Goal: Task Accomplishment & Management: Manage account settings

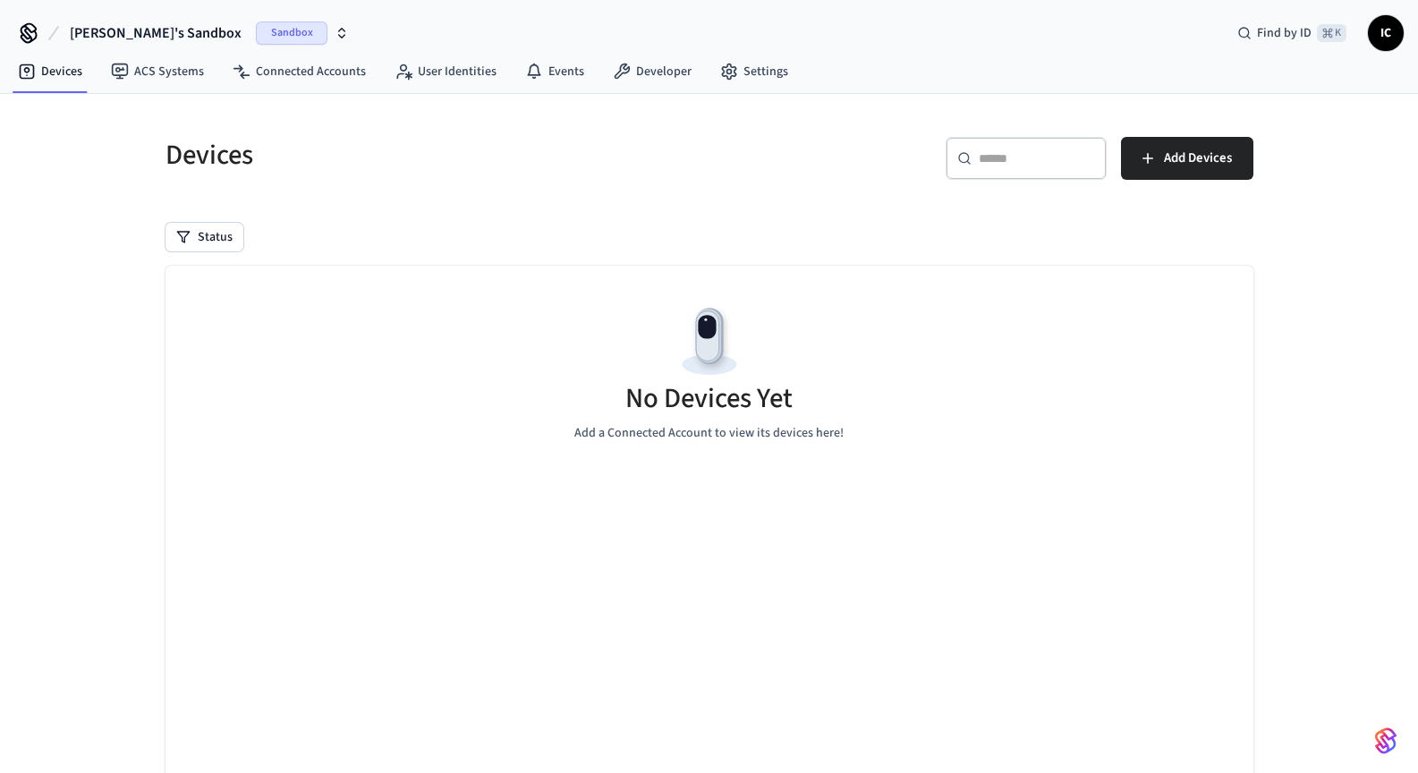
click at [293, 29] on div "Ivan's Sandbox Sandbox Find by ID ⌘ K IC" at bounding box center [709, 26] width 1418 height 52
click at [335, 31] on icon "button" at bounding box center [342, 33] width 14 height 14
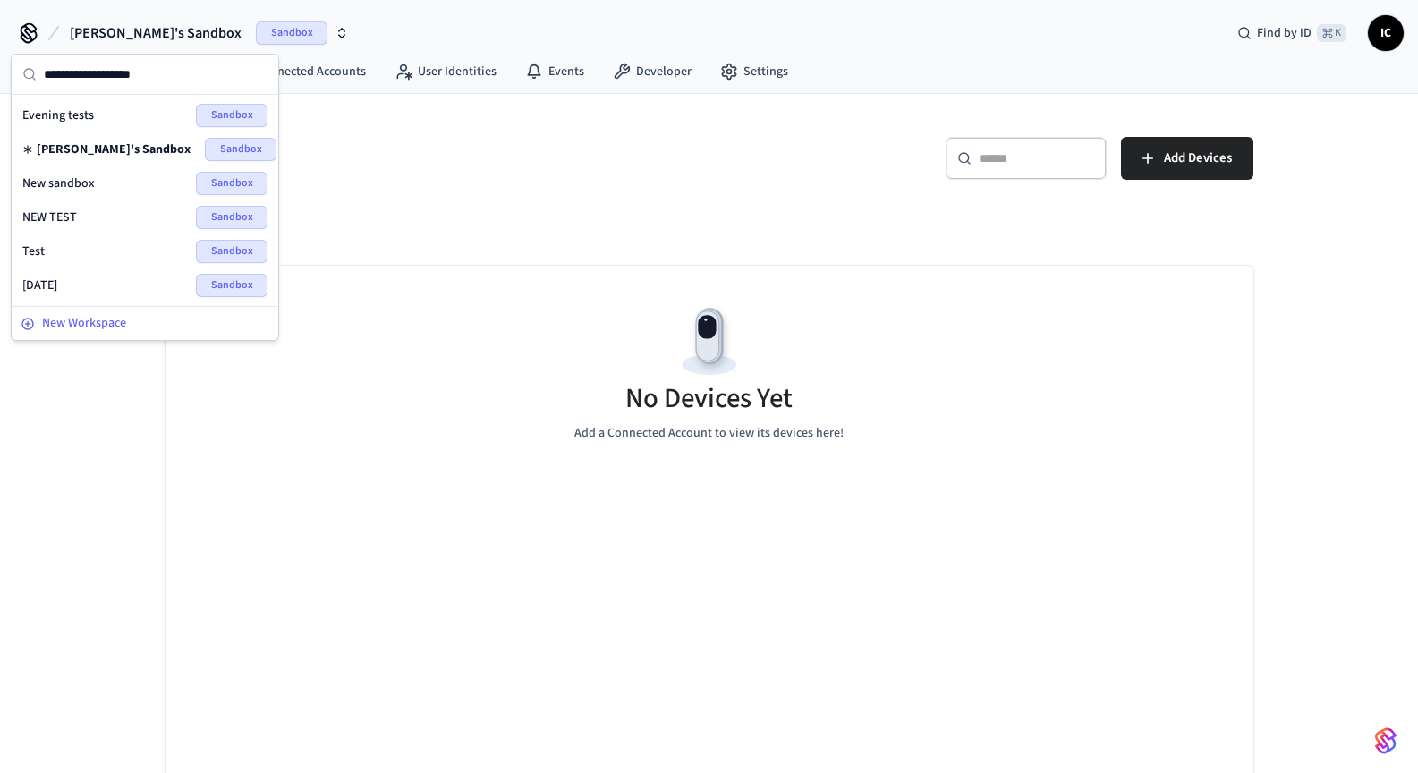
click at [88, 326] on span "New Workspace" at bounding box center [84, 323] width 84 height 19
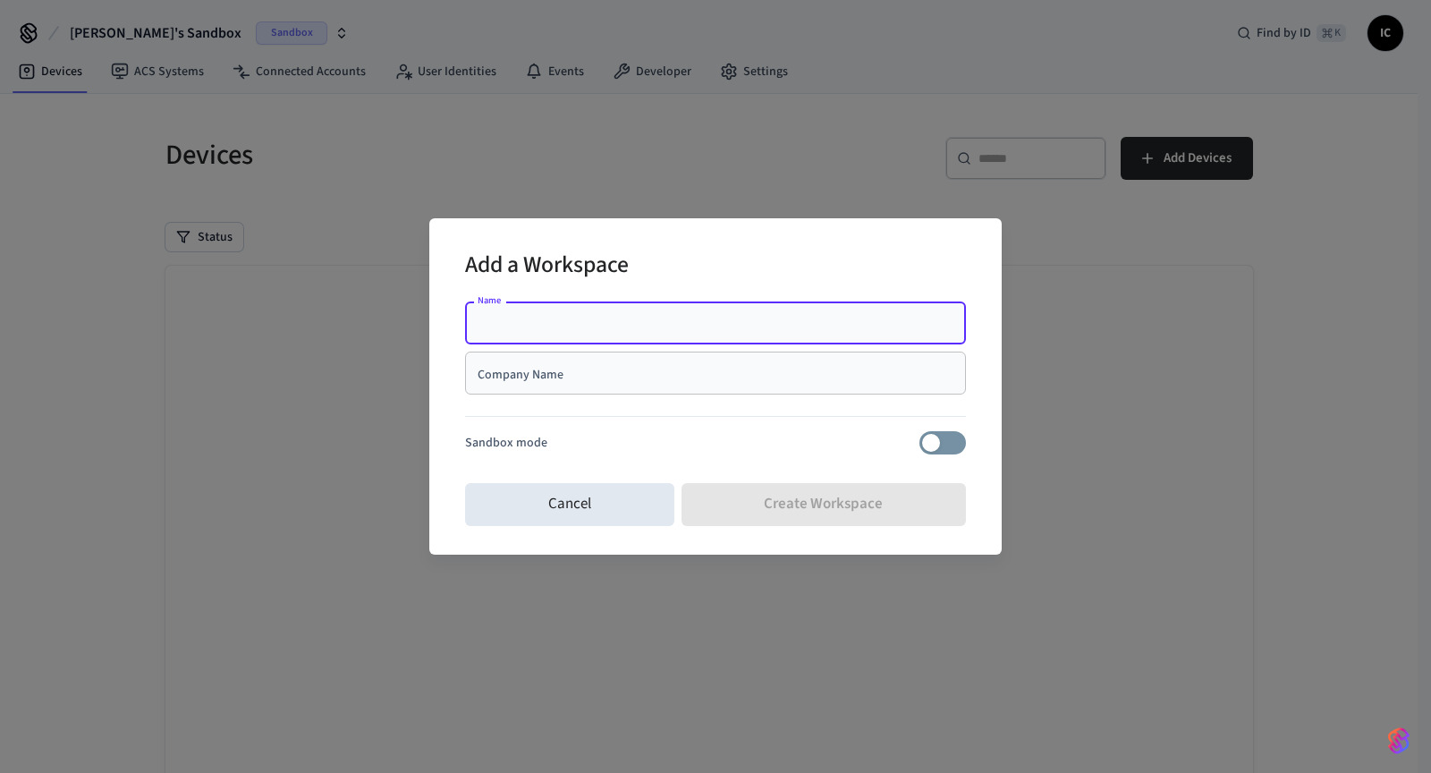
click at [678, 335] on div "Name" at bounding box center [715, 322] width 501 height 43
type input "******"
click at [655, 365] on input "Company Name" at bounding box center [715, 373] width 479 height 18
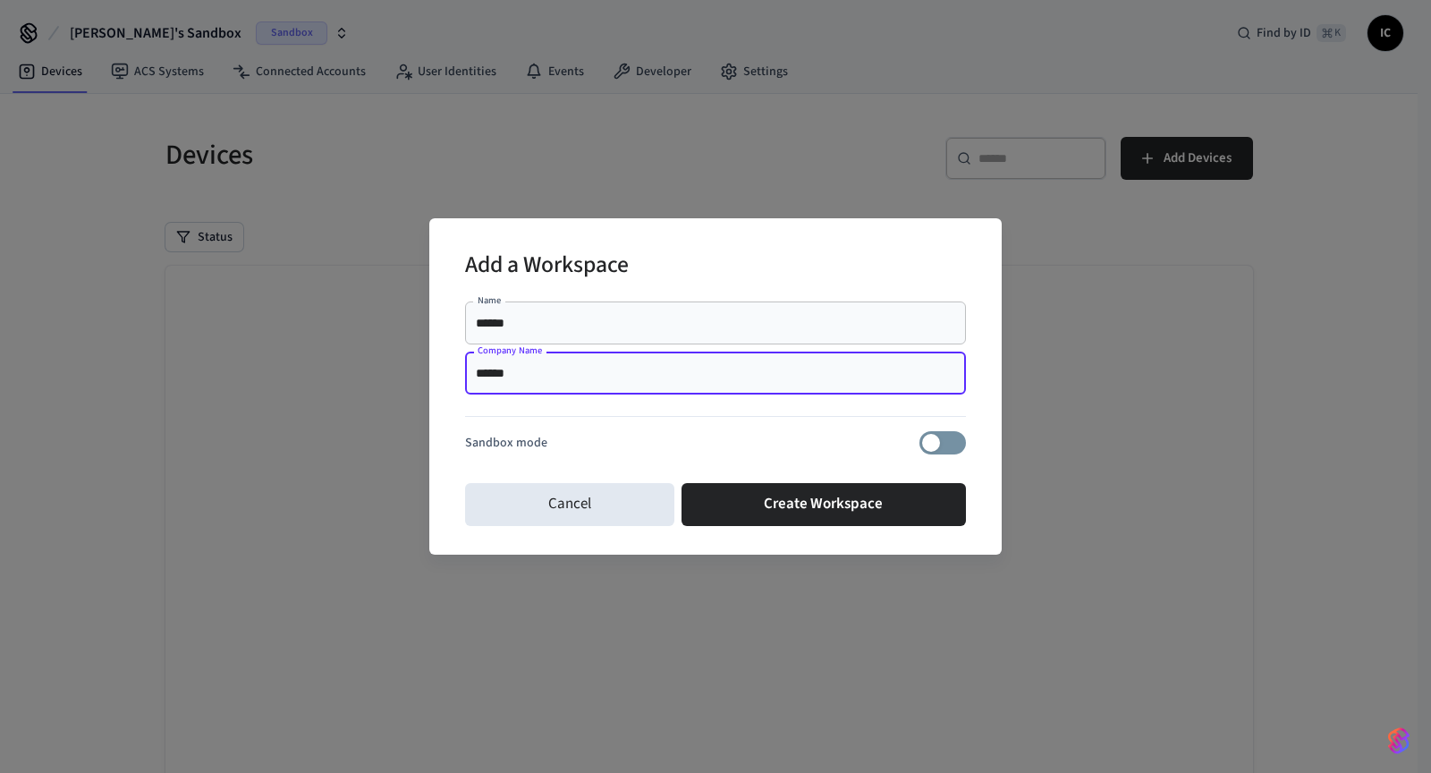
type input "******"
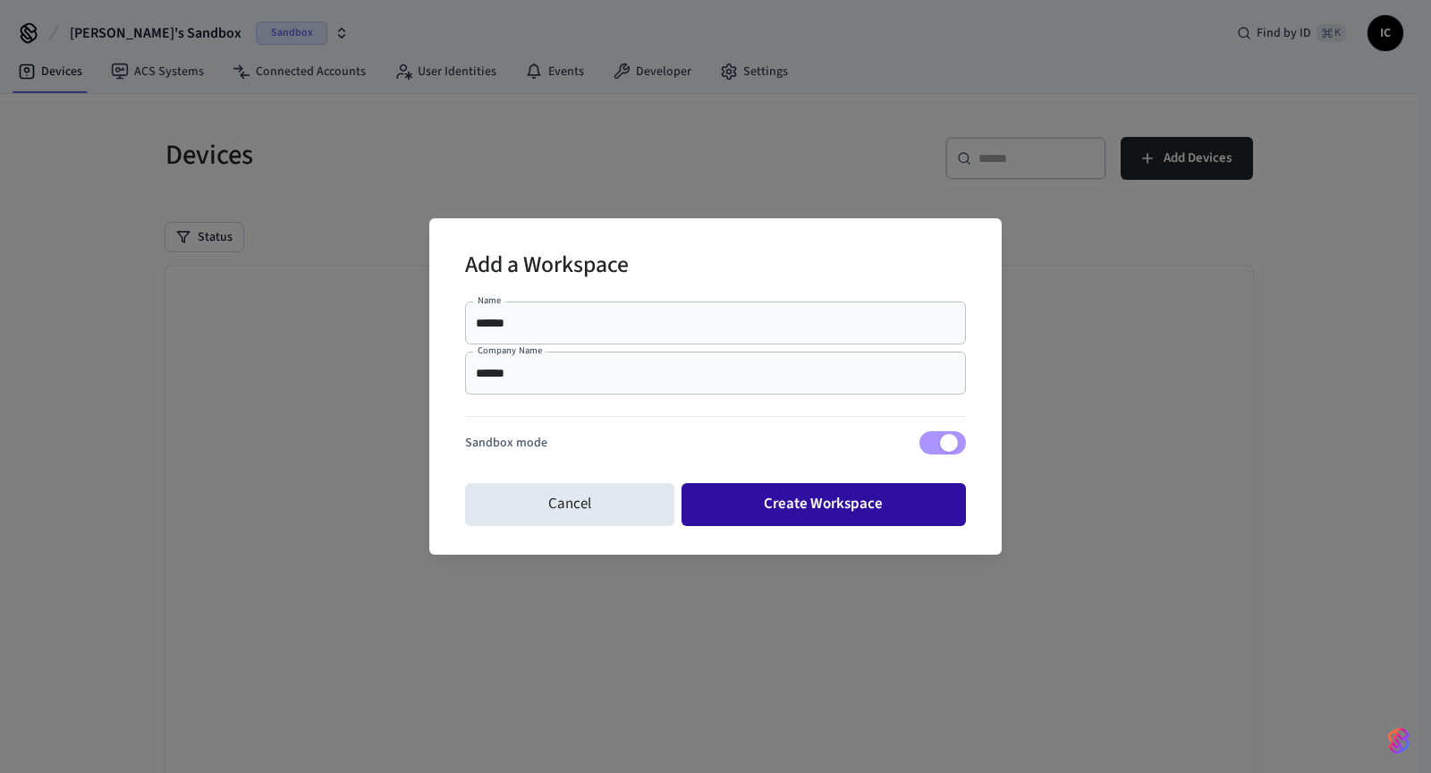
click at [902, 496] on button "Create Workspace" at bounding box center [824, 504] width 285 height 43
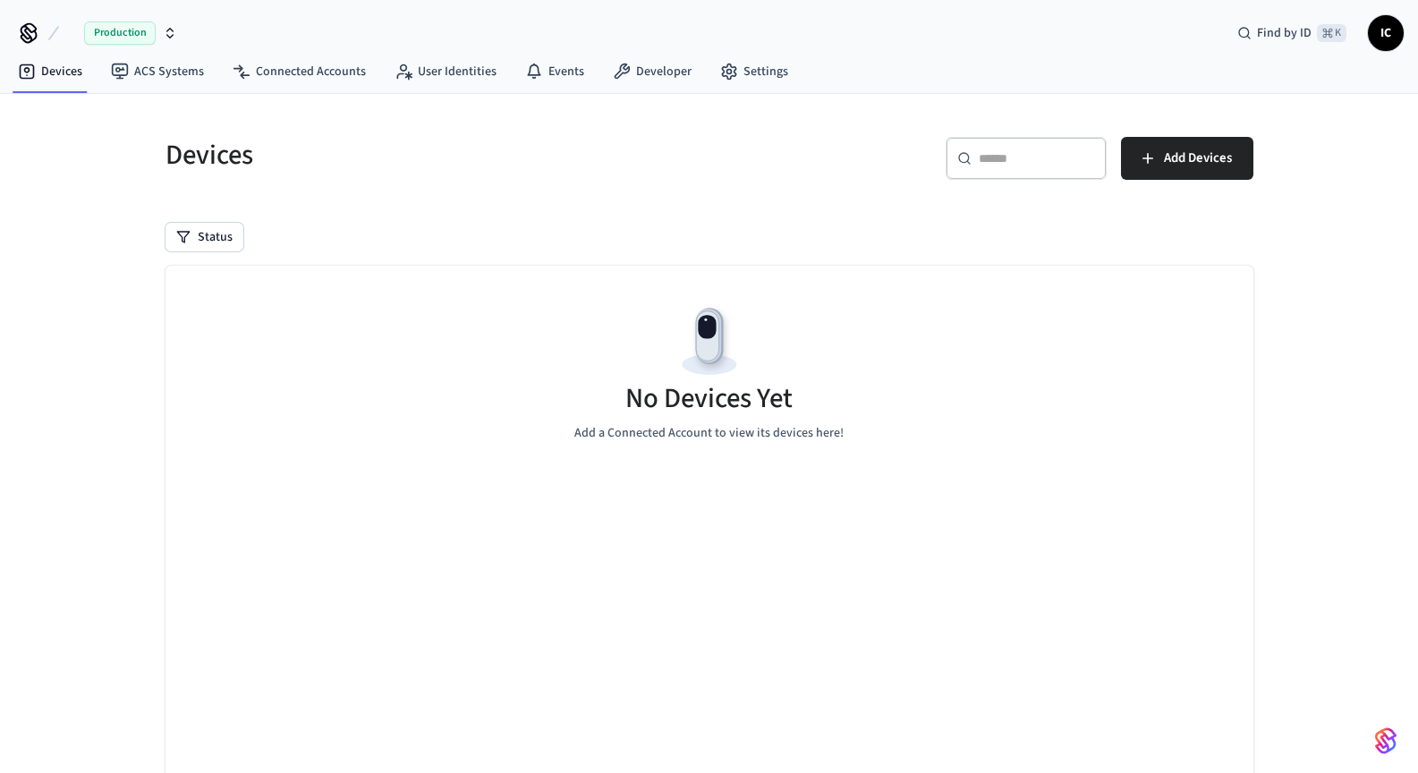
click at [171, 35] on icon "button" at bounding box center [170, 33] width 14 height 14
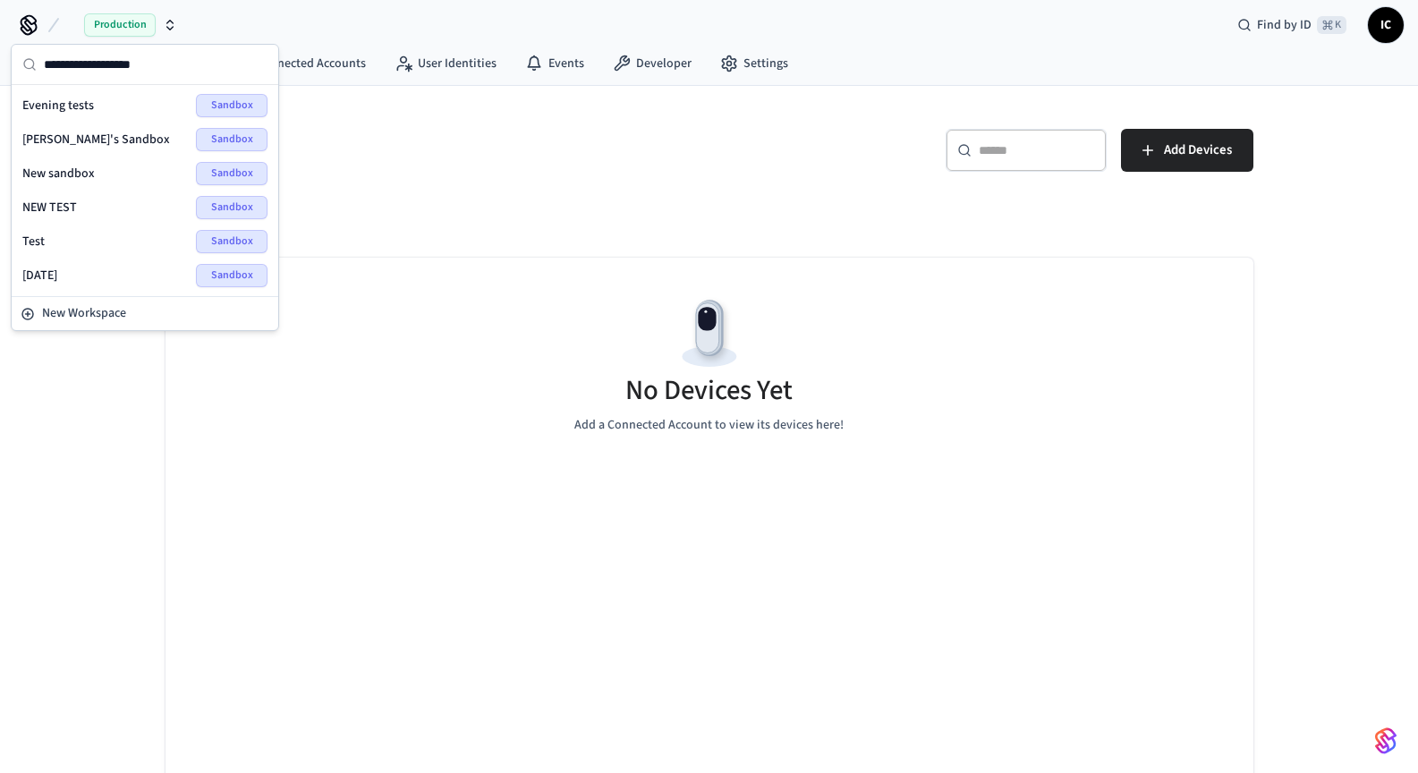
scroll to position [10, 0]
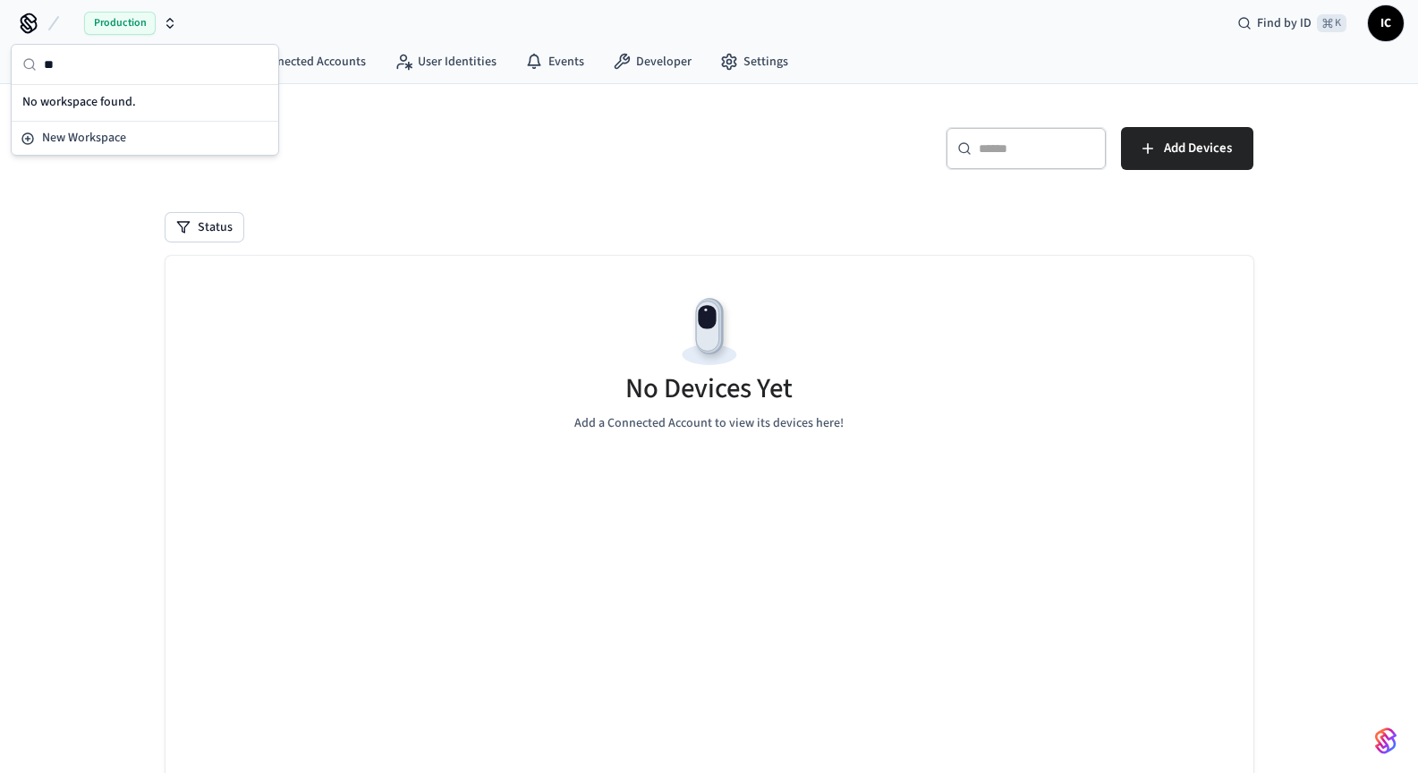
type input "**"
click at [457, 99] on div "Devices ​ ​ Add Devices Status No Devices Yet Add a Connected Account to view i…" at bounding box center [709, 464] width 1145 height 760
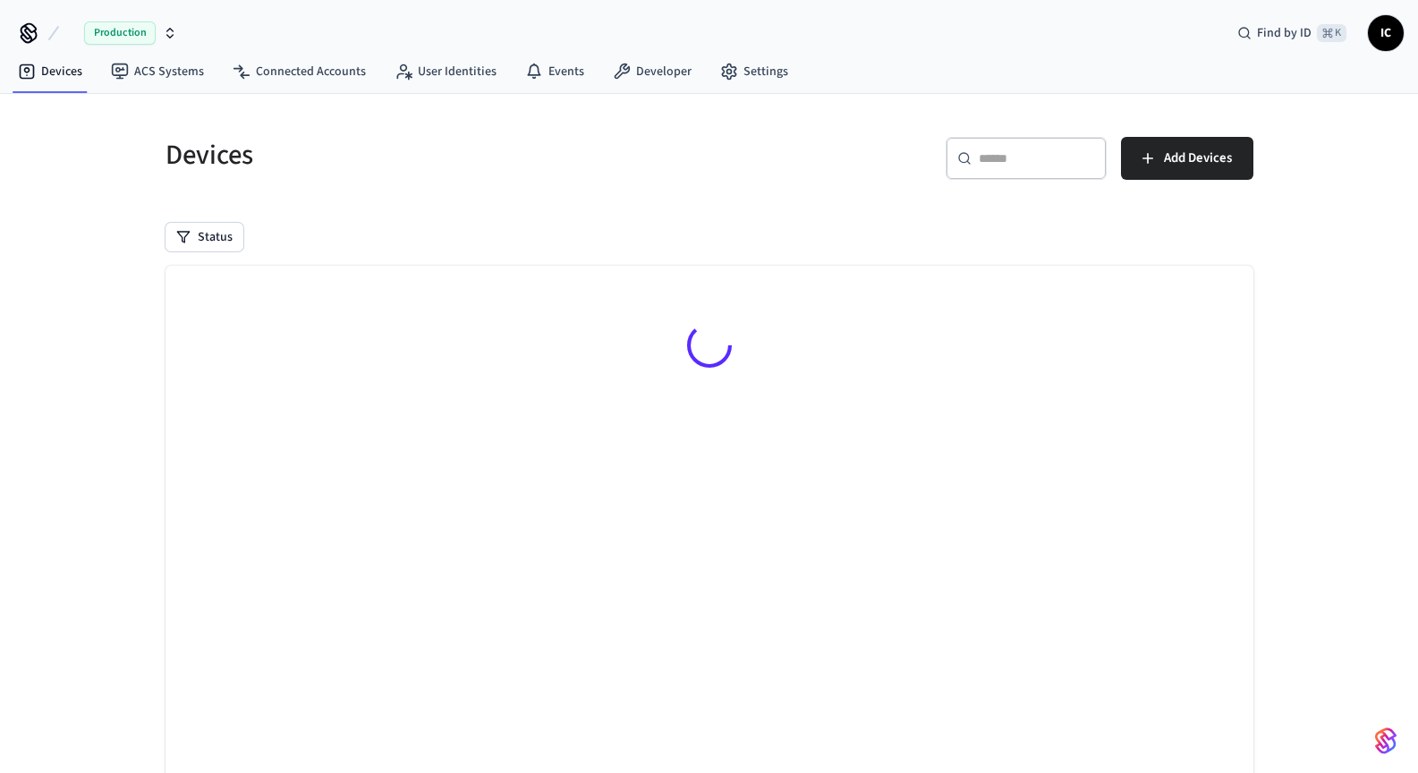
click at [139, 26] on span "Production" at bounding box center [120, 32] width 72 height 23
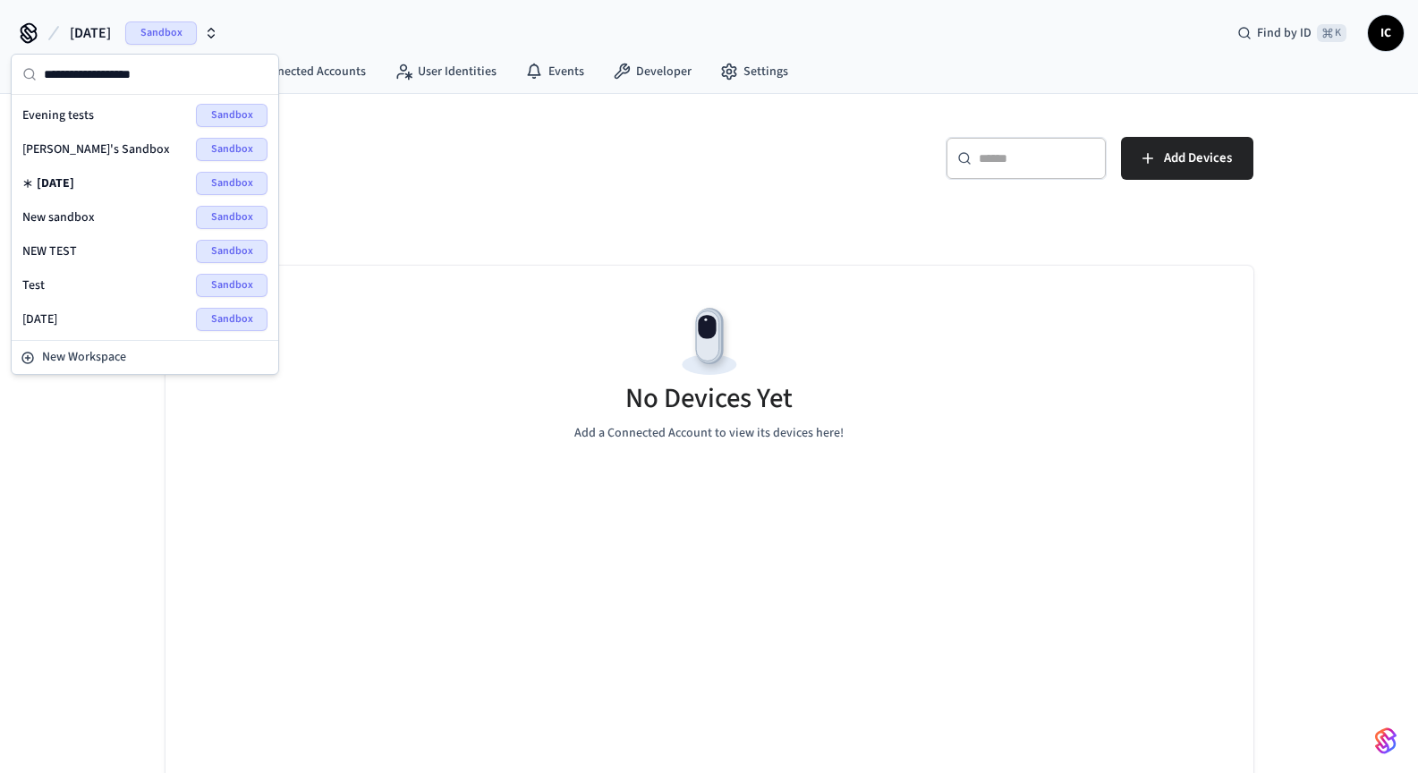
click at [628, 195] on div "Devices ​ ​ Add Devices Status No Devices Yet Add a Connected Account to view i…" at bounding box center [709, 484] width 1116 height 739
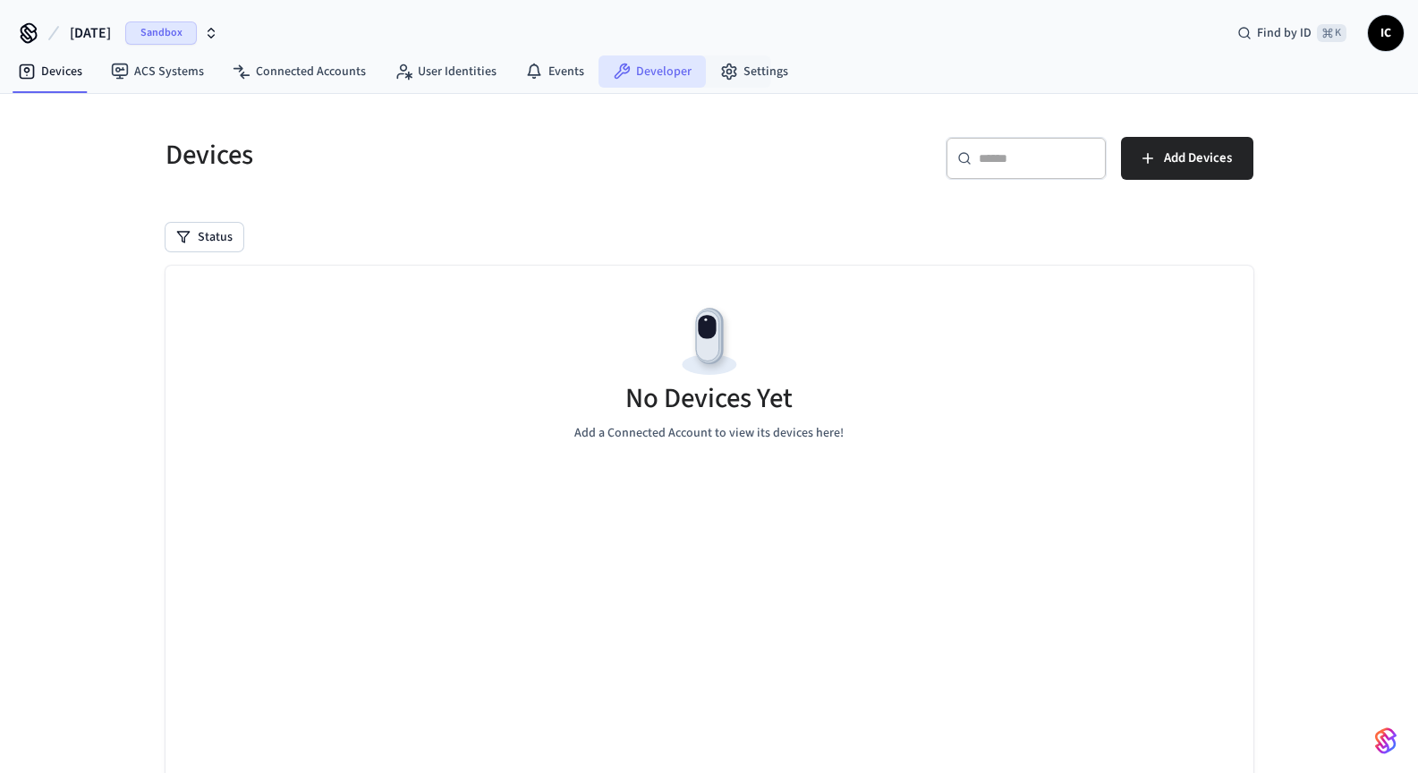
click at [669, 71] on link "Developer" at bounding box center [651, 71] width 107 height 32
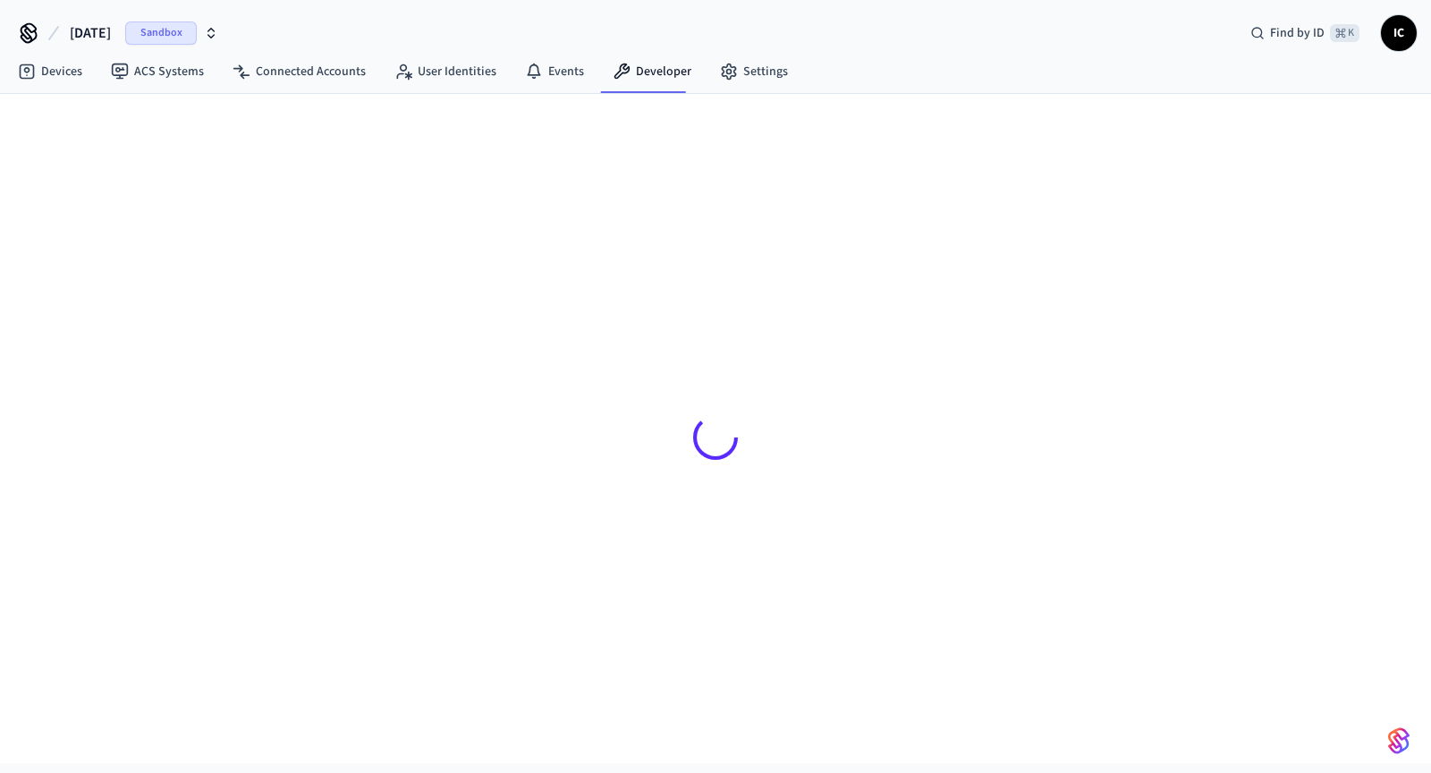
click at [944, 276] on div at bounding box center [715, 437] width 1116 height 601
drag, startPoint x: 678, startPoint y: 50, endPoint x: 666, endPoint y: 54, distance: 12.2
click at [677, 50] on div "Production Find by ID ⌘ K" at bounding box center [715, 26] width 1431 height 52
click at [652, 64] on link "Developer" at bounding box center [651, 71] width 107 height 32
click at [160, 30] on div "Production" at bounding box center [130, 32] width 93 height 23
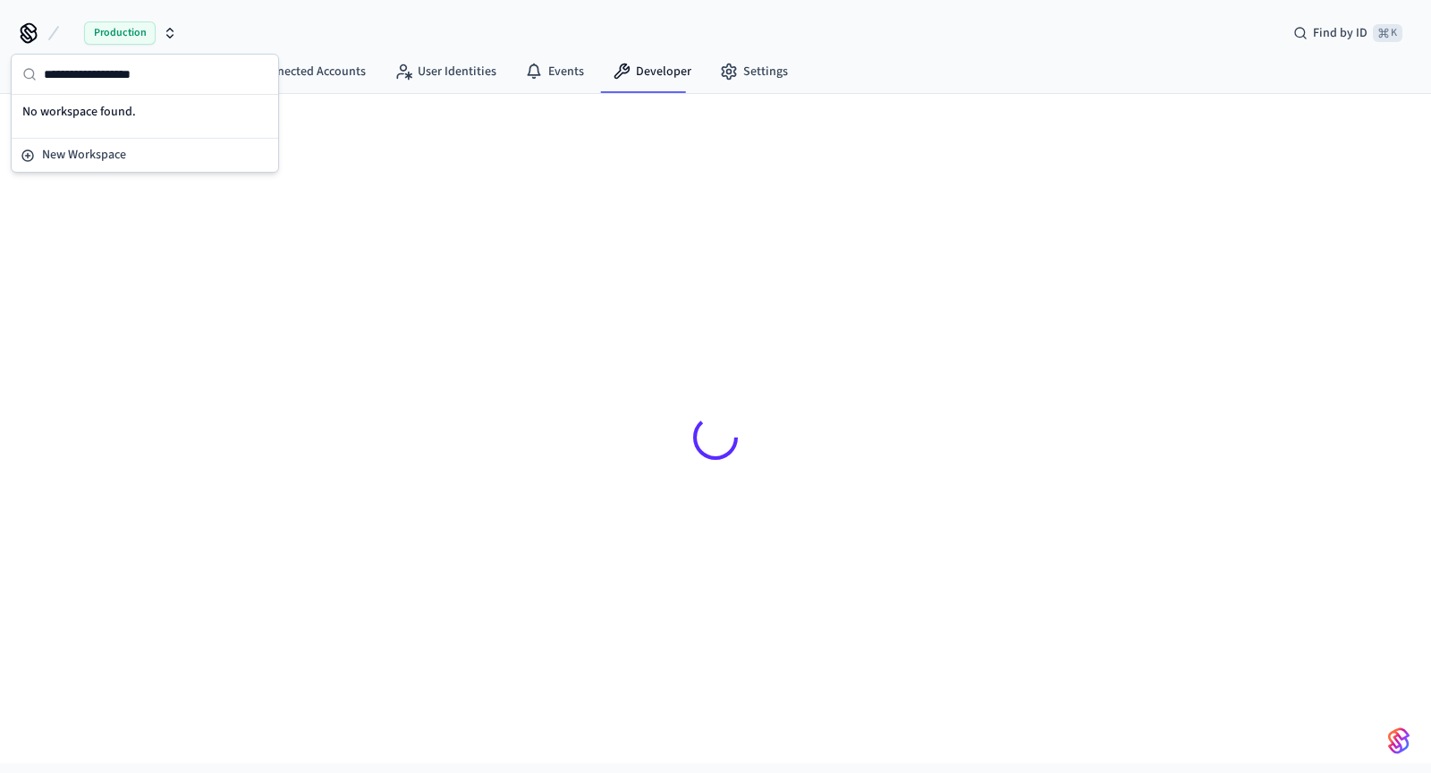
click at [127, 79] on input "text" at bounding box center [156, 74] width 224 height 39
drag, startPoint x: 78, startPoint y: 72, endPoint x: 88, endPoint y: 70, distance: 10.2
click at [78, 72] on link "Devices" at bounding box center [50, 71] width 93 height 32
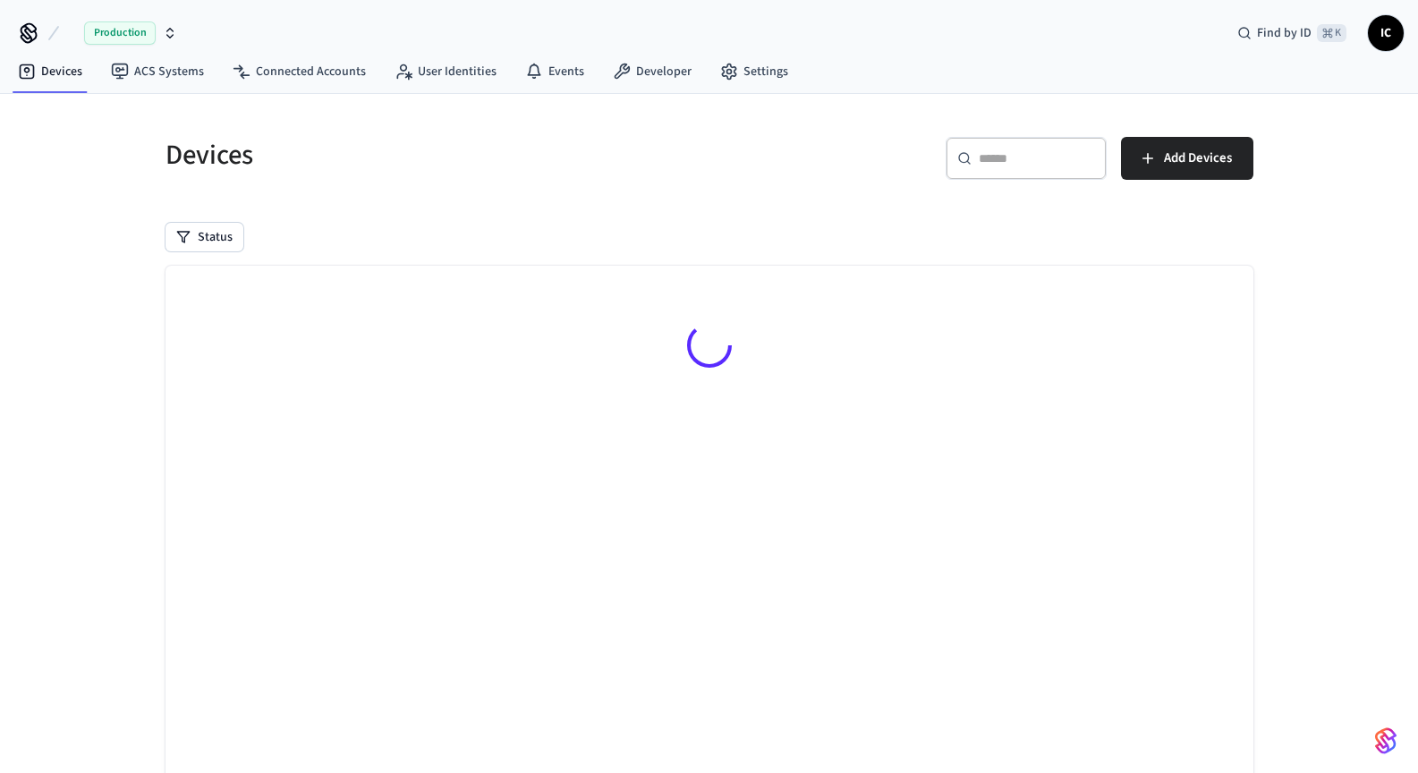
click at [169, 35] on icon "button" at bounding box center [170, 33] width 14 height 14
click at [384, 23] on div "Production Find by ID ⌘ K IC" at bounding box center [709, 26] width 1418 height 52
click at [174, 30] on icon "button" at bounding box center [170, 33] width 14 height 14
click at [559, 157] on h5 "Devices" at bounding box center [431, 155] width 533 height 37
click at [1387, 33] on span "IC" at bounding box center [1385, 33] width 32 height 32
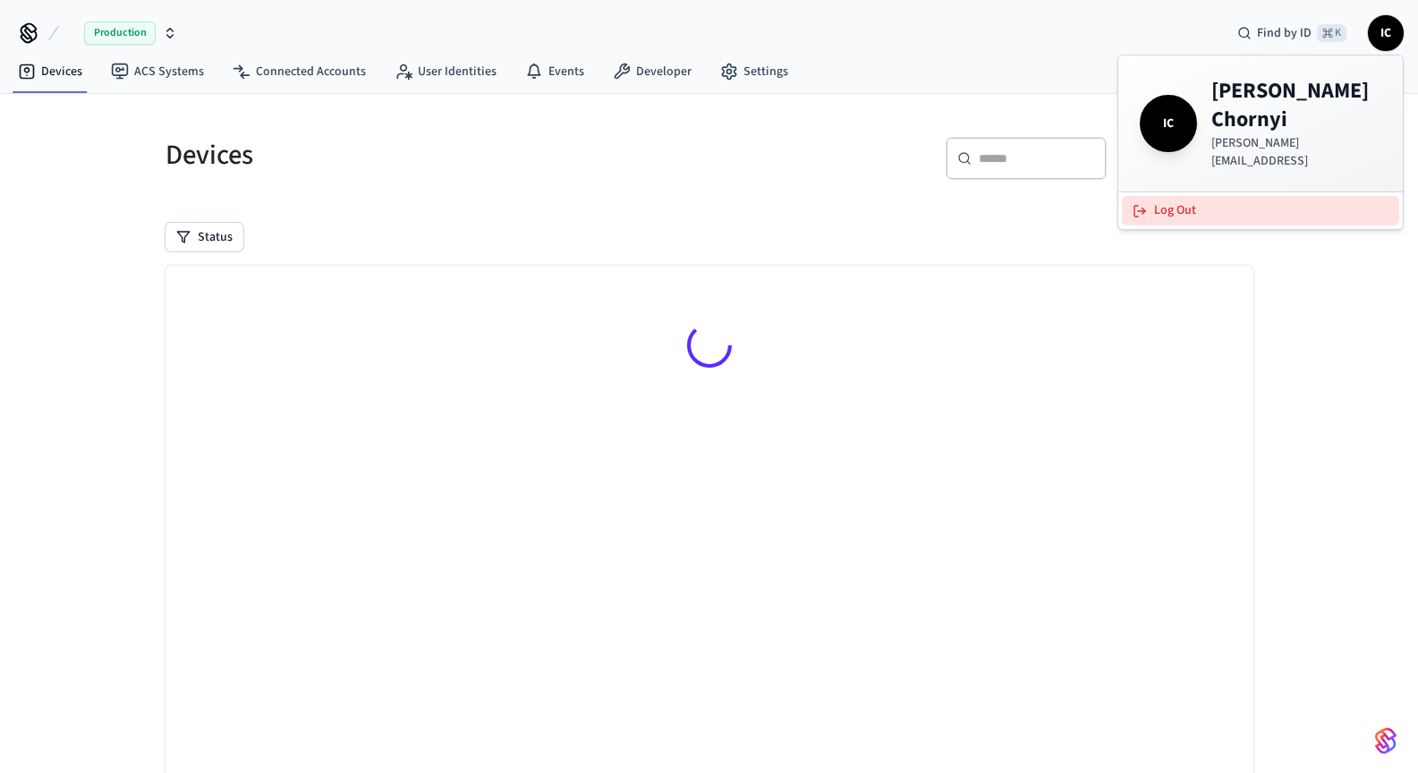
click at [1201, 196] on button "Log Out" at bounding box center [1260, 211] width 277 height 30
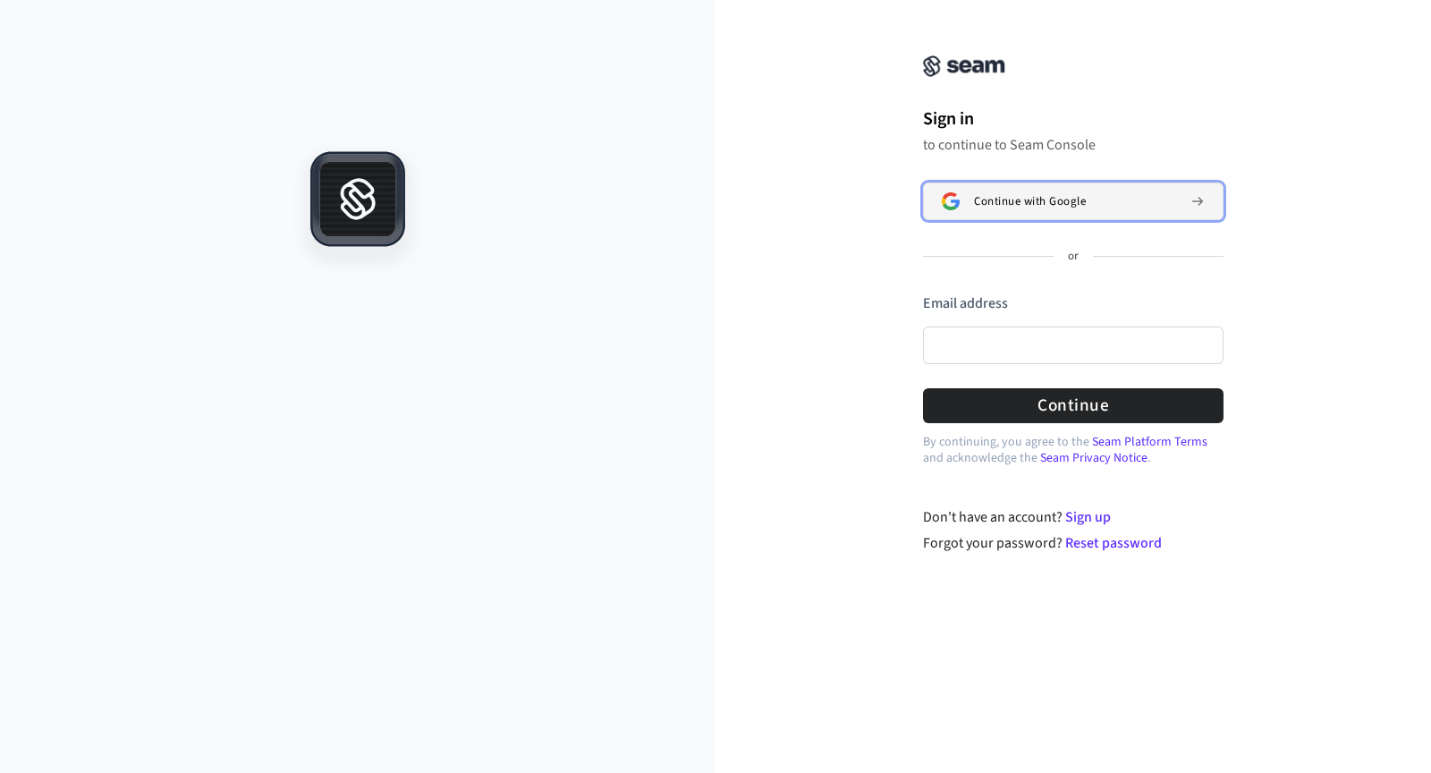
click at [1016, 199] on span "Continue with Google" at bounding box center [1030, 201] width 112 height 14
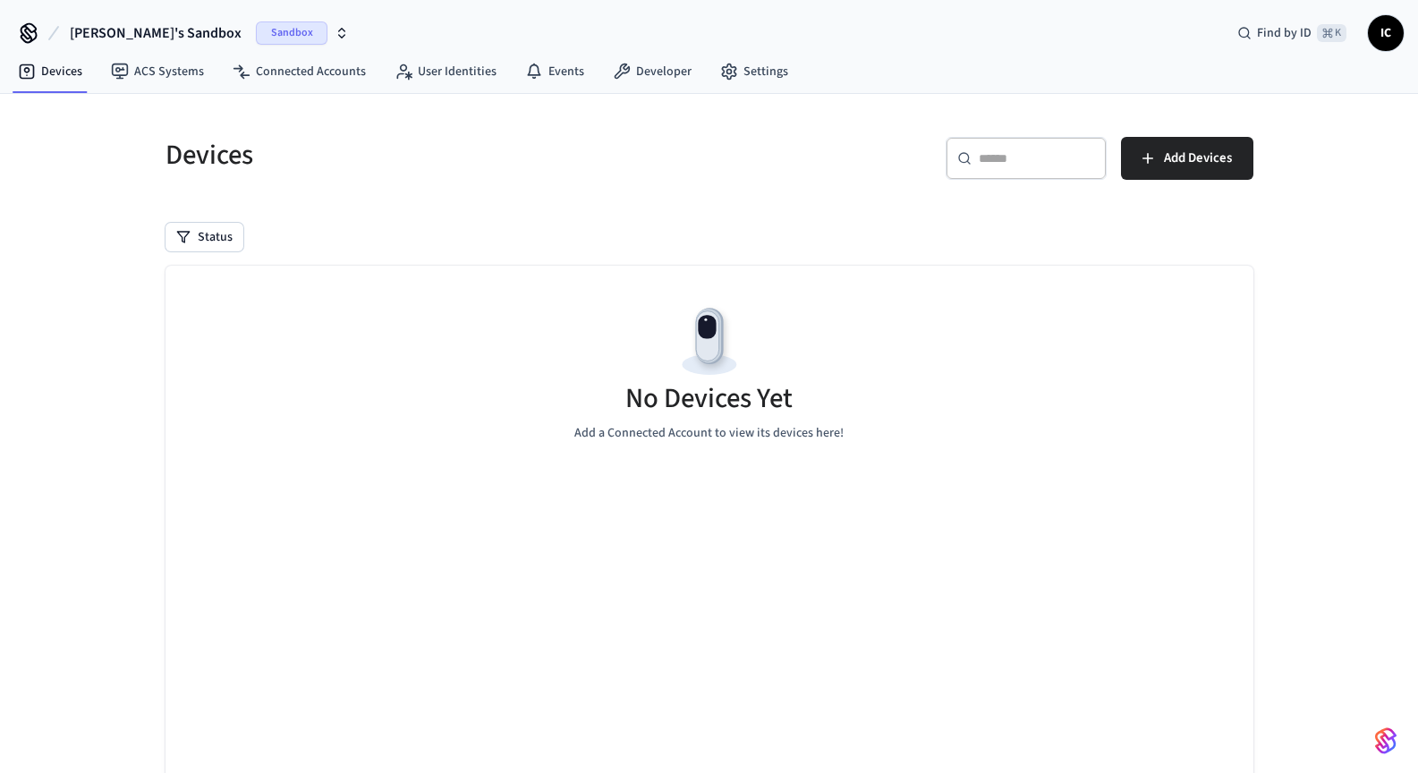
click at [274, 29] on button "[PERSON_NAME]'s Sandbox Sandbox" at bounding box center [209, 33] width 290 height 38
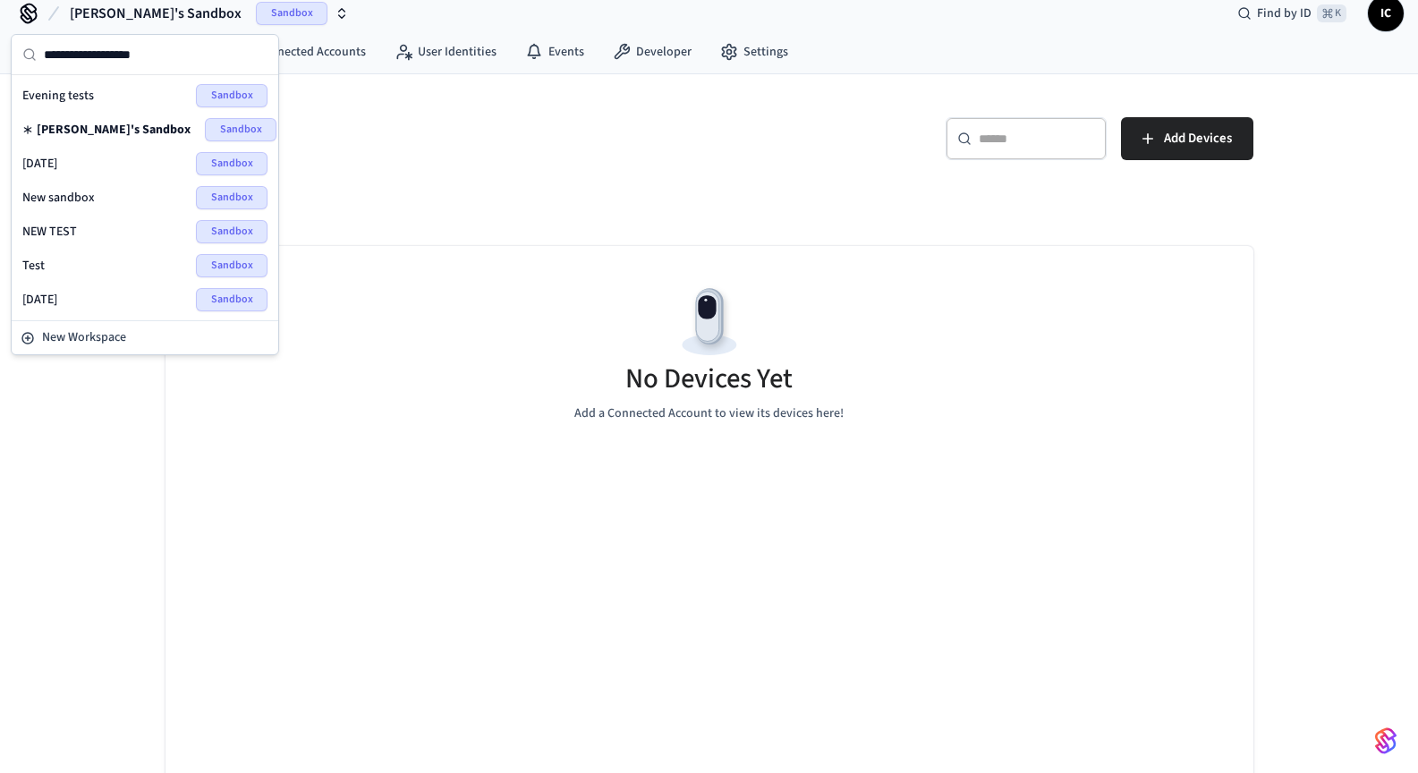
click at [92, 164] on div "monday Sandbox" at bounding box center [144, 163] width 245 height 23
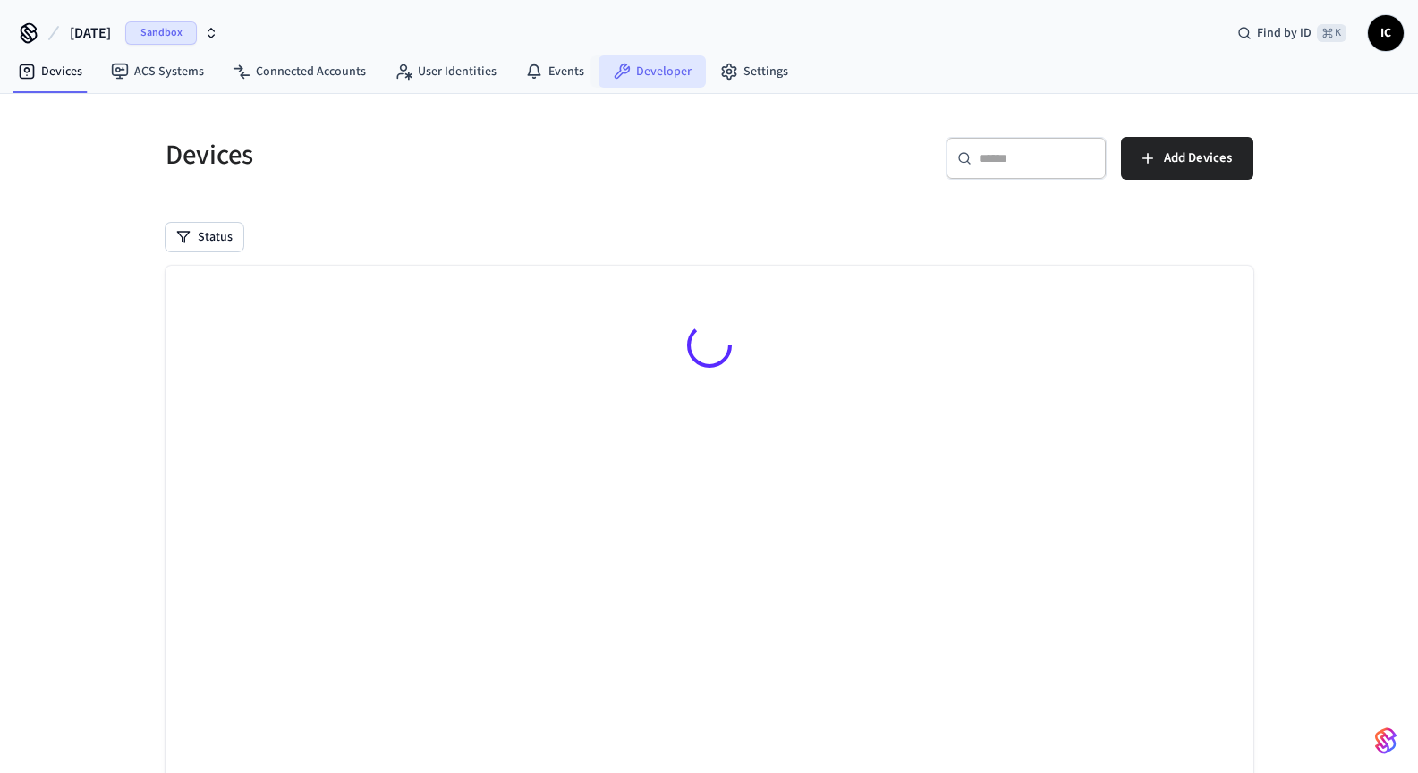
click at [664, 69] on link "Developer" at bounding box center [651, 71] width 107 height 32
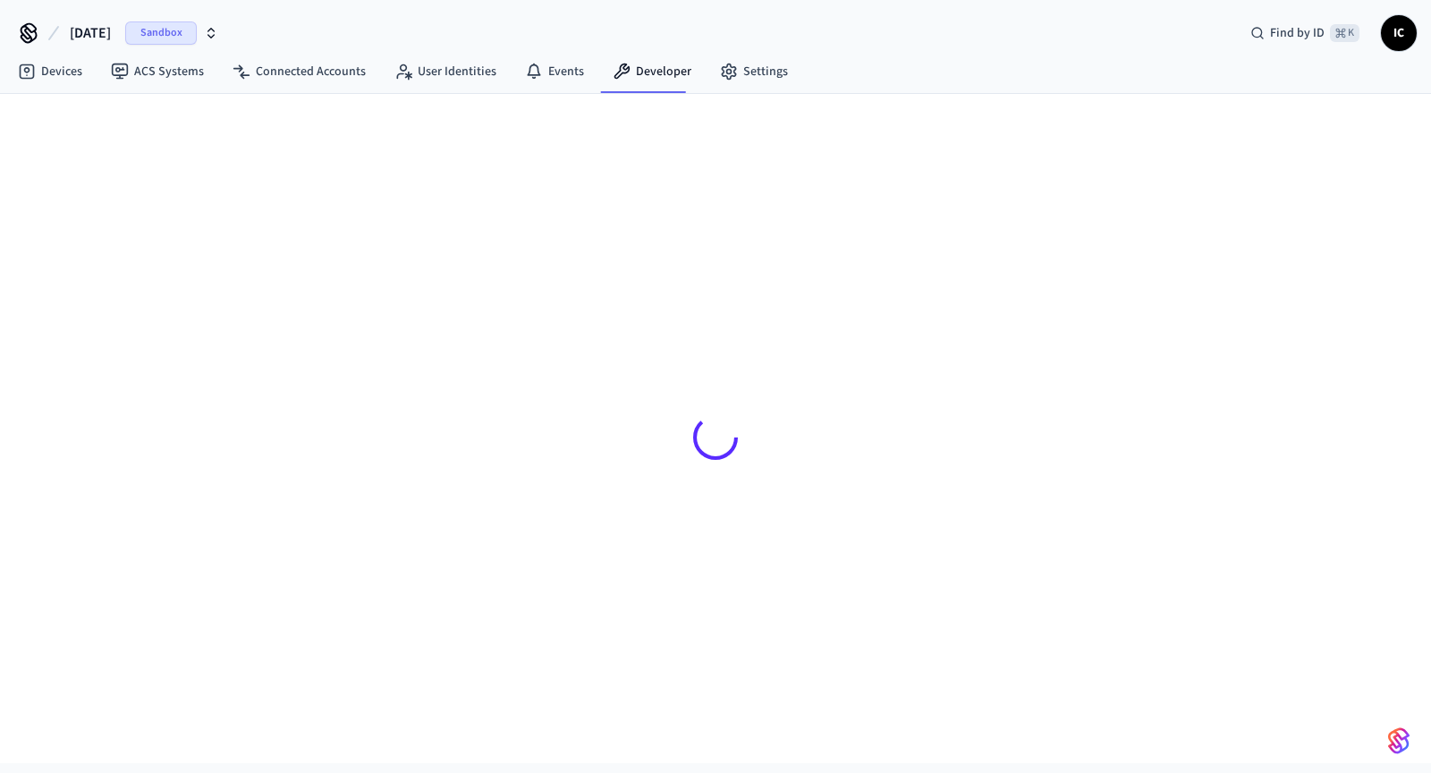
click at [746, 95] on div at bounding box center [715, 416] width 1145 height 644
click at [752, 77] on link "Settings" at bounding box center [754, 71] width 97 height 32
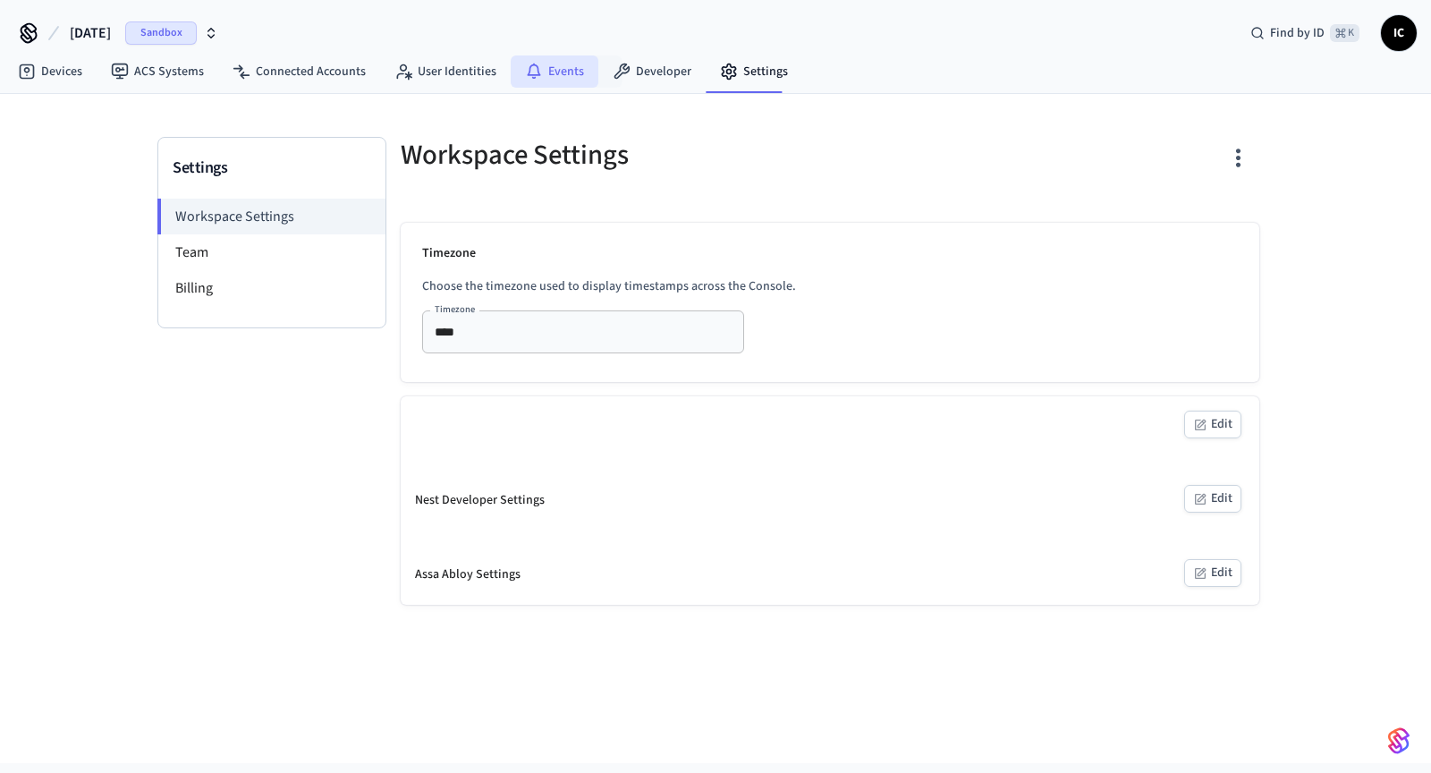
click at [531, 68] on icon at bounding box center [534, 72] width 18 height 18
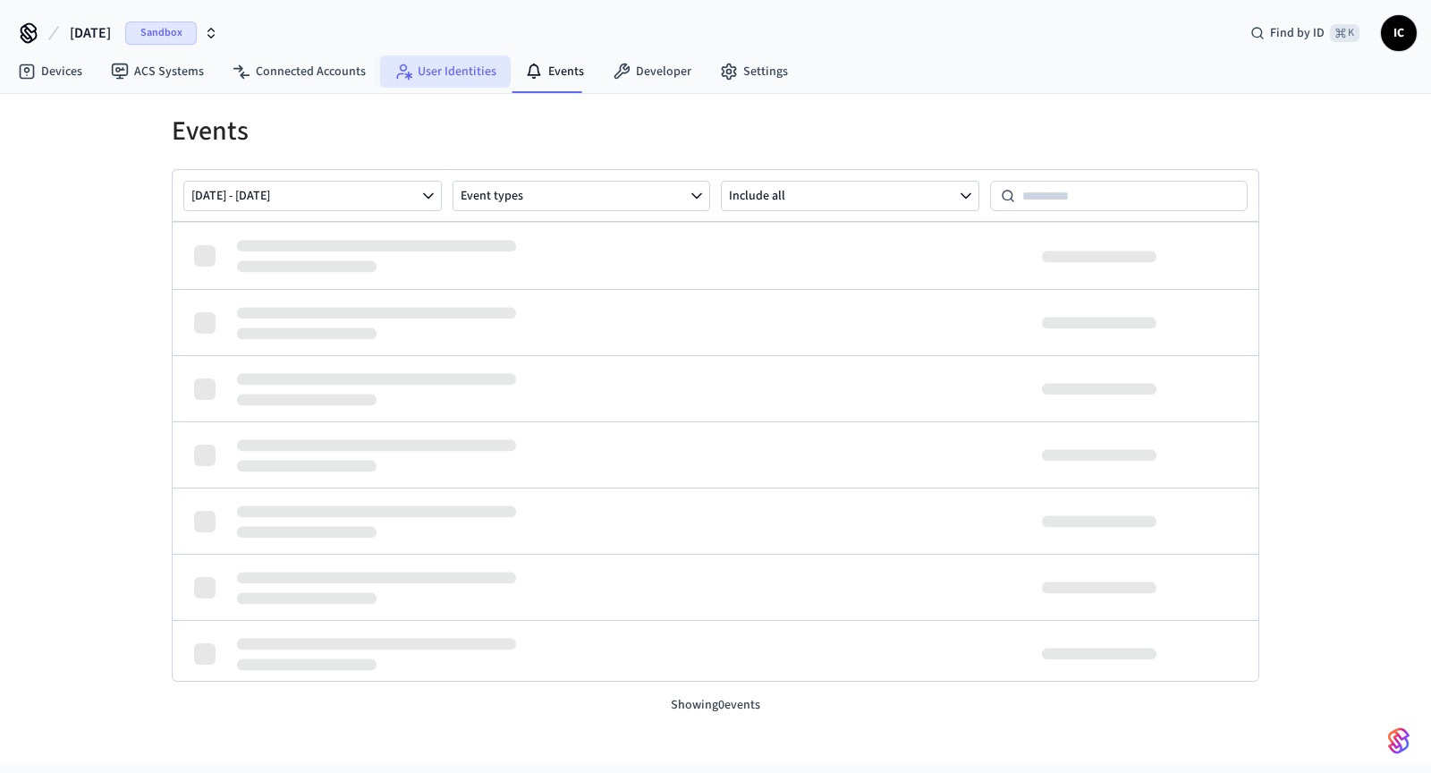
click at [430, 71] on link "User Identities" at bounding box center [445, 71] width 131 height 32
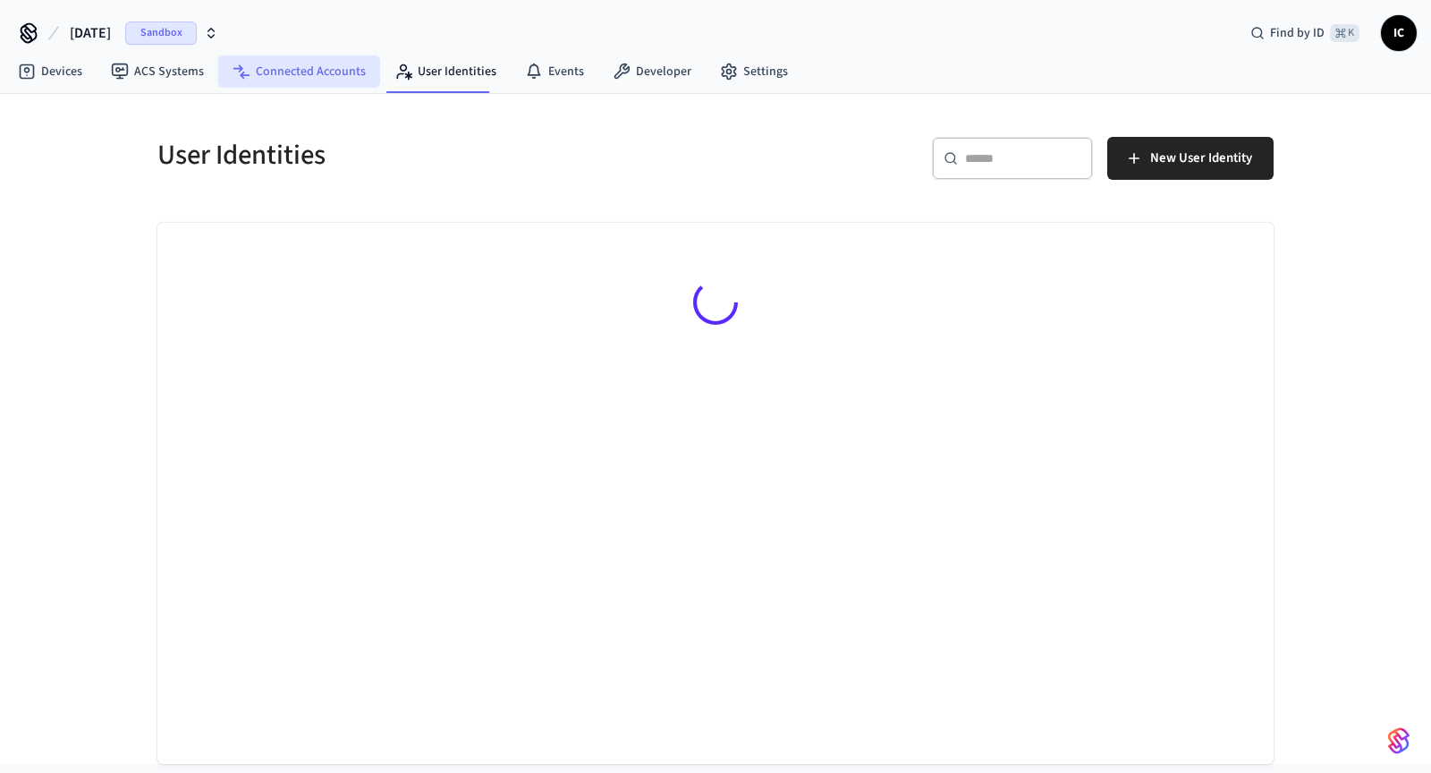
click at [328, 76] on link "Connected Accounts" at bounding box center [299, 71] width 162 height 32
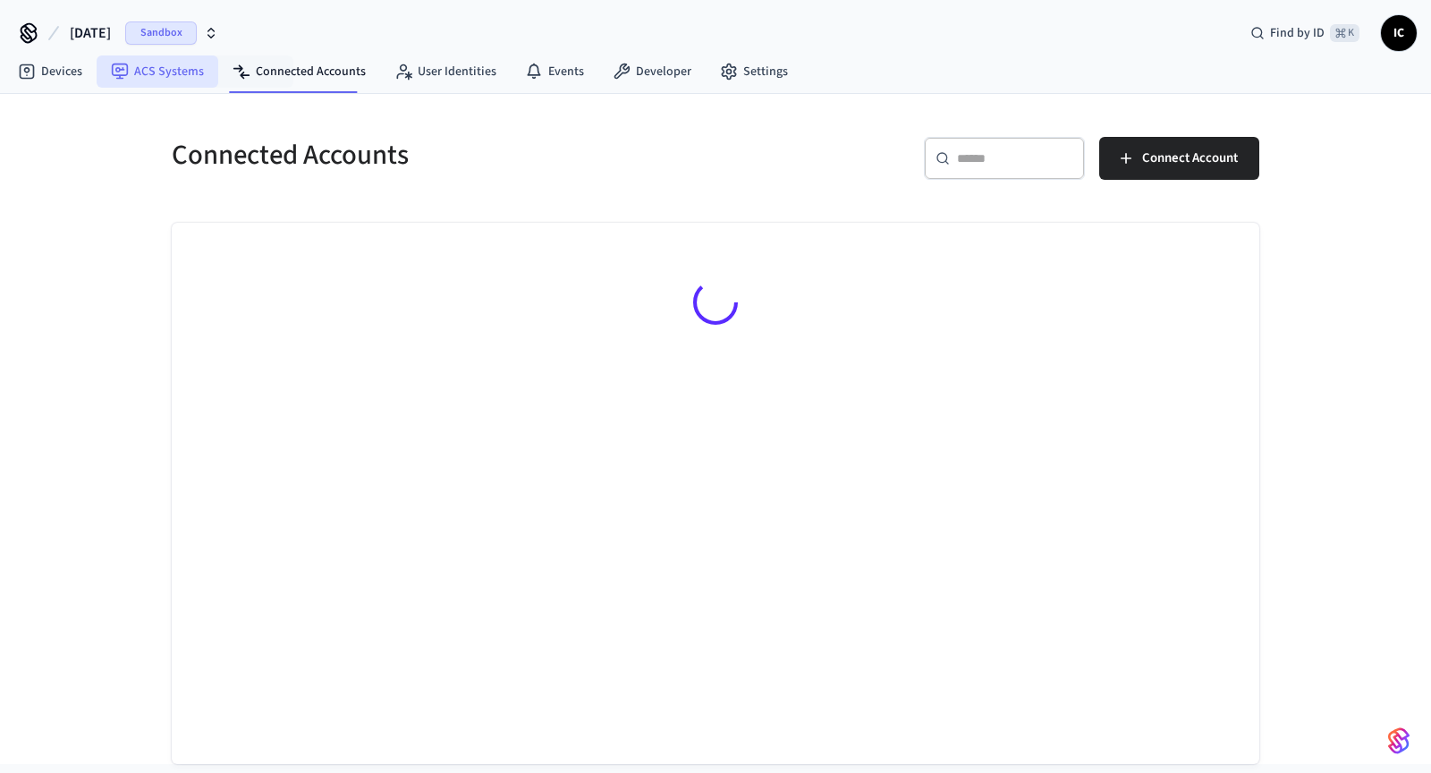
click at [165, 80] on link "ACS Systems" at bounding box center [158, 71] width 122 height 32
click at [66, 80] on link "Devices" at bounding box center [50, 71] width 93 height 32
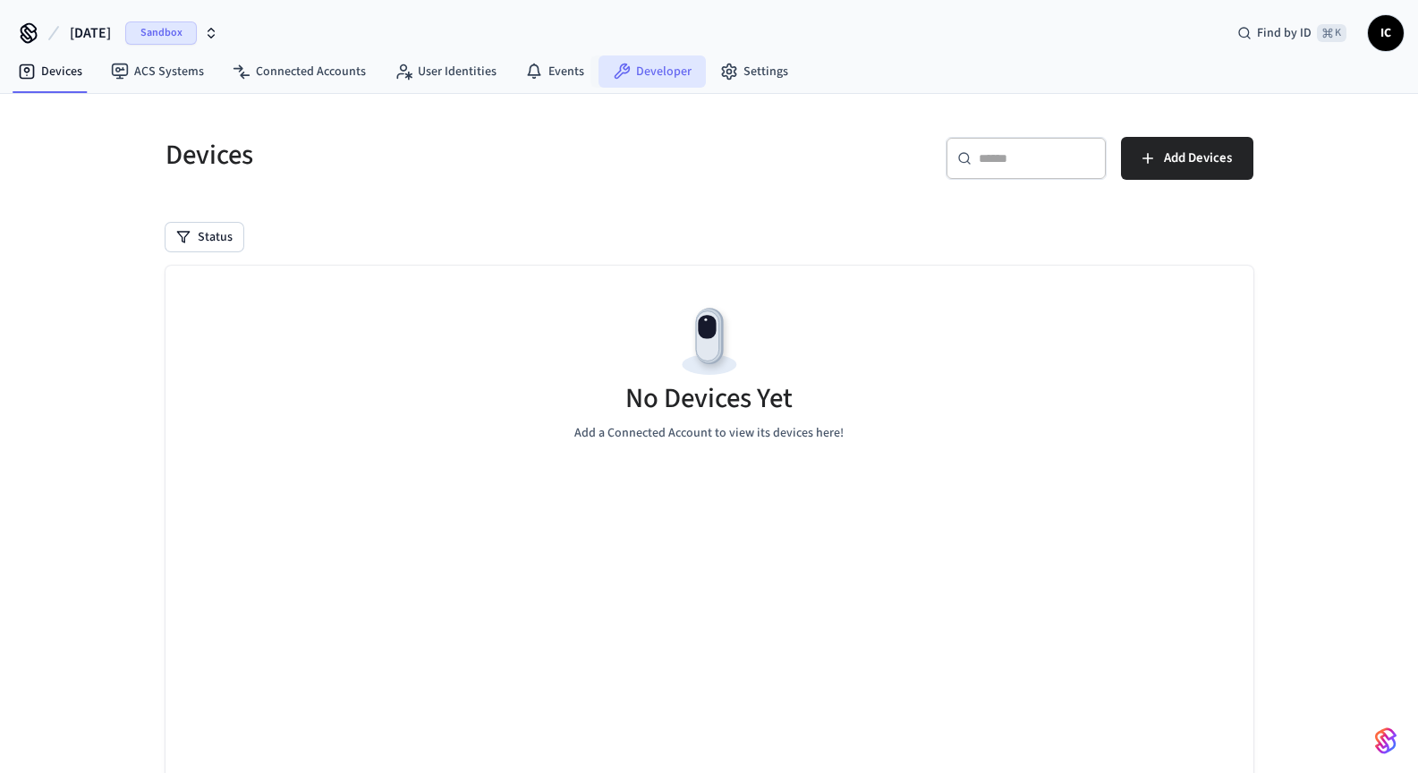
click at [664, 79] on link "Developer" at bounding box center [651, 71] width 107 height 32
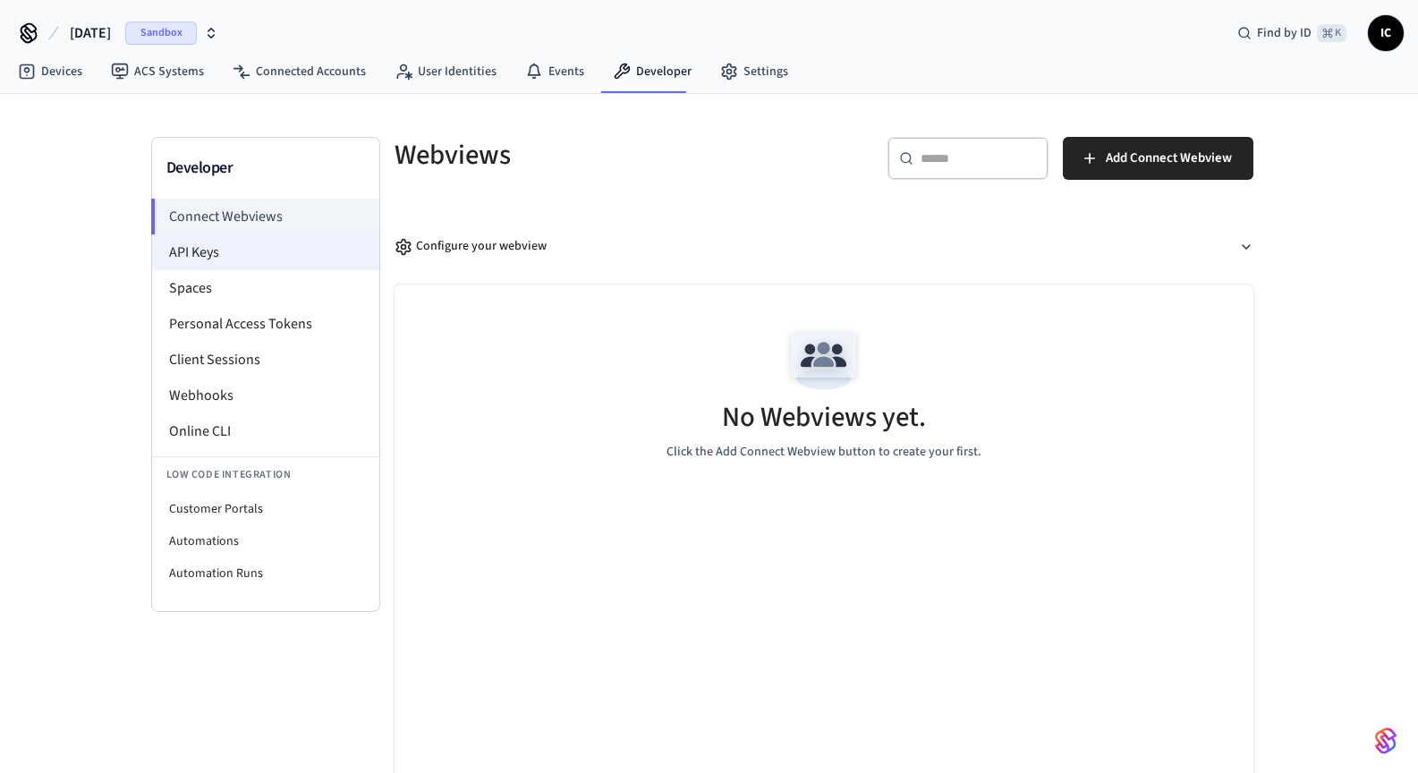
click at [256, 254] on li "API Keys" at bounding box center [265, 252] width 227 height 36
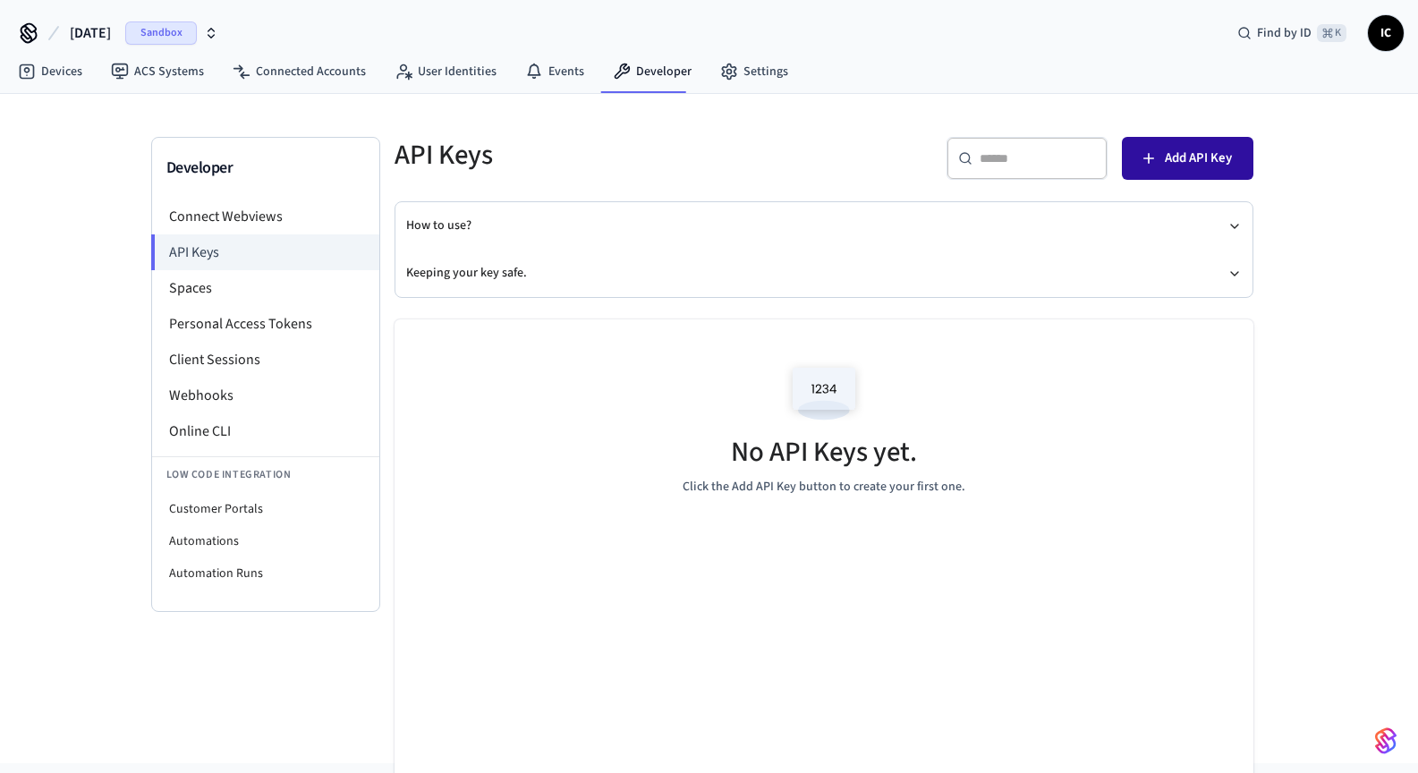
click at [1159, 159] on button "Add API Key" at bounding box center [1187, 158] width 131 height 43
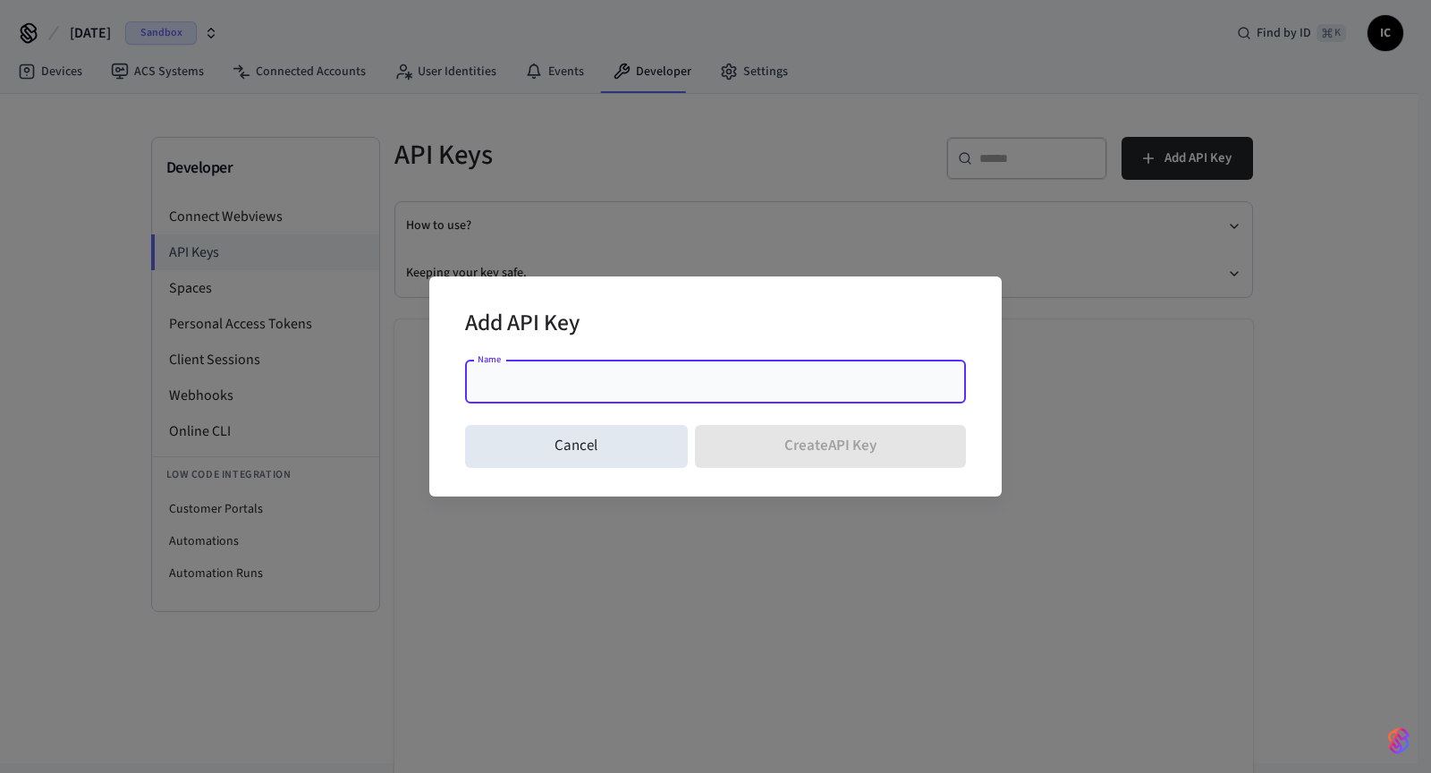
click at [653, 377] on input "Name" at bounding box center [715, 382] width 479 height 18
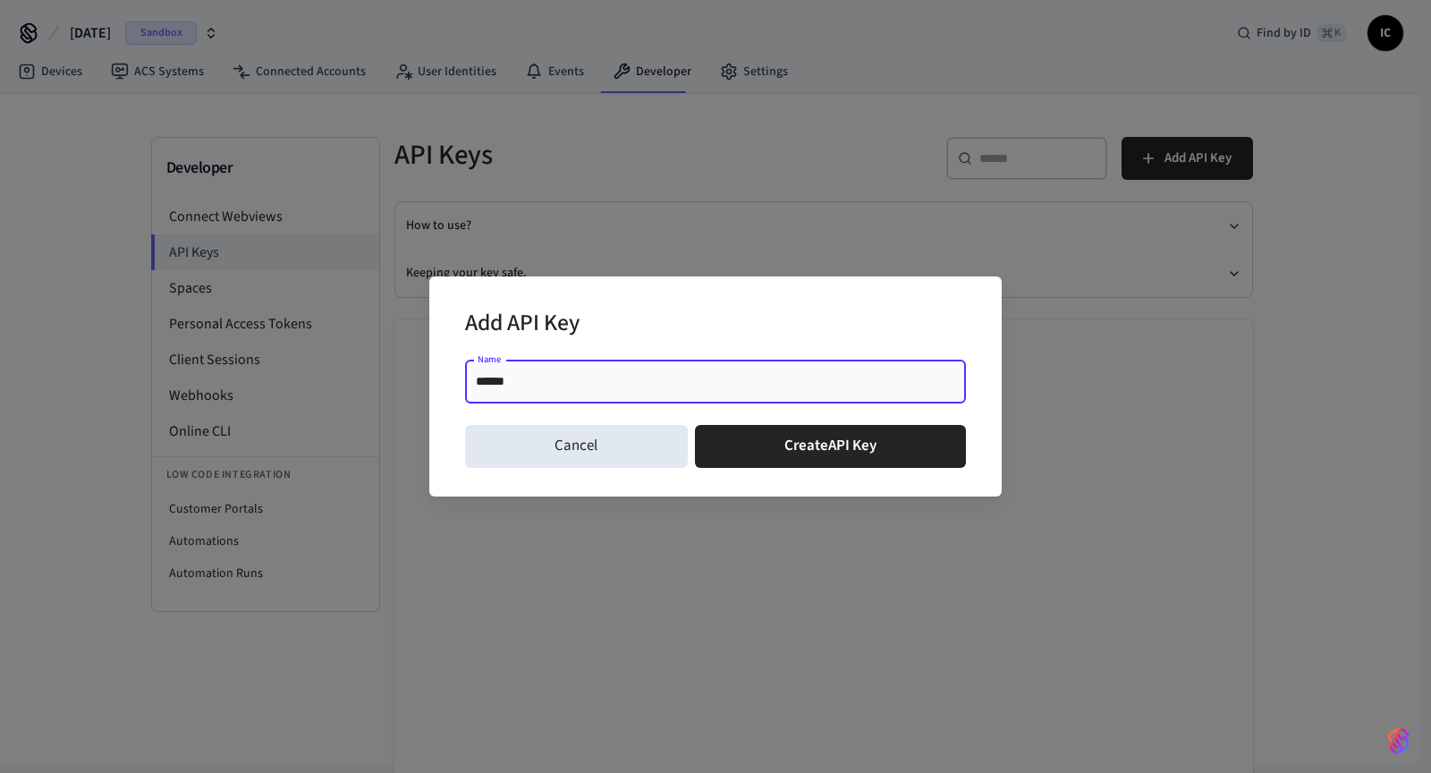
type input "******"
click at [682, 313] on div "Add API Key" at bounding box center [715, 325] width 501 height 55
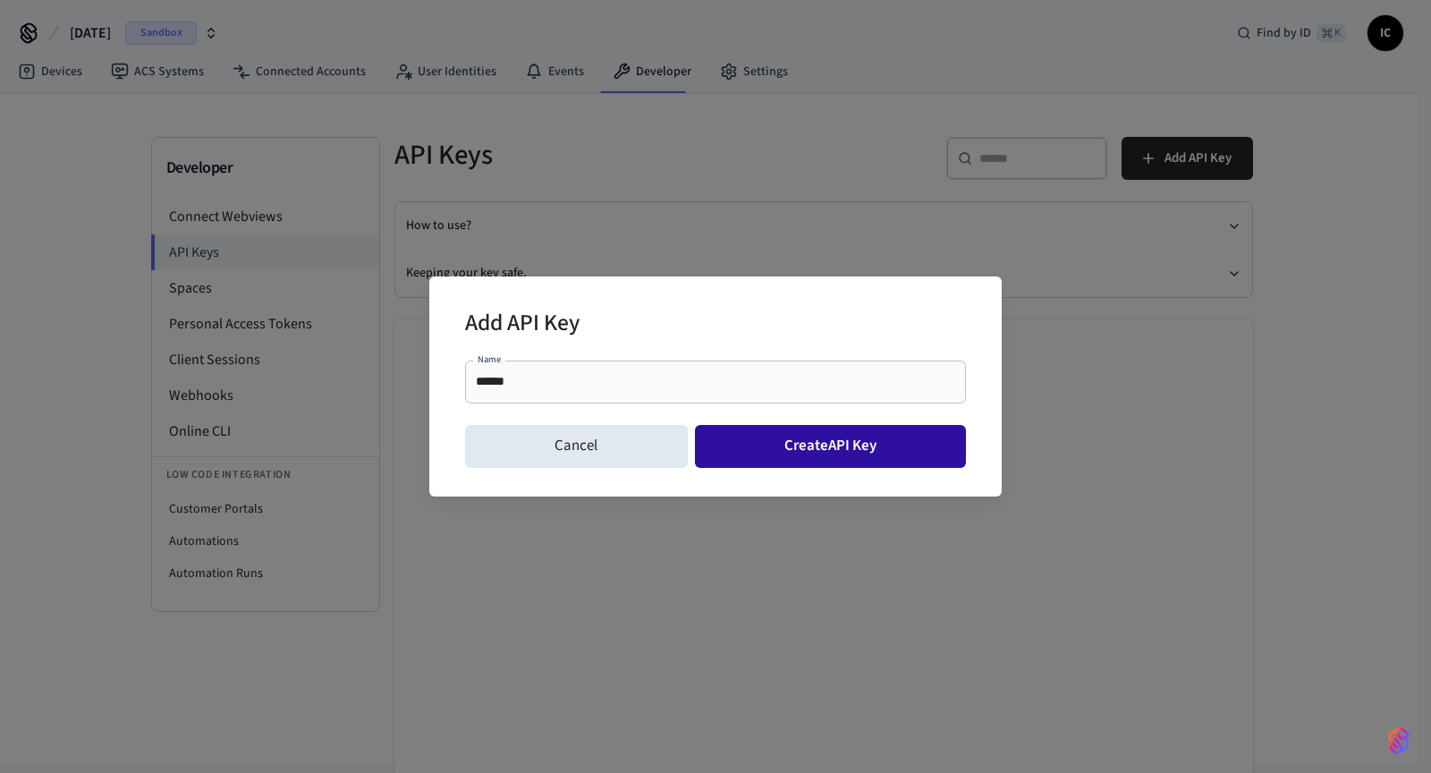
click at [837, 450] on button "Create API Key" at bounding box center [831, 446] width 272 height 43
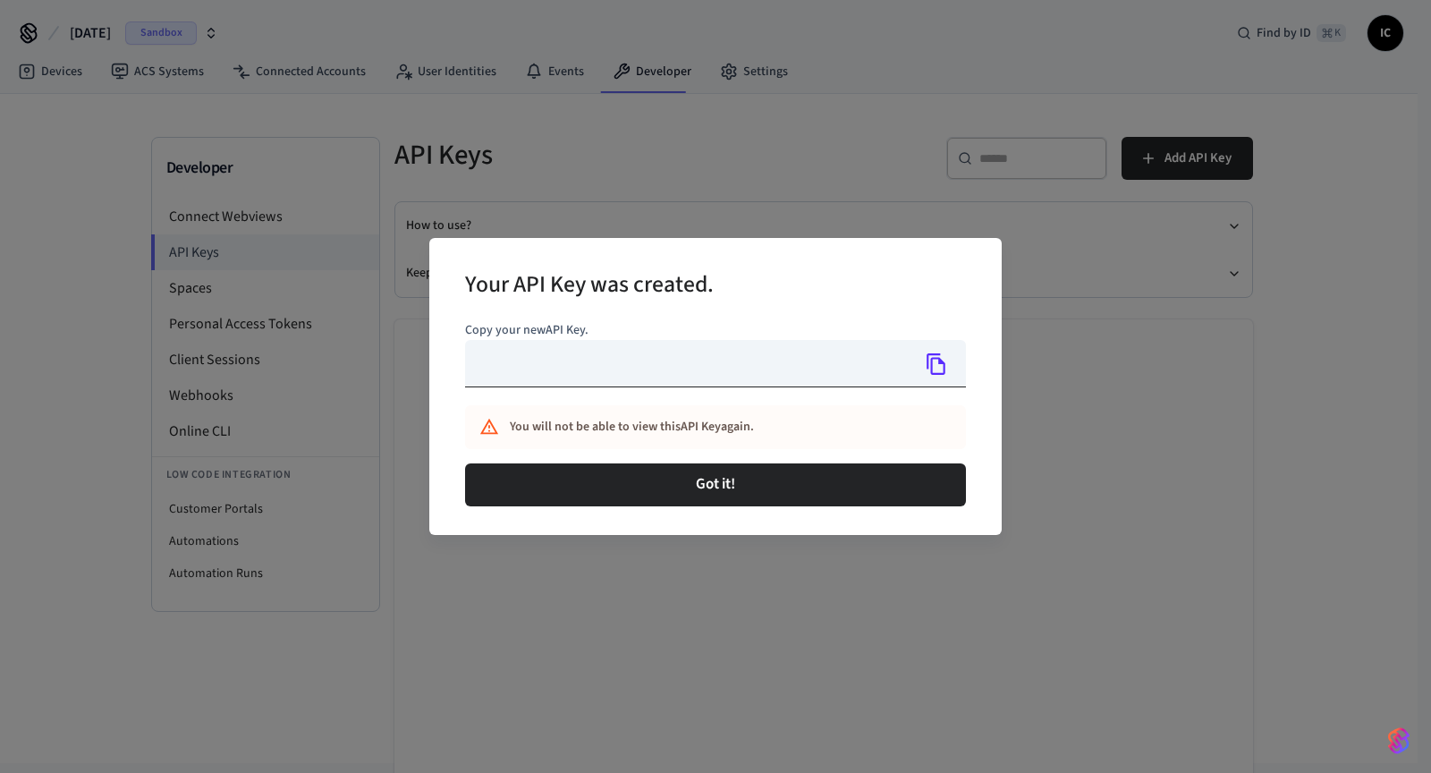
type input "**********"
click at [931, 361] on icon "Copy" at bounding box center [936, 363] width 19 height 21
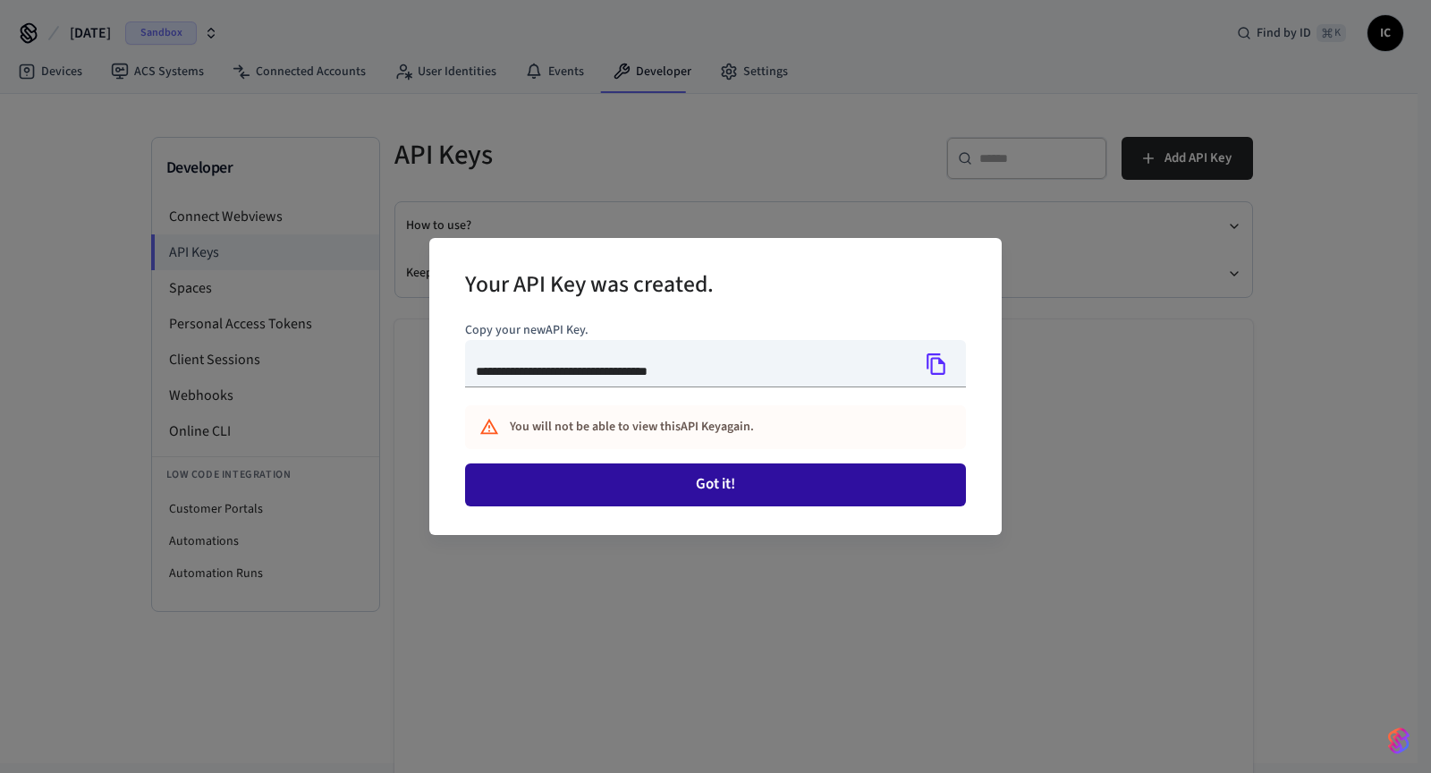
click at [784, 481] on button "Got it!" at bounding box center [715, 484] width 501 height 43
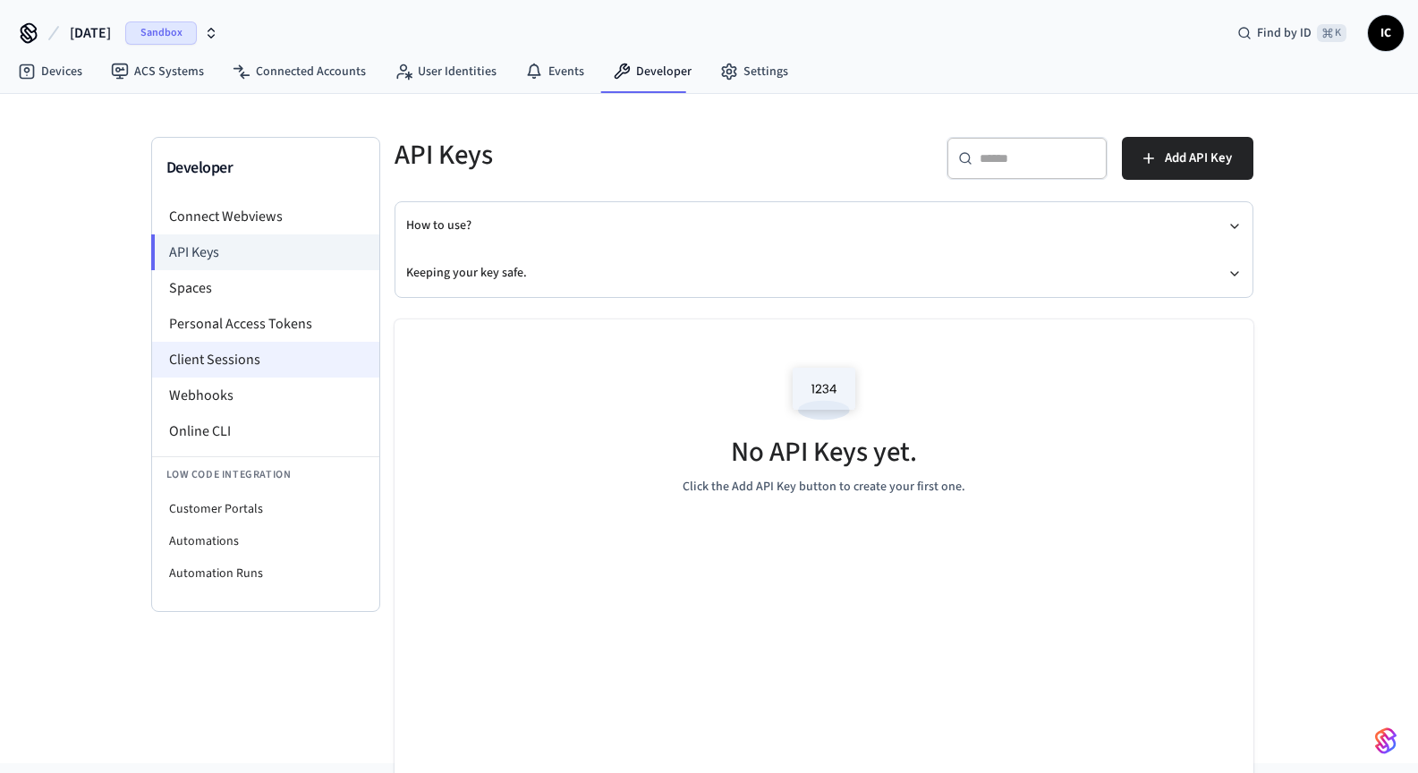
click at [236, 364] on li "Client Sessions" at bounding box center [265, 360] width 227 height 36
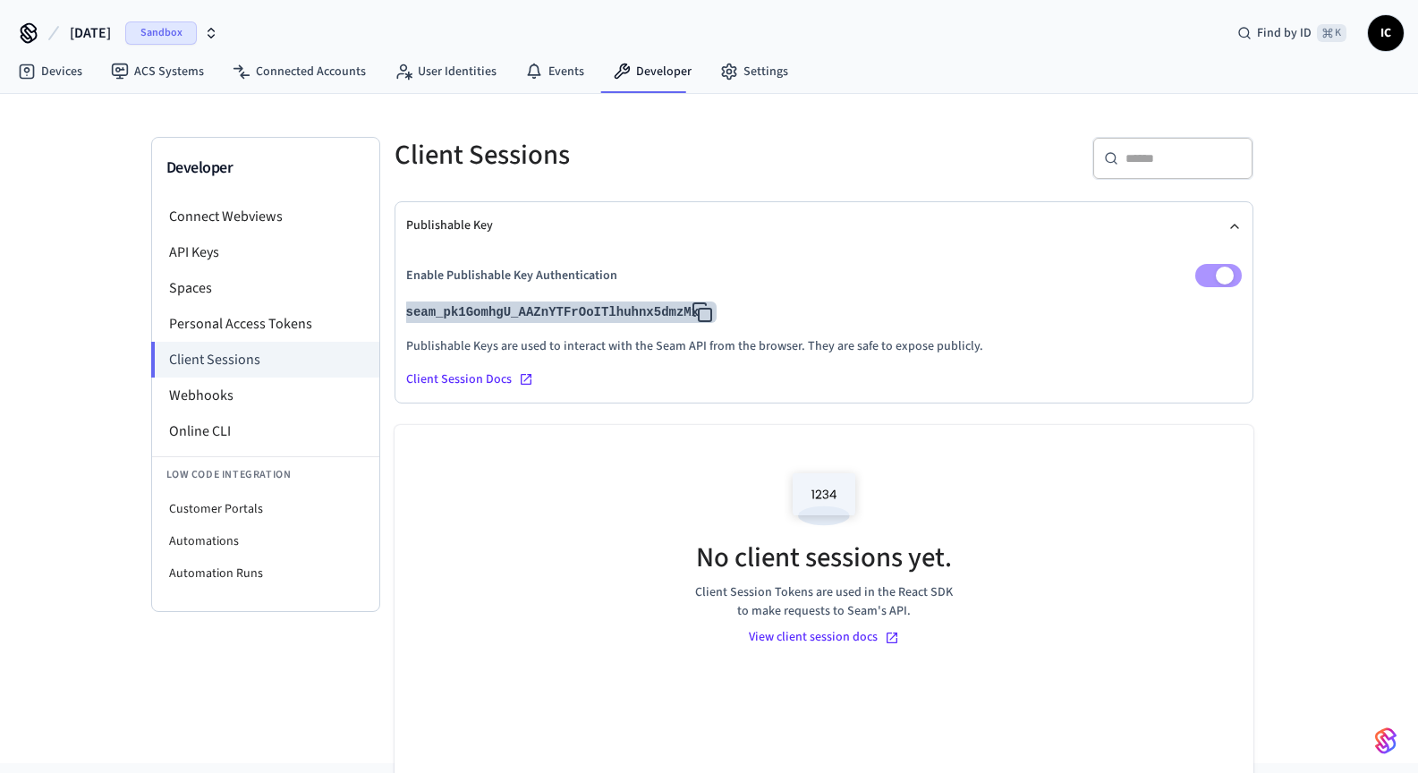
click at [707, 310] on icon at bounding box center [701, 311] width 21 height 21
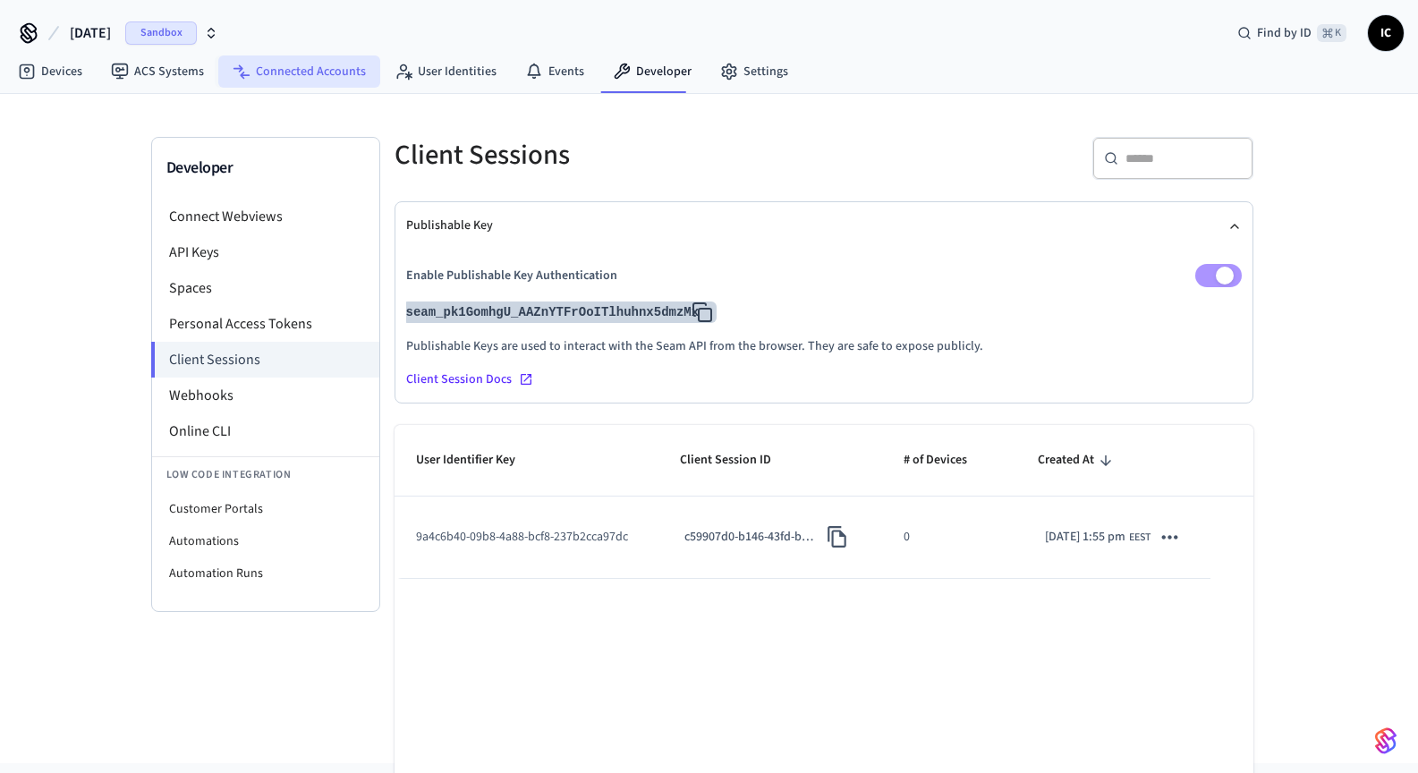
click at [349, 60] on link "Connected Accounts" at bounding box center [299, 71] width 162 height 32
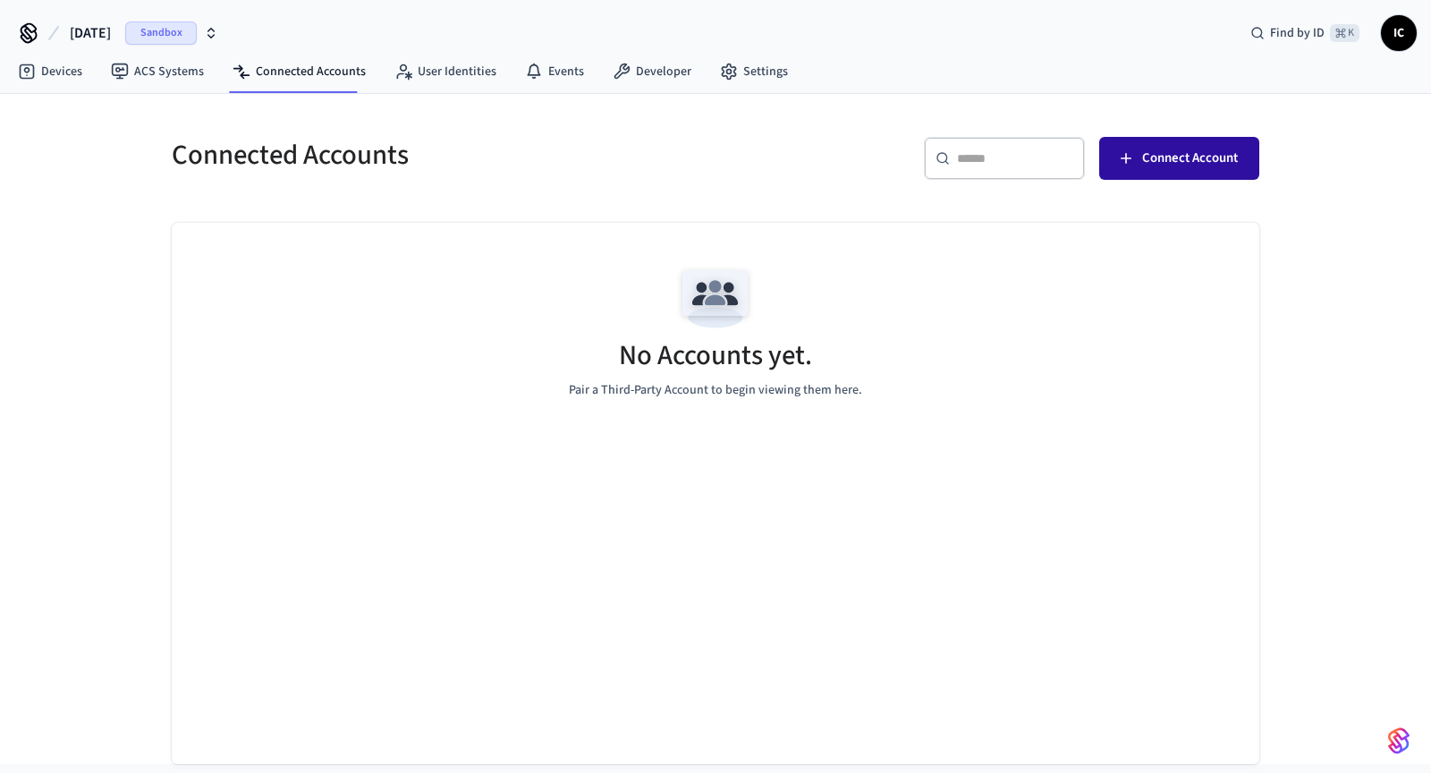
click at [1154, 164] on span "Connect Account" at bounding box center [1190, 158] width 96 height 23
click at [1163, 156] on span "Connect Account" at bounding box center [1190, 158] width 96 height 23
click at [866, 267] on div "No Accounts yet. Pair a Third-Party Account to begin viewing them here." at bounding box center [716, 329] width 1088 height 213
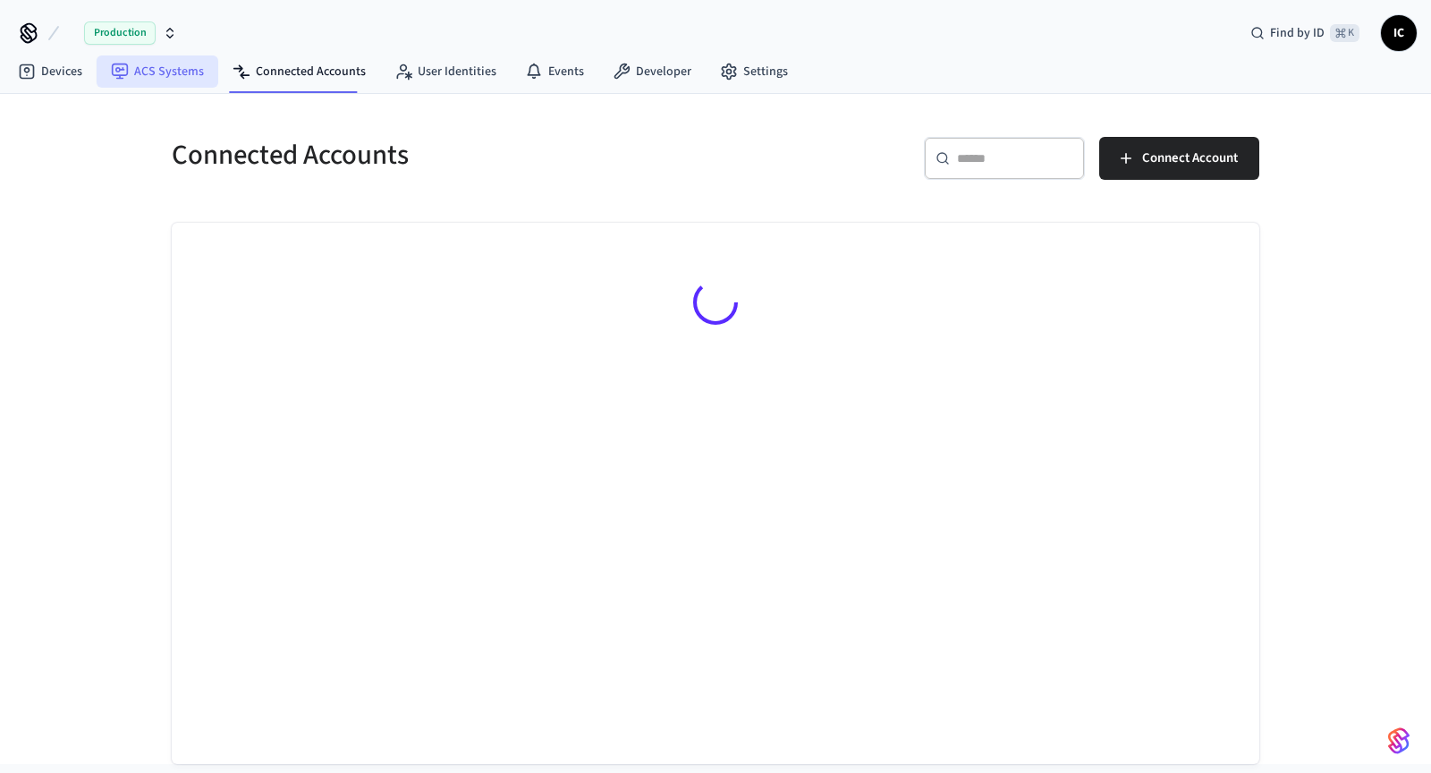
click at [169, 70] on link "ACS Systems" at bounding box center [158, 71] width 122 height 32
click at [78, 72] on link "Devices" at bounding box center [50, 71] width 93 height 32
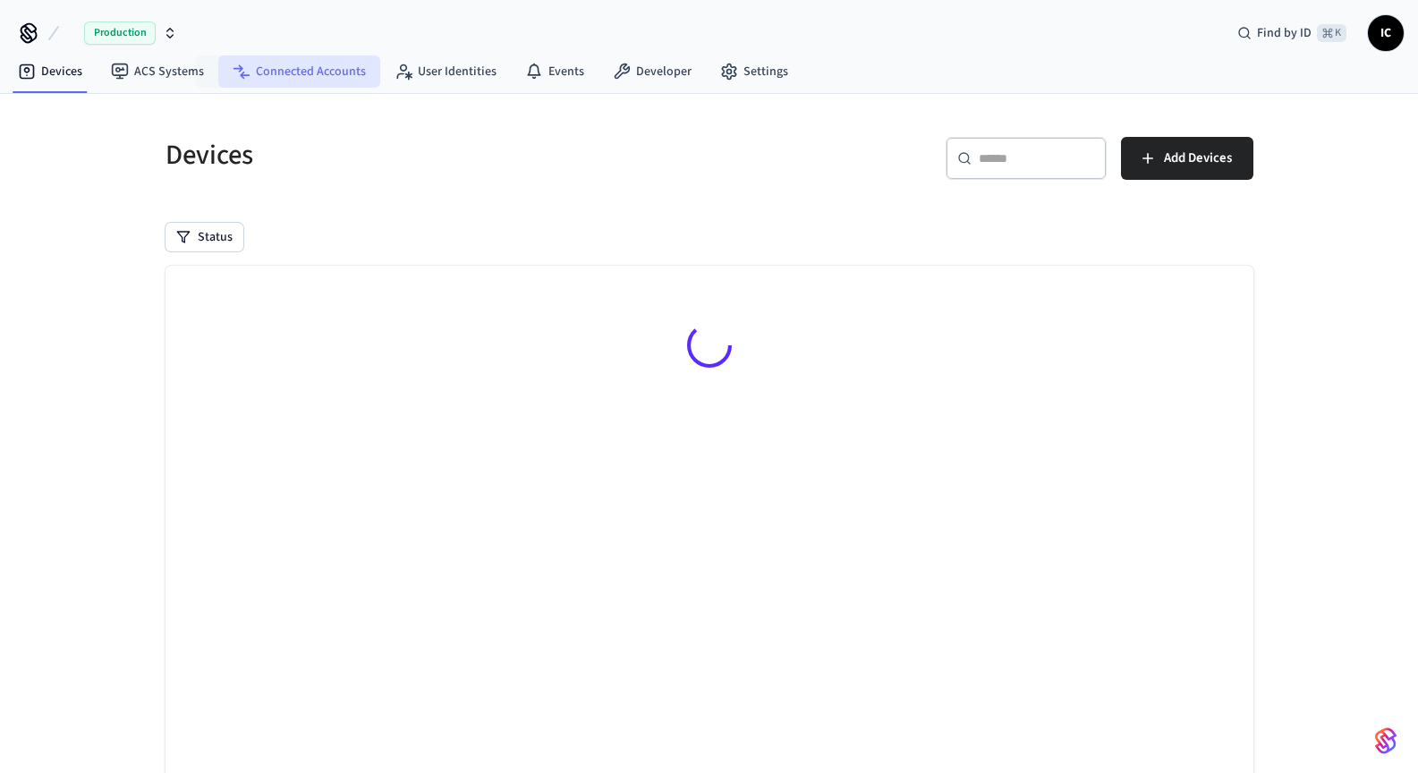
click at [302, 67] on link "Connected Accounts" at bounding box center [299, 71] width 162 height 32
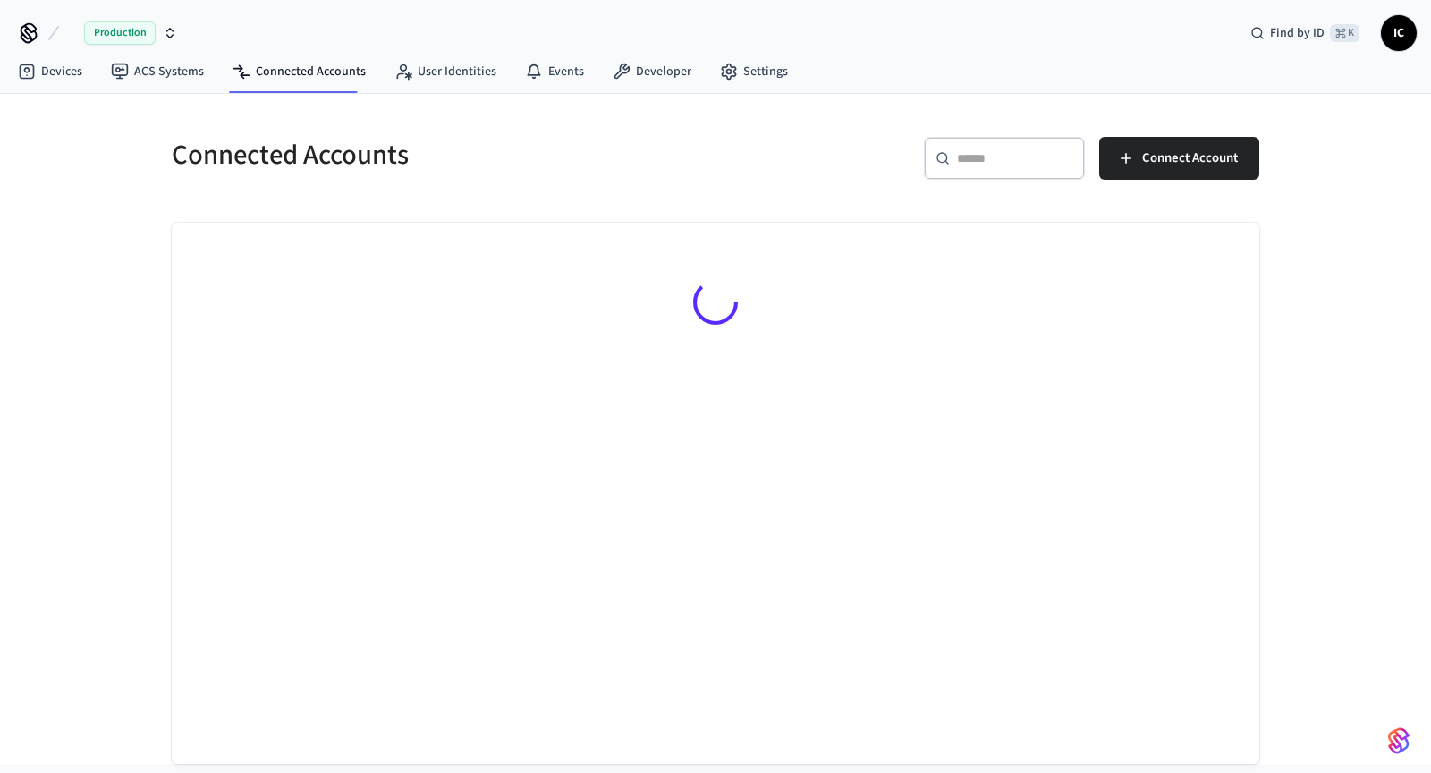
click at [137, 35] on span "Production" at bounding box center [120, 32] width 72 height 23
click at [170, 27] on icon "button" at bounding box center [170, 33] width 14 height 14
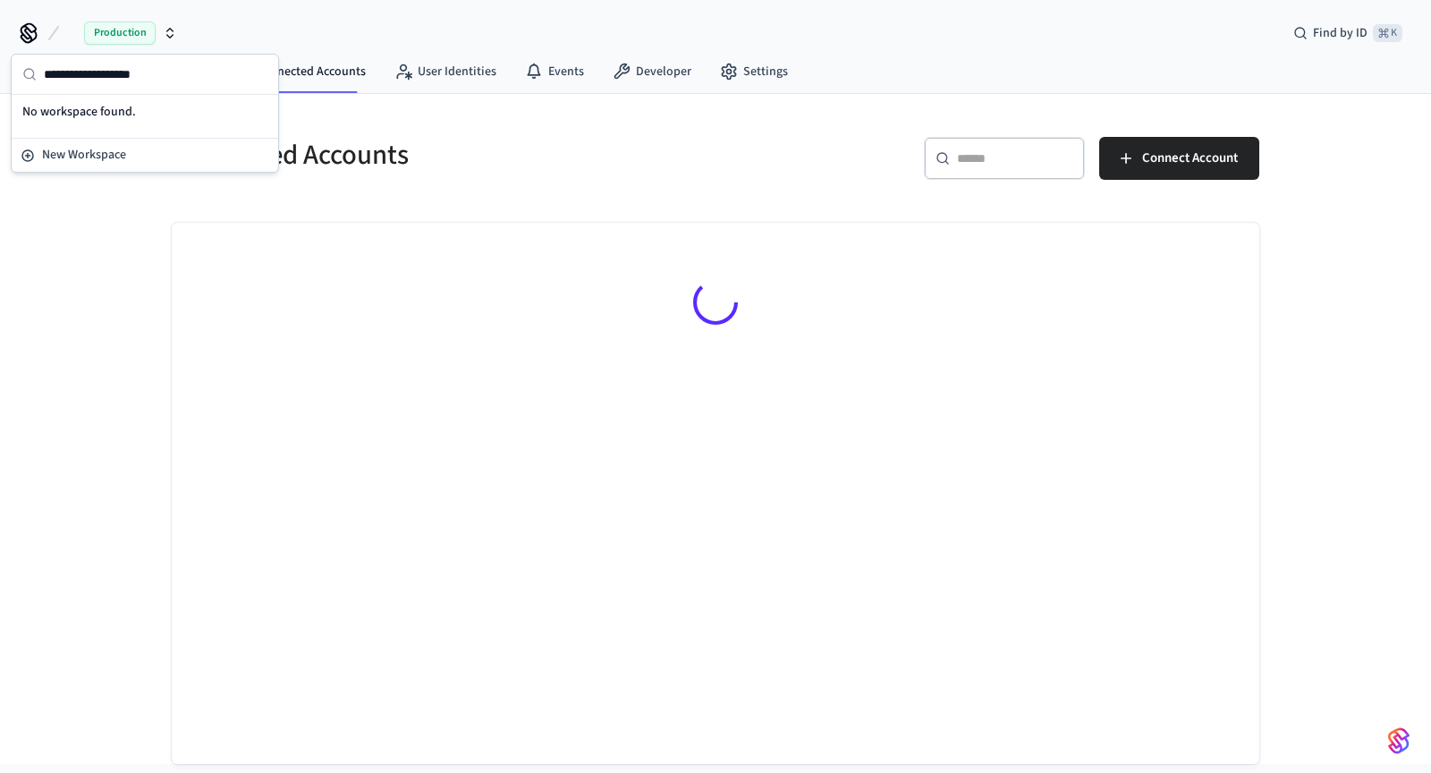
click at [326, 24] on div "Production Find by ID ⌘ K" at bounding box center [715, 26] width 1431 height 52
click at [167, 63] on link "ACS Systems" at bounding box center [158, 71] width 122 height 32
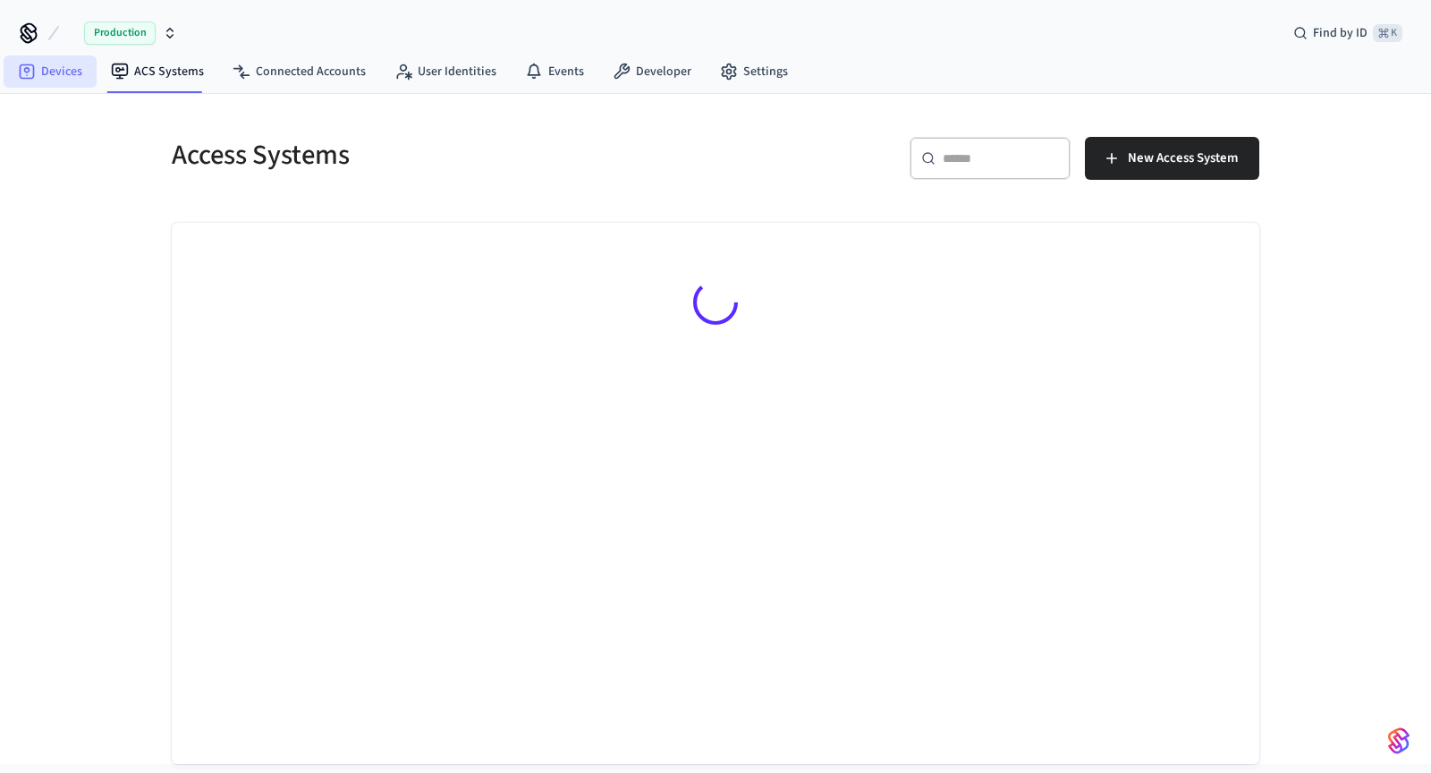
click at [67, 80] on link "Devices" at bounding box center [50, 71] width 93 height 32
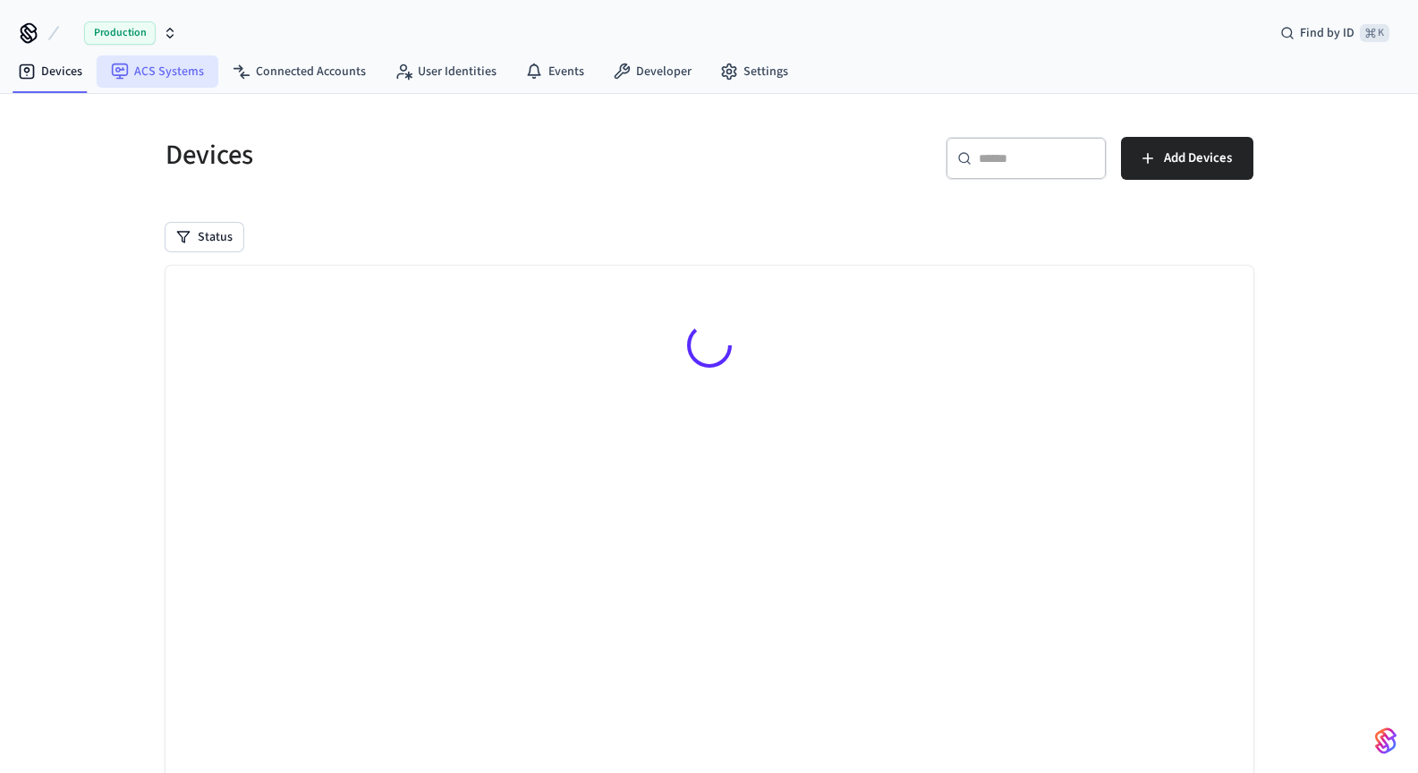
click at [148, 82] on link "ACS Systems" at bounding box center [158, 71] width 122 height 32
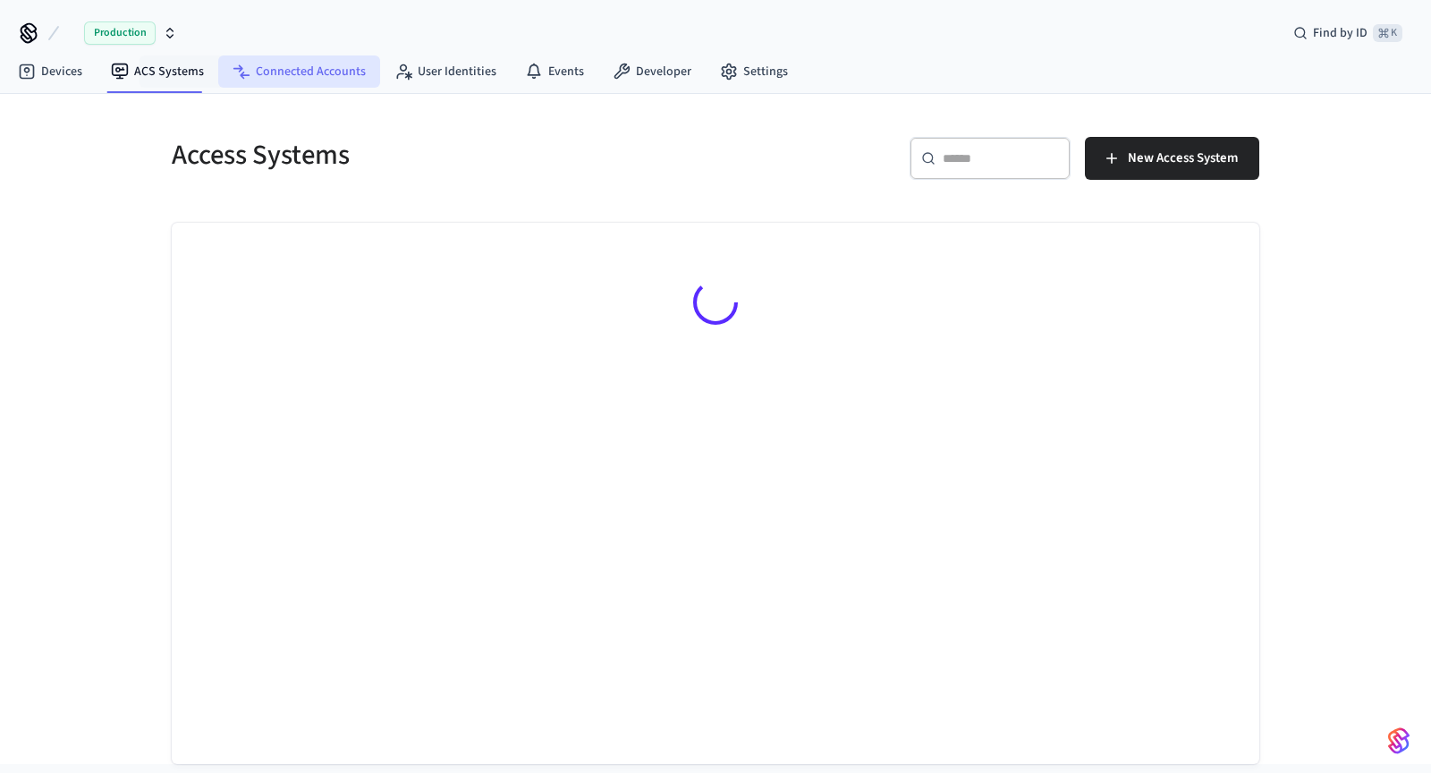
click at [294, 71] on link "Connected Accounts" at bounding box center [299, 71] width 162 height 32
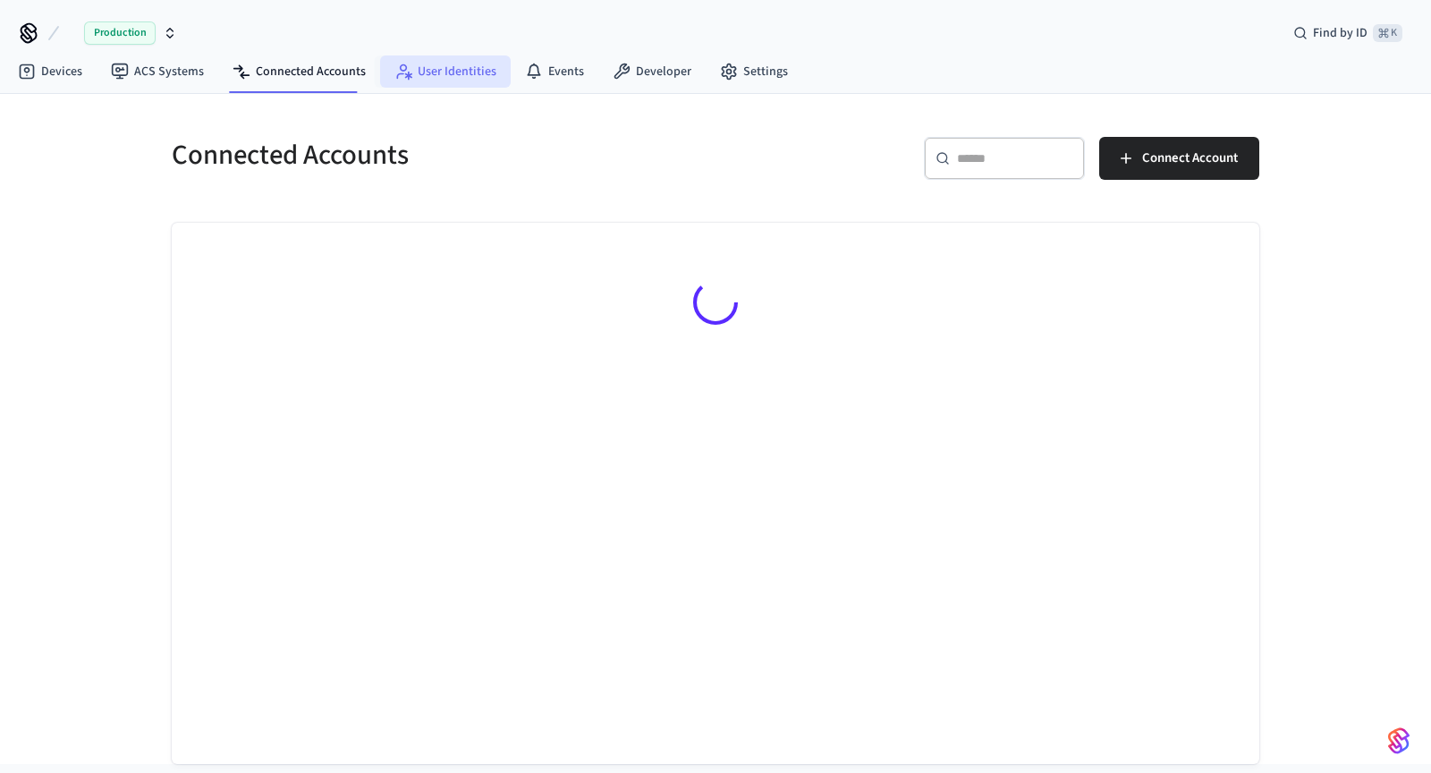
click at [454, 72] on link "User Identities" at bounding box center [445, 71] width 131 height 32
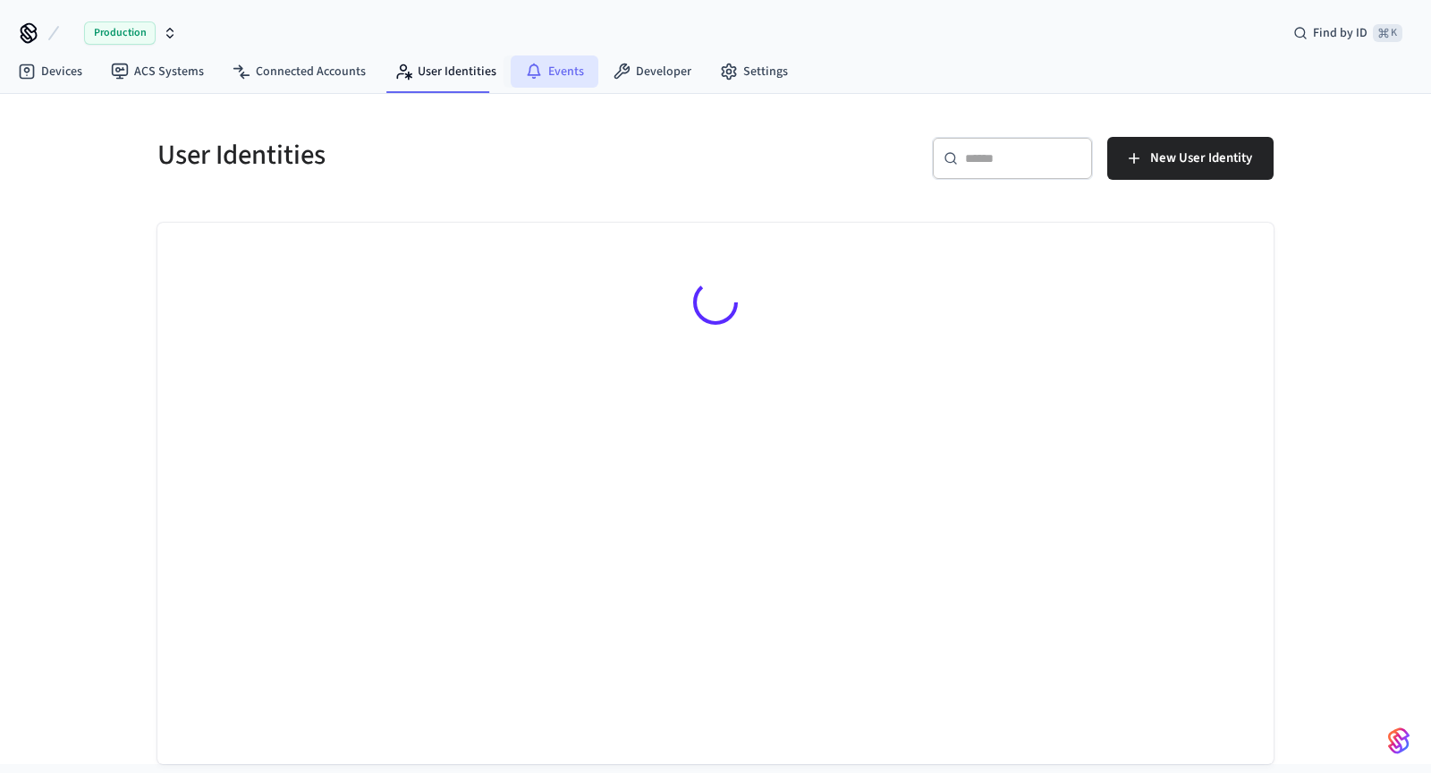
click at [571, 73] on link "Events" at bounding box center [555, 71] width 88 height 32
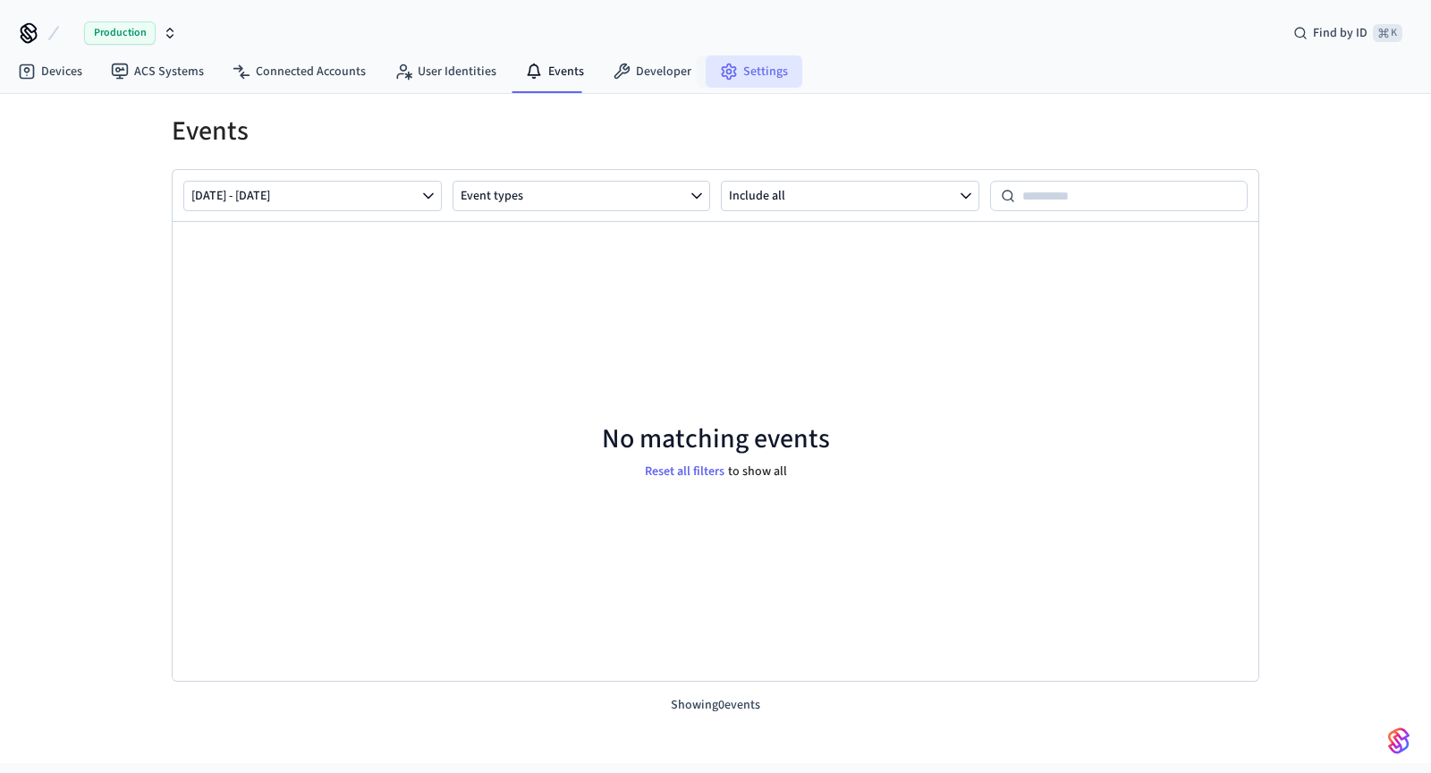
click at [720, 76] on icon at bounding box center [729, 72] width 18 height 18
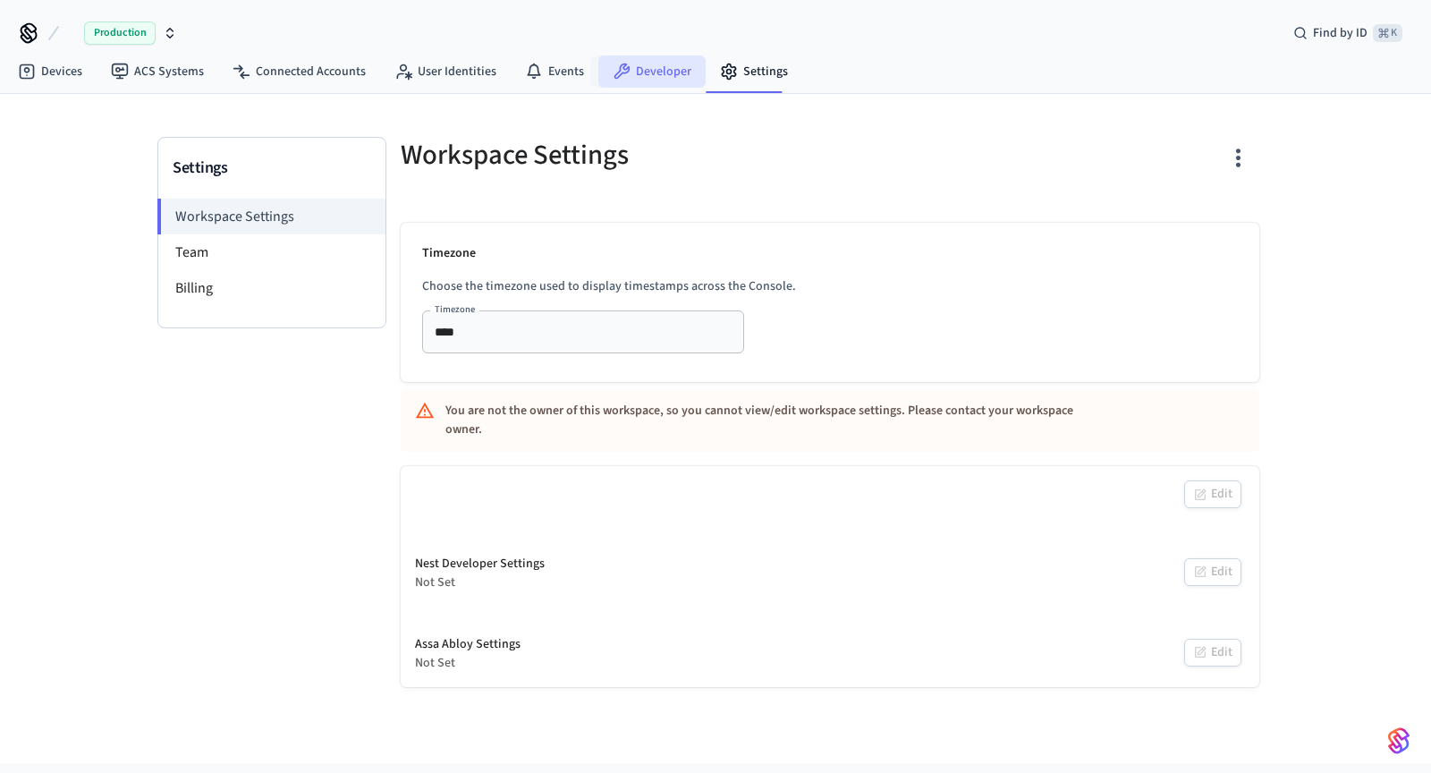
click at [657, 78] on link "Developer" at bounding box center [651, 71] width 107 height 32
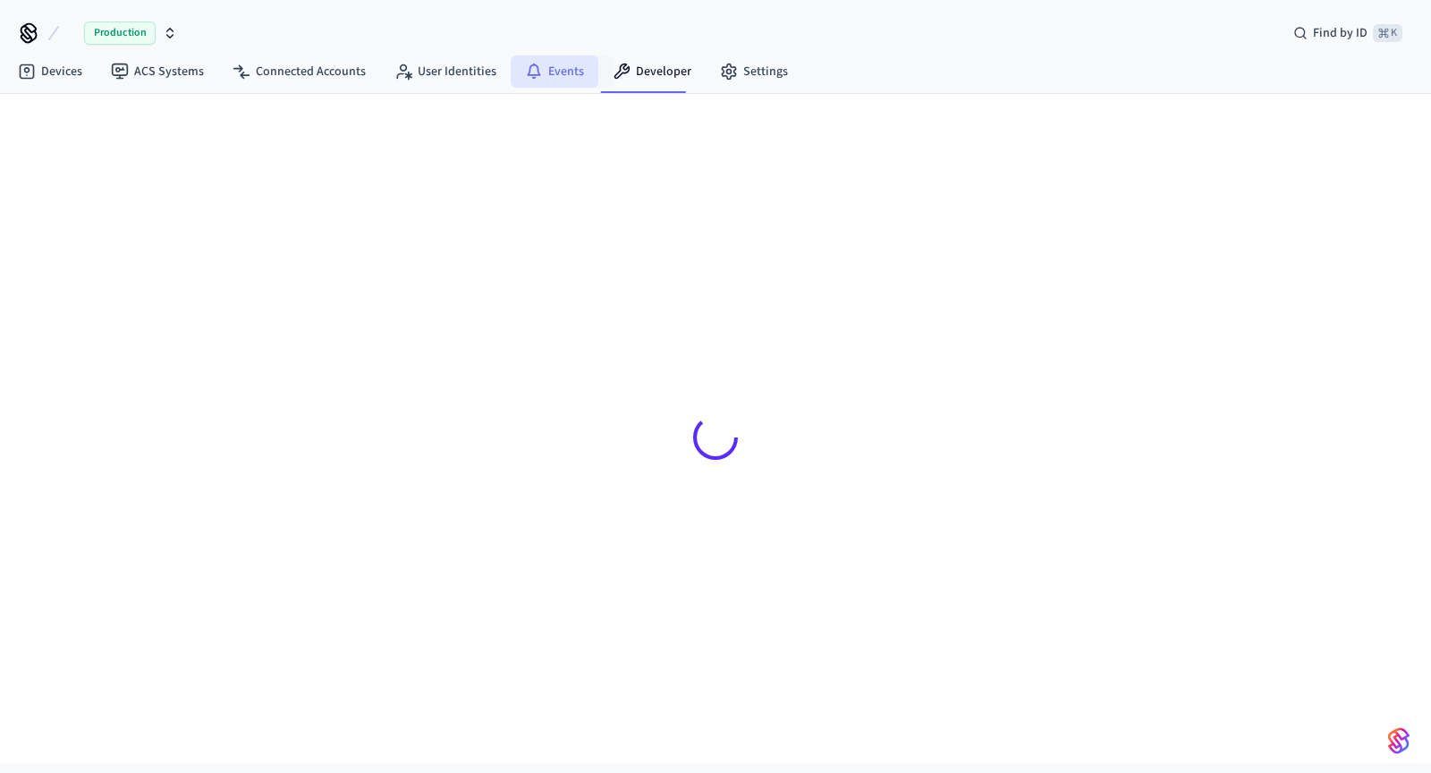
click at [531, 72] on icon at bounding box center [534, 72] width 18 height 18
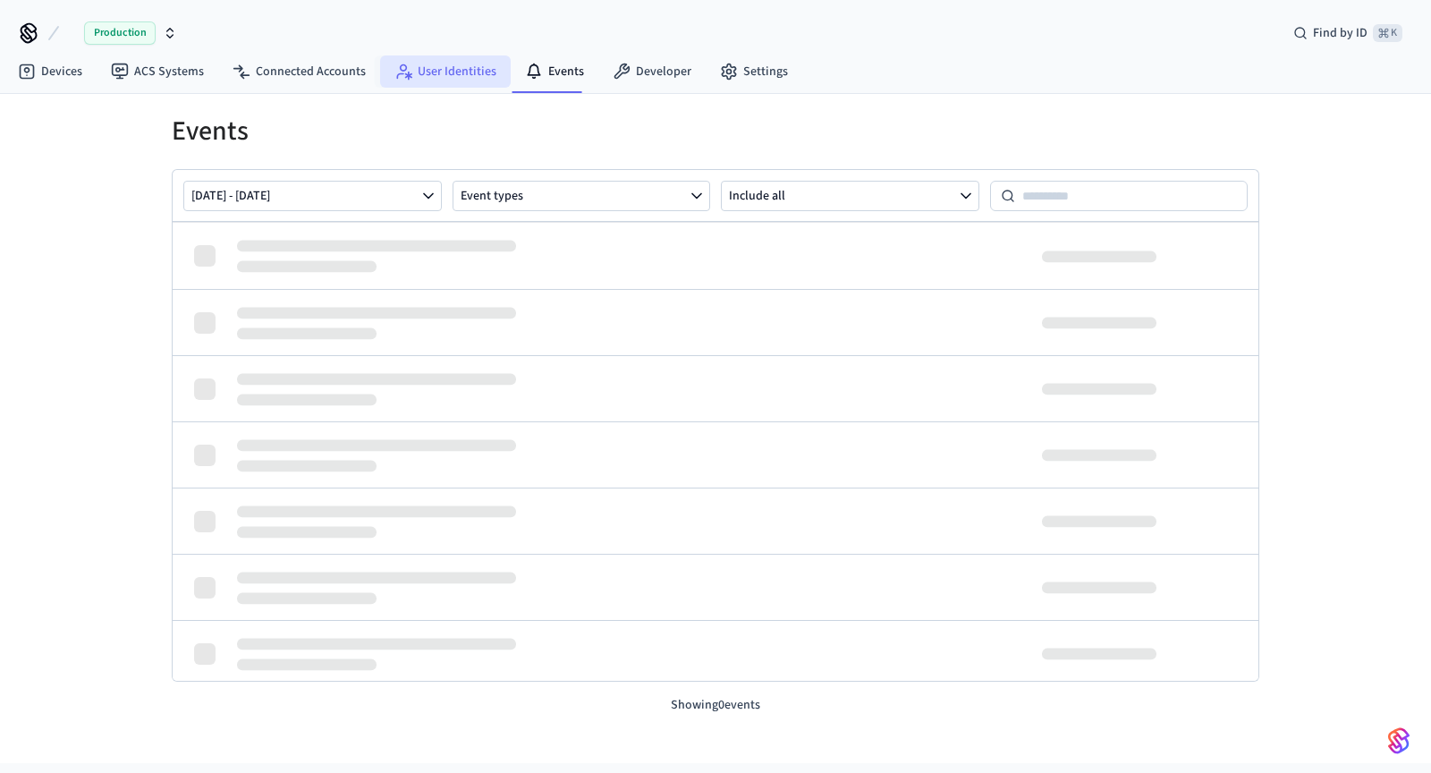
click at [444, 72] on link "User Identities" at bounding box center [445, 71] width 131 height 32
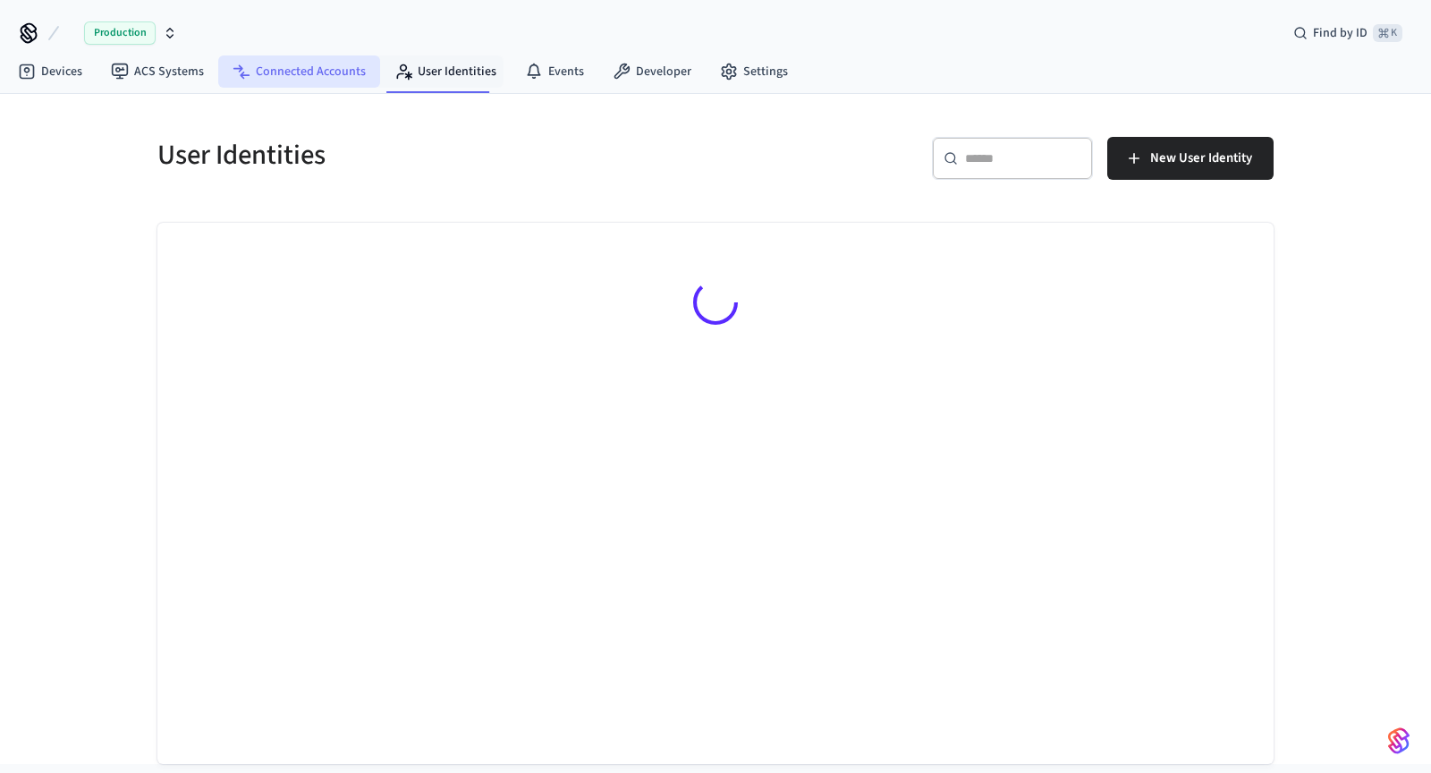
click at [350, 72] on link "Connected Accounts" at bounding box center [299, 71] width 162 height 32
drag, startPoint x: 274, startPoint y: 72, endPoint x: 261, endPoint y: 73, distance: 12.6
click at [273, 72] on link "Connected Accounts" at bounding box center [299, 71] width 162 height 32
click at [219, 74] on link "Connected Accounts" at bounding box center [299, 71] width 162 height 32
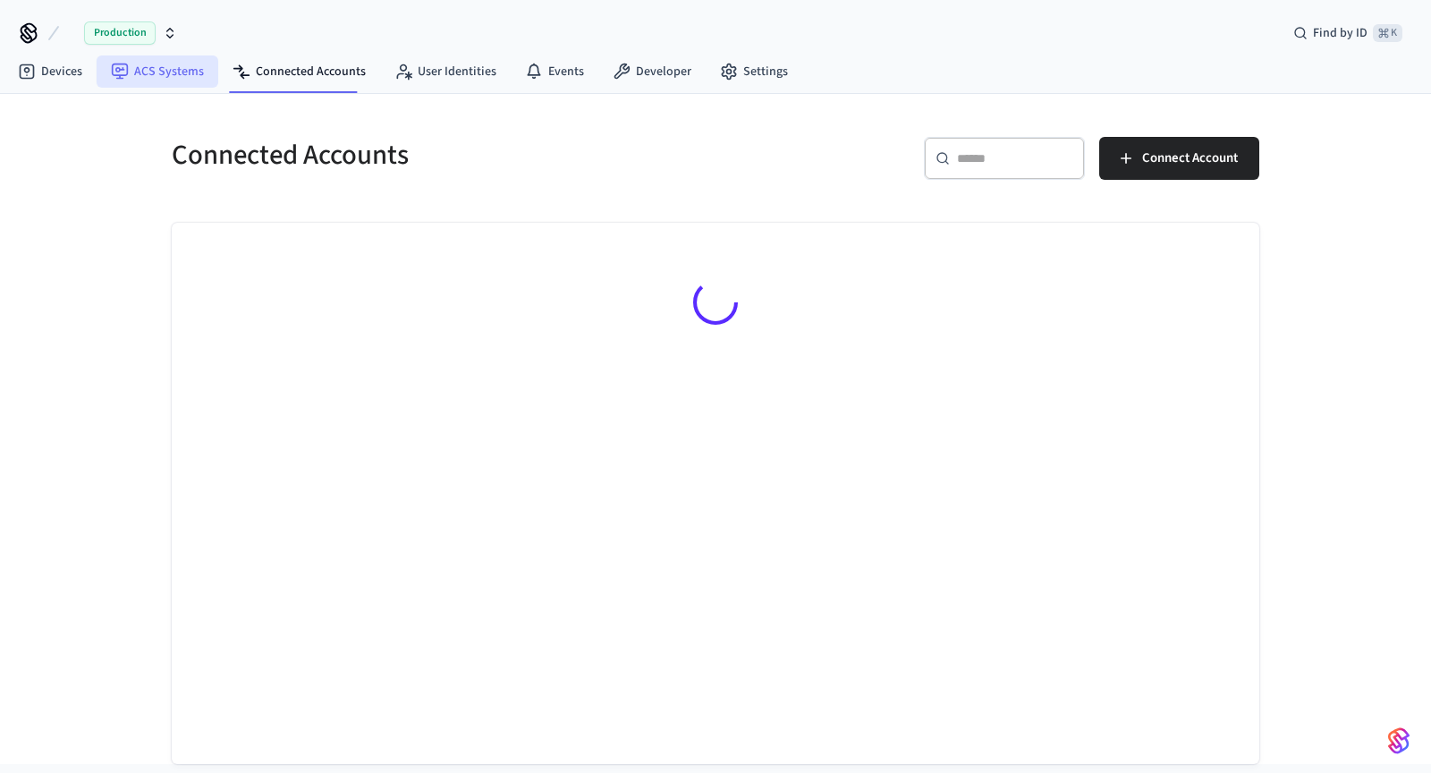
click at [147, 73] on link "ACS Systems" at bounding box center [158, 71] width 122 height 32
click at [66, 77] on link "Devices" at bounding box center [50, 71] width 93 height 32
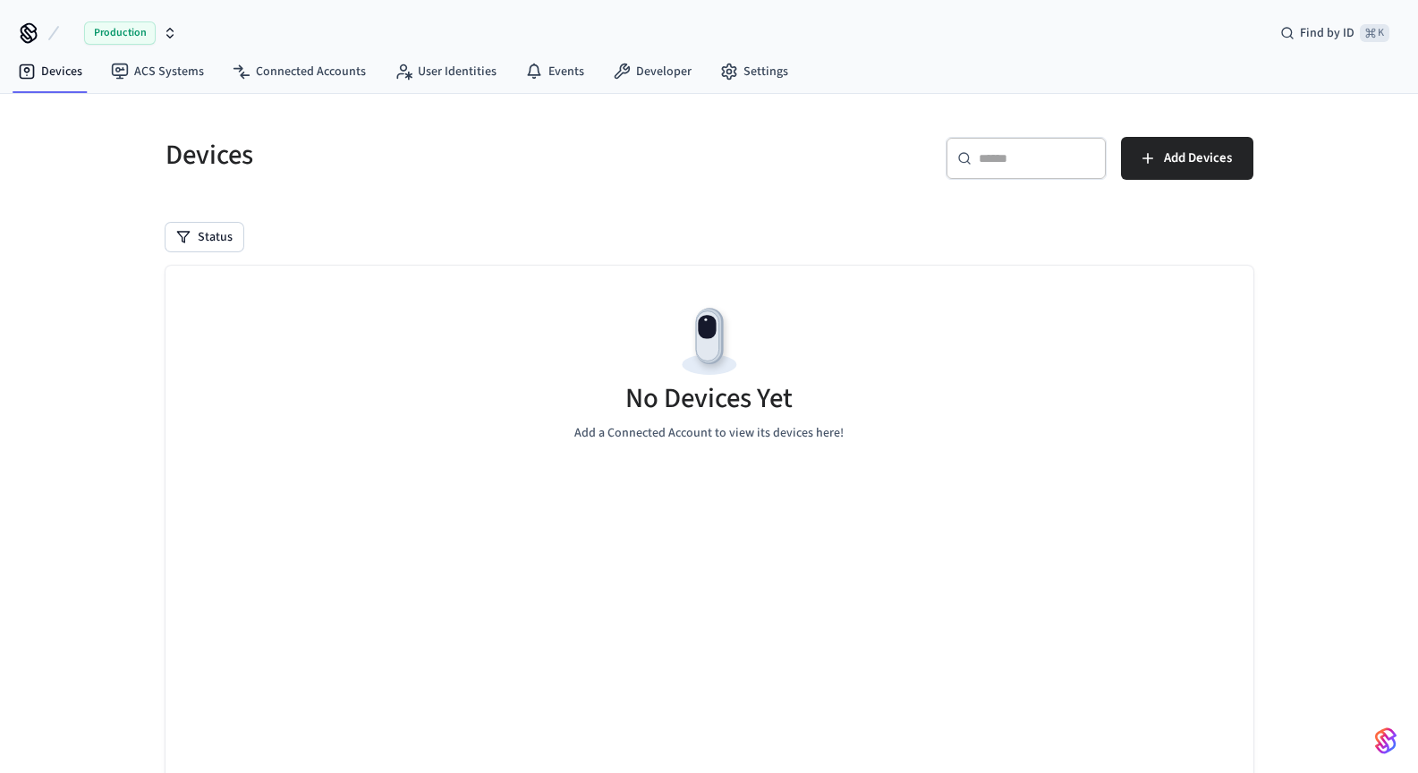
click at [450, 219] on div "Devices ​ ​ Add Devices Status No Devices Yet Add a Connected Account to view i…" at bounding box center [709, 484] width 1116 height 739
click at [420, 79] on link "User Identities" at bounding box center [445, 71] width 131 height 32
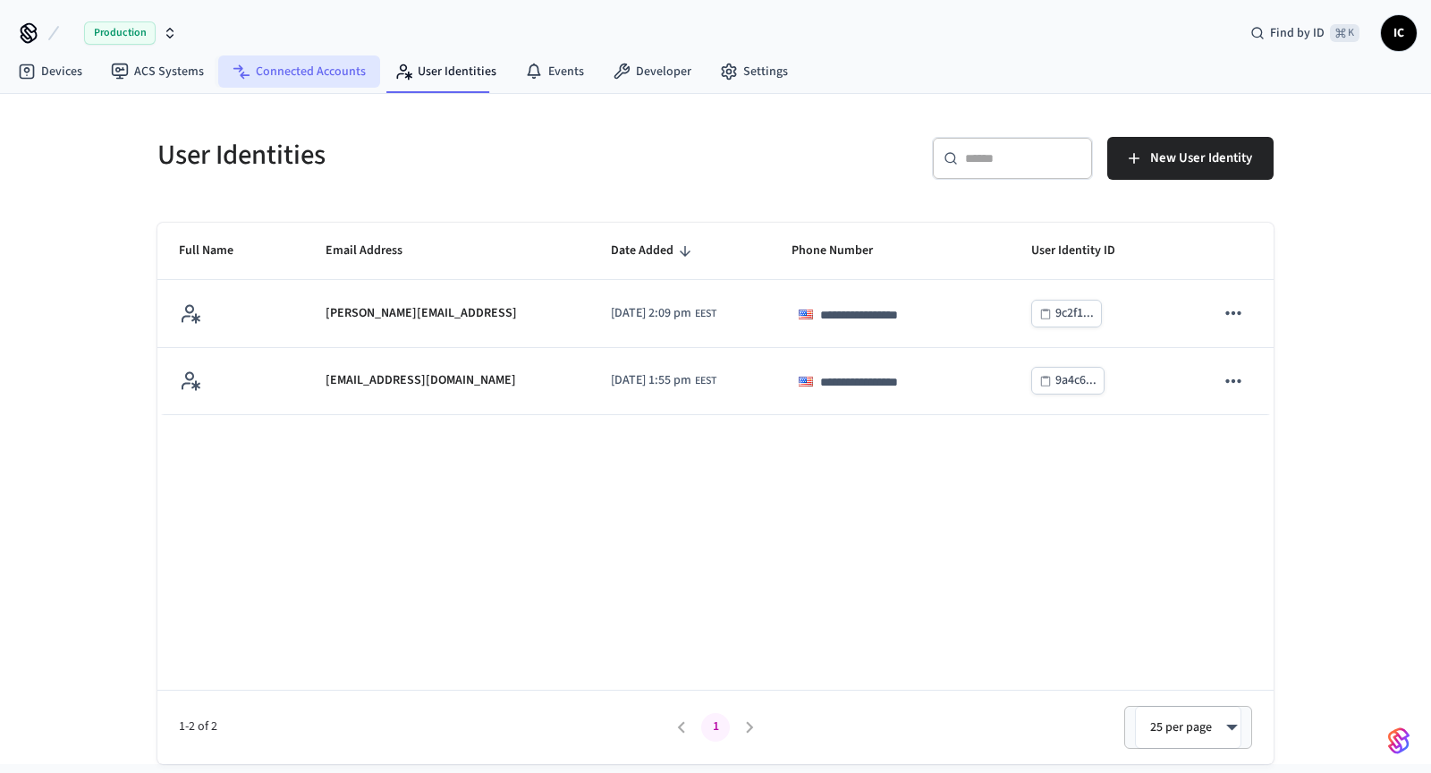
click at [266, 77] on link "Connected Accounts" at bounding box center [299, 71] width 162 height 32
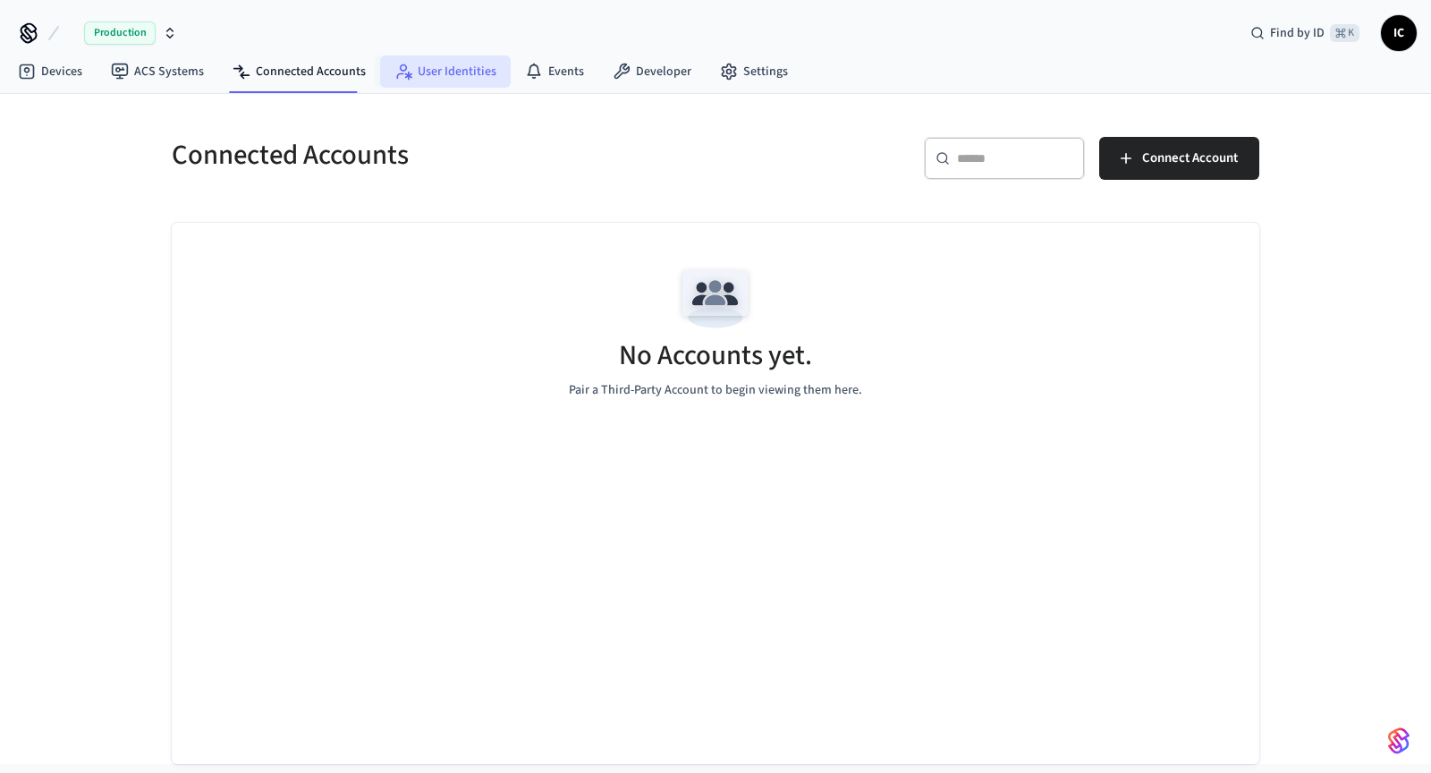
click at [481, 69] on link "User Identities" at bounding box center [445, 71] width 131 height 32
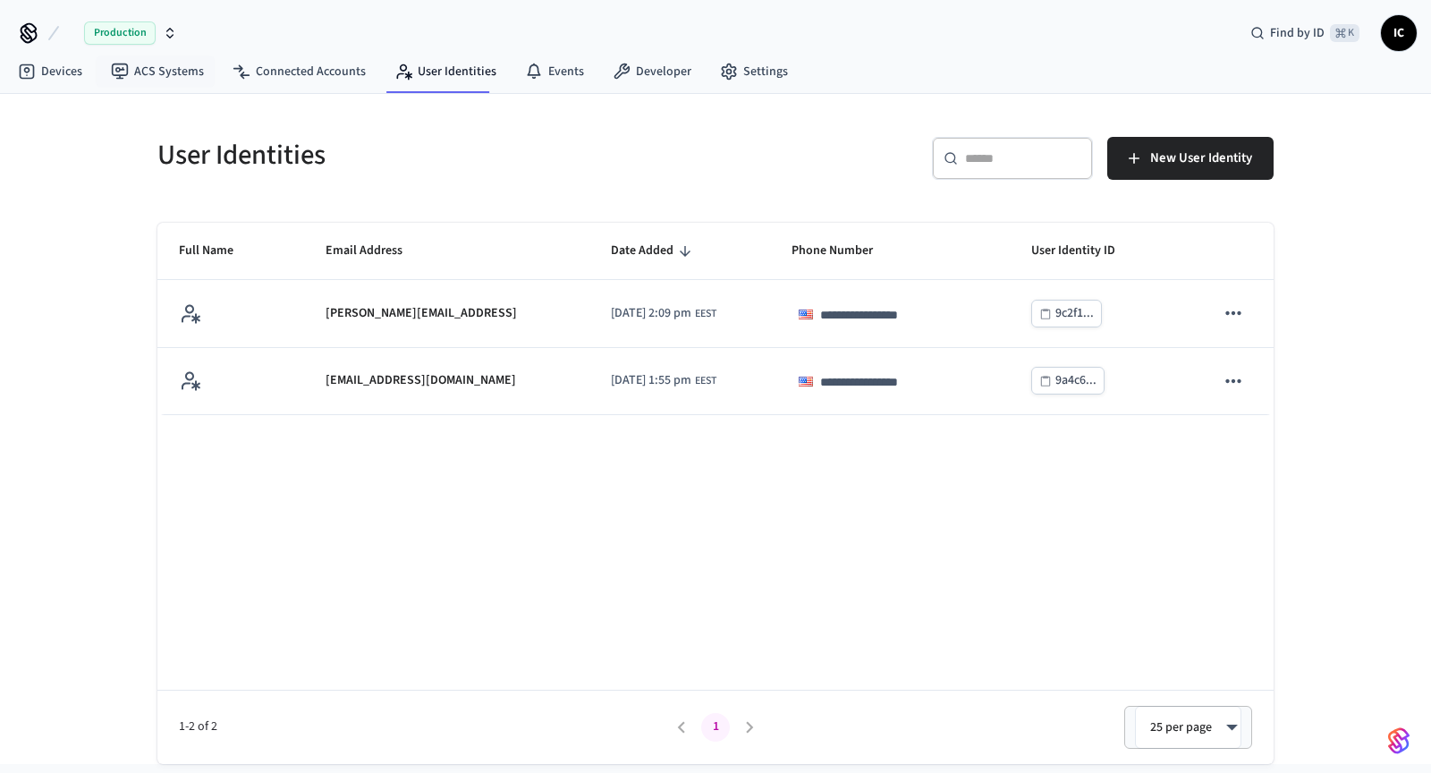
click at [139, 31] on span "Production" at bounding box center [120, 32] width 72 height 23
click at [314, 18] on div "Production Find by ID ⌘ K IC" at bounding box center [715, 26] width 1431 height 52
click at [339, 71] on link "Connected Accounts" at bounding box center [299, 71] width 162 height 32
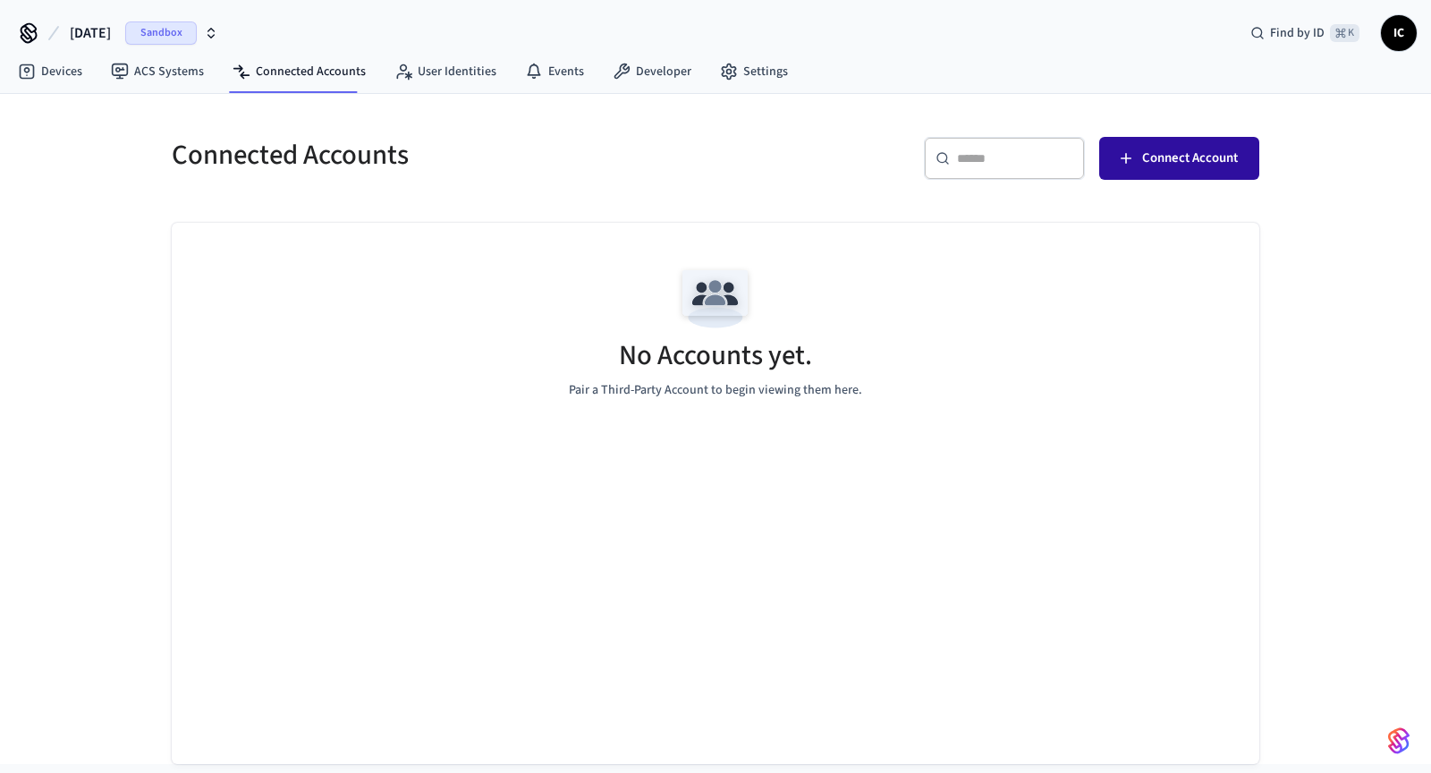
click at [1204, 164] on span "Connect Account" at bounding box center [1190, 158] width 96 height 23
click at [641, 154] on h5 "Connected Accounts" at bounding box center [438, 155] width 533 height 37
click at [1142, 158] on span "Connect Account" at bounding box center [1190, 158] width 96 height 23
click at [604, 159] on h5 "Connected Accounts" at bounding box center [438, 155] width 533 height 37
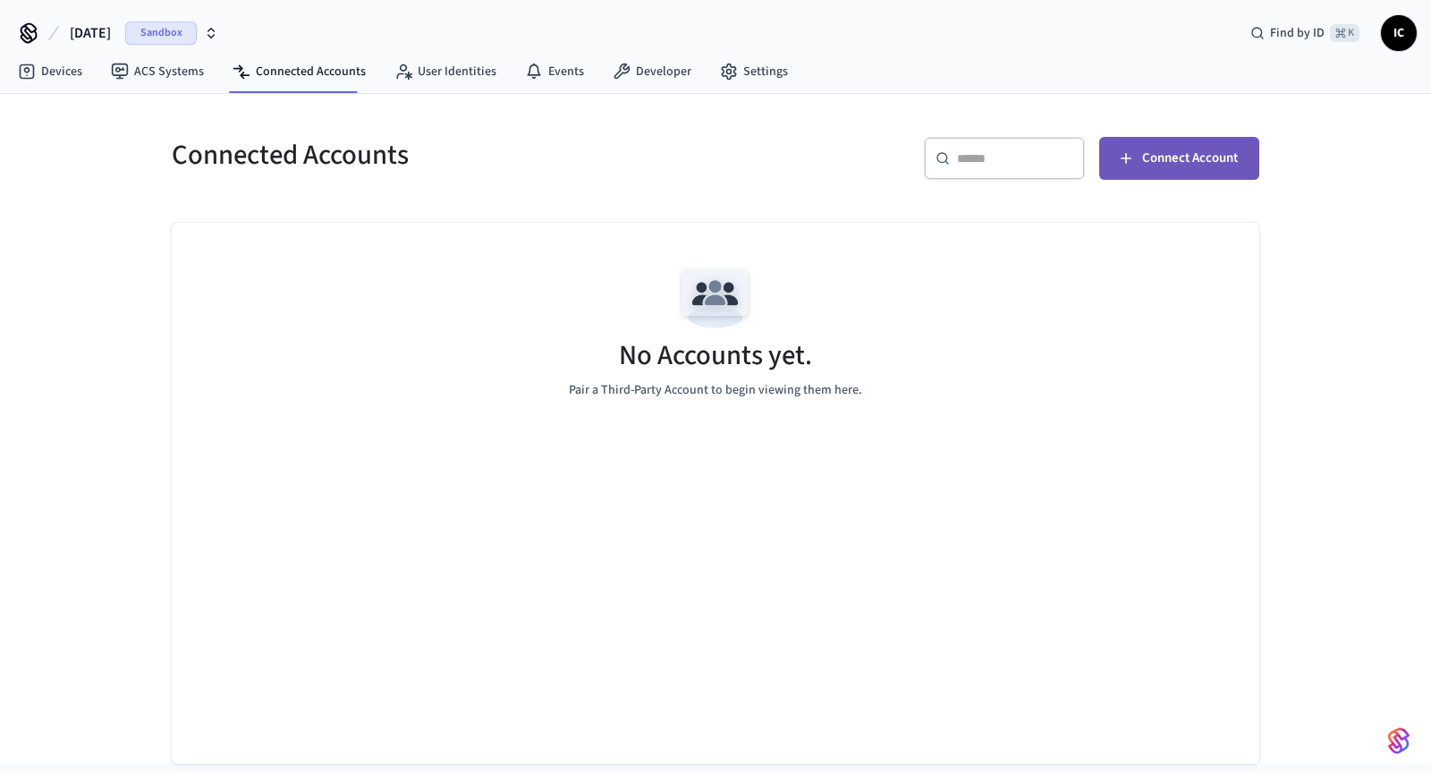
click at [1184, 156] on span "Connect Account" at bounding box center [1190, 158] width 96 height 23
click at [1142, 157] on span "Connect Account" at bounding box center [1190, 158] width 96 height 23
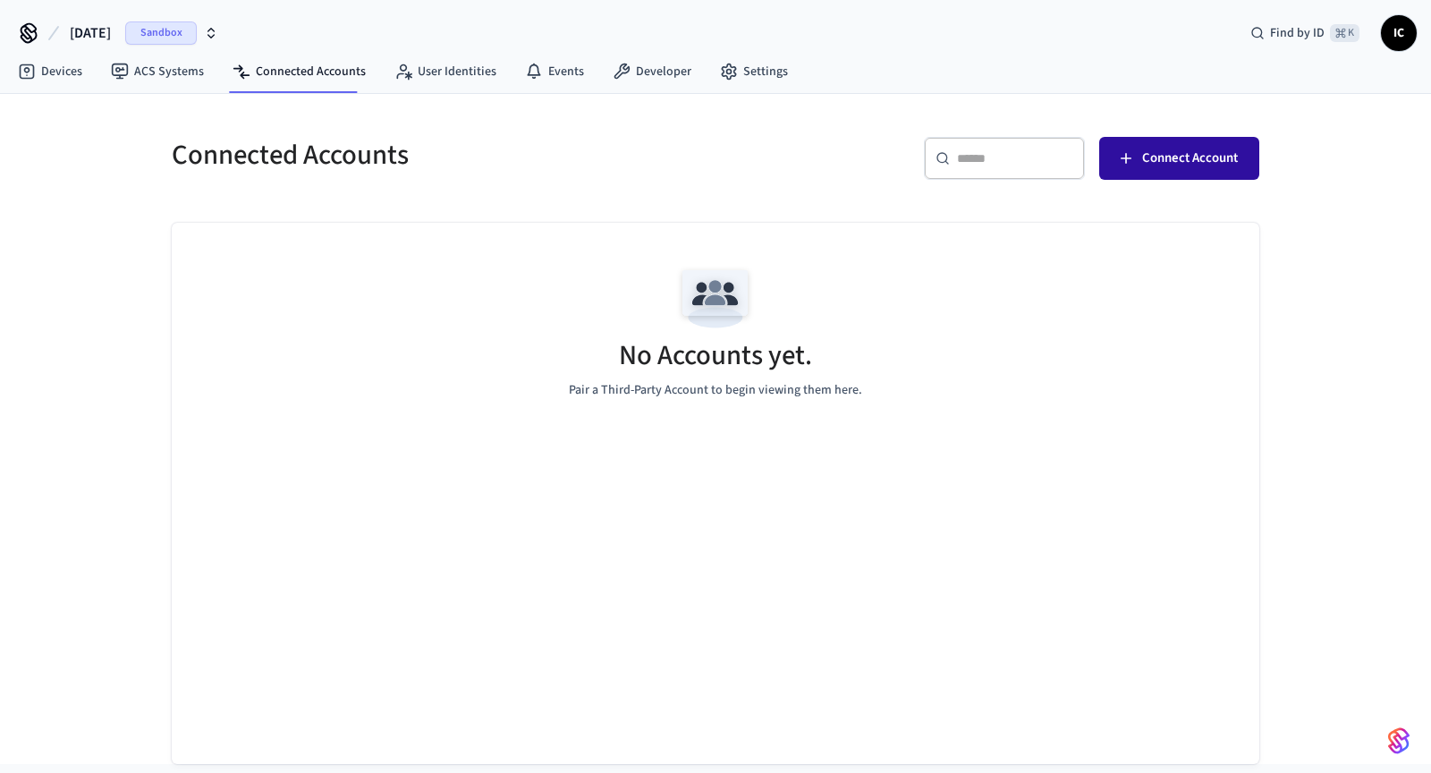
click at [1142, 157] on span "Connect Account" at bounding box center [1190, 158] width 96 height 23
click at [186, 31] on span "Sandbox" at bounding box center [161, 32] width 72 height 23
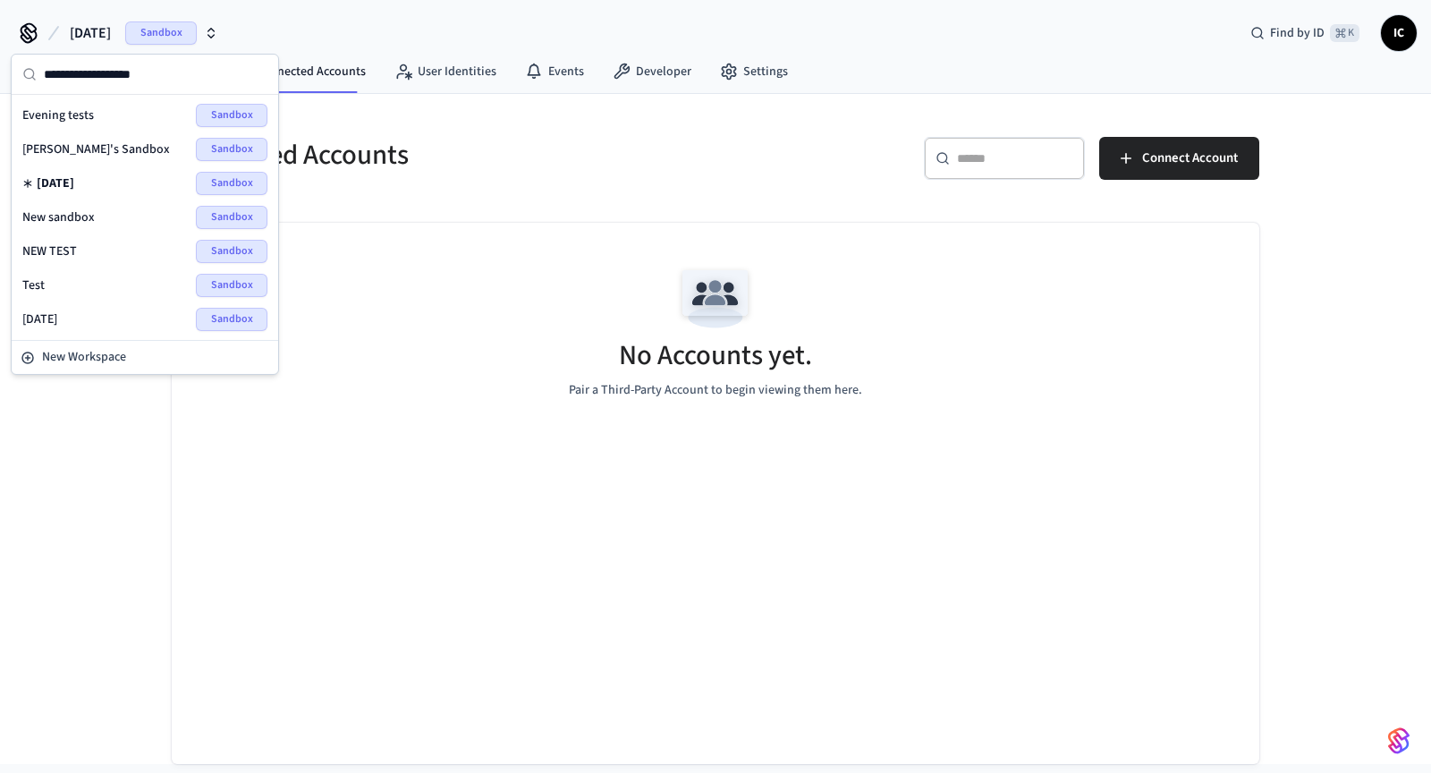
click at [57, 319] on span "[DATE]" at bounding box center [39, 319] width 35 height 18
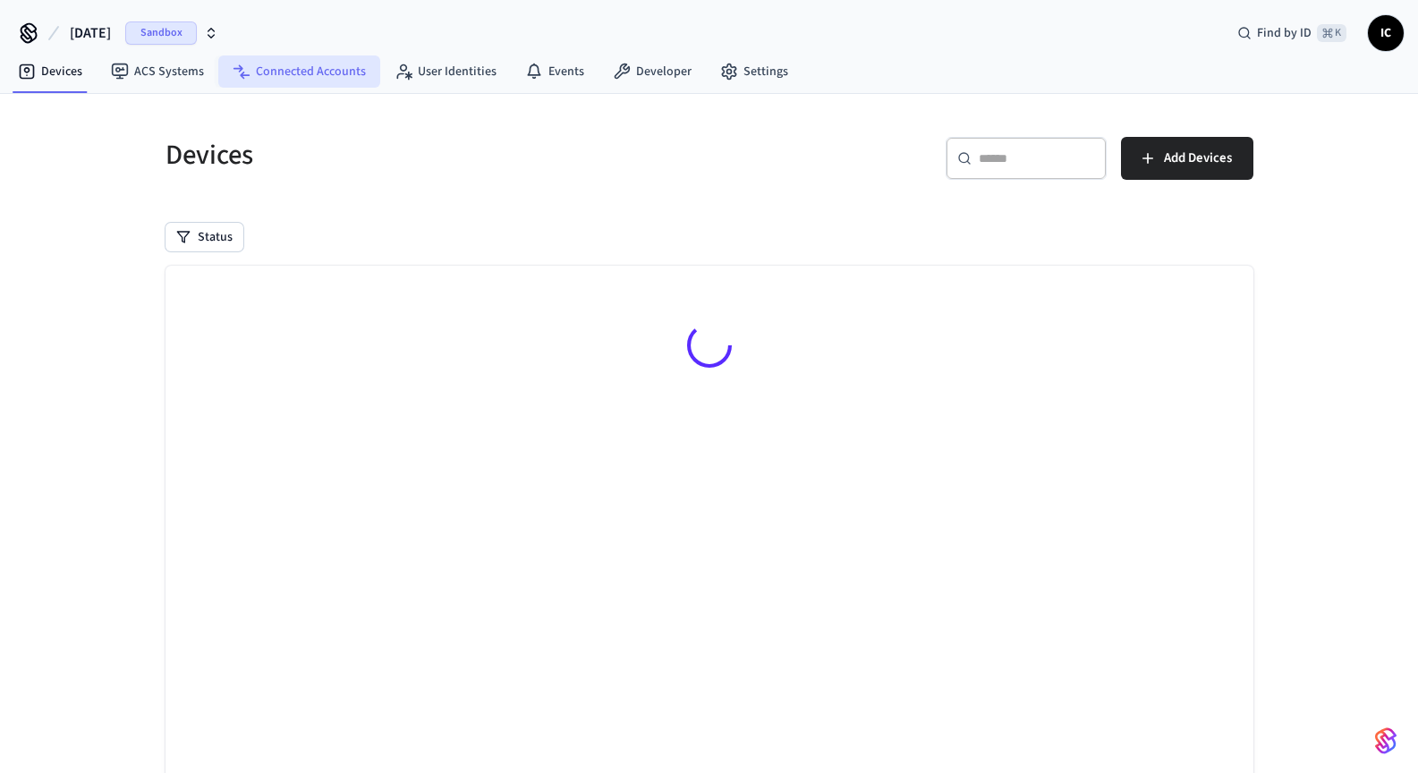
click at [302, 67] on link "Connected Accounts" at bounding box center [299, 71] width 162 height 32
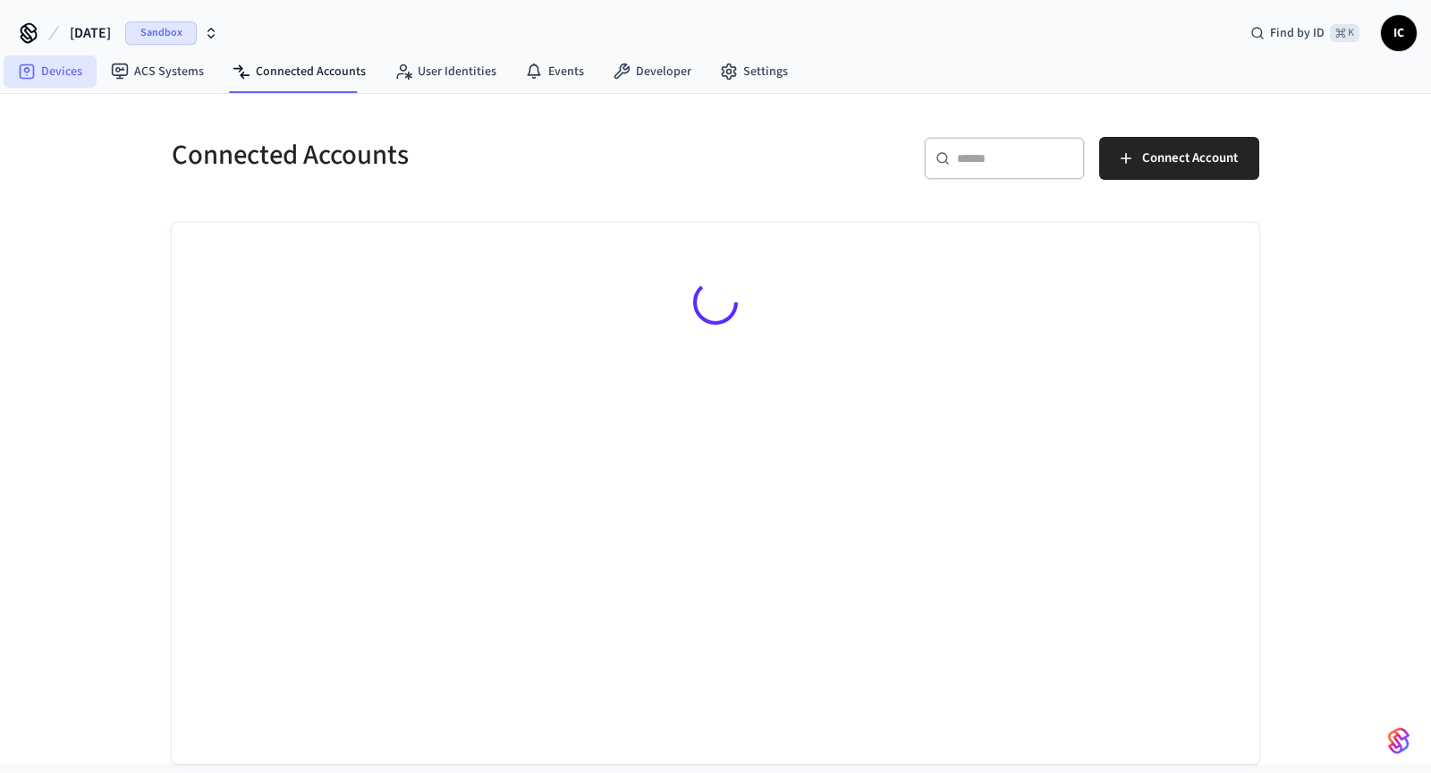
click at [47, 75] on link "Devices" at bounding box center [50, 71] width 93 height 32
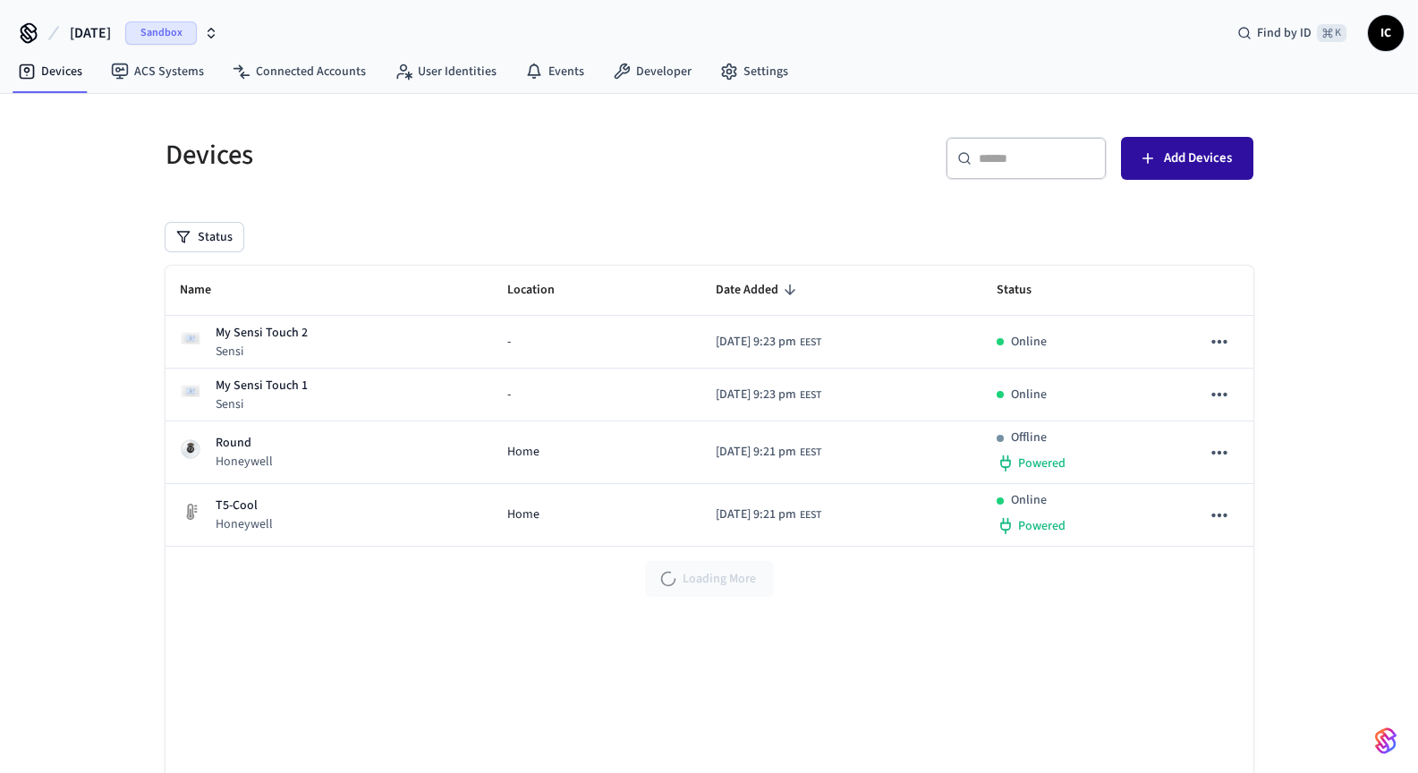
click at [1241, 168] on button "Add Devices" at bounding box center [1187, 158] width 132 height 43
click at [197, 23] on span "Sandbox" at bounding box center [161, 32] width 72 height 23
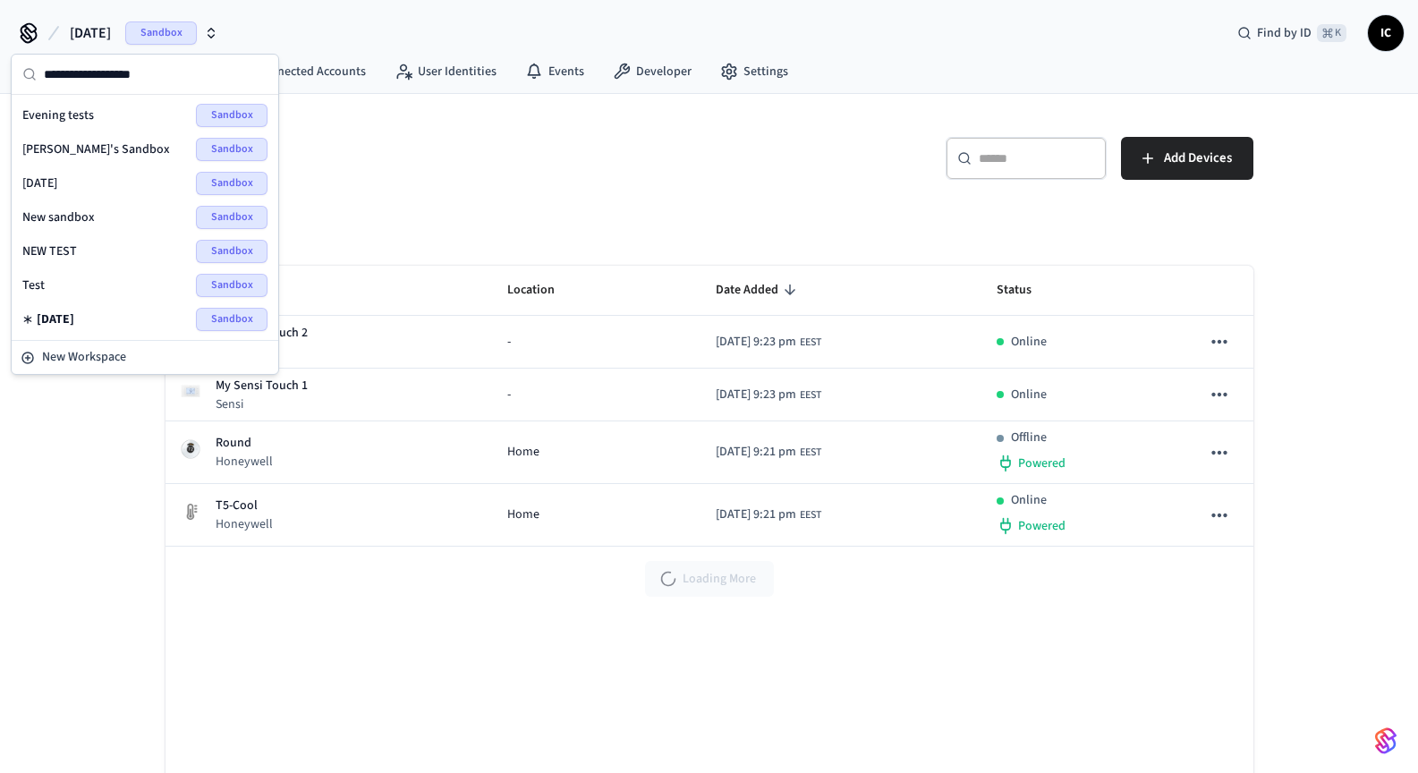
click at [61, 252] on span "NEW TEST" at bounding box center [49, 251] width 55 height 18
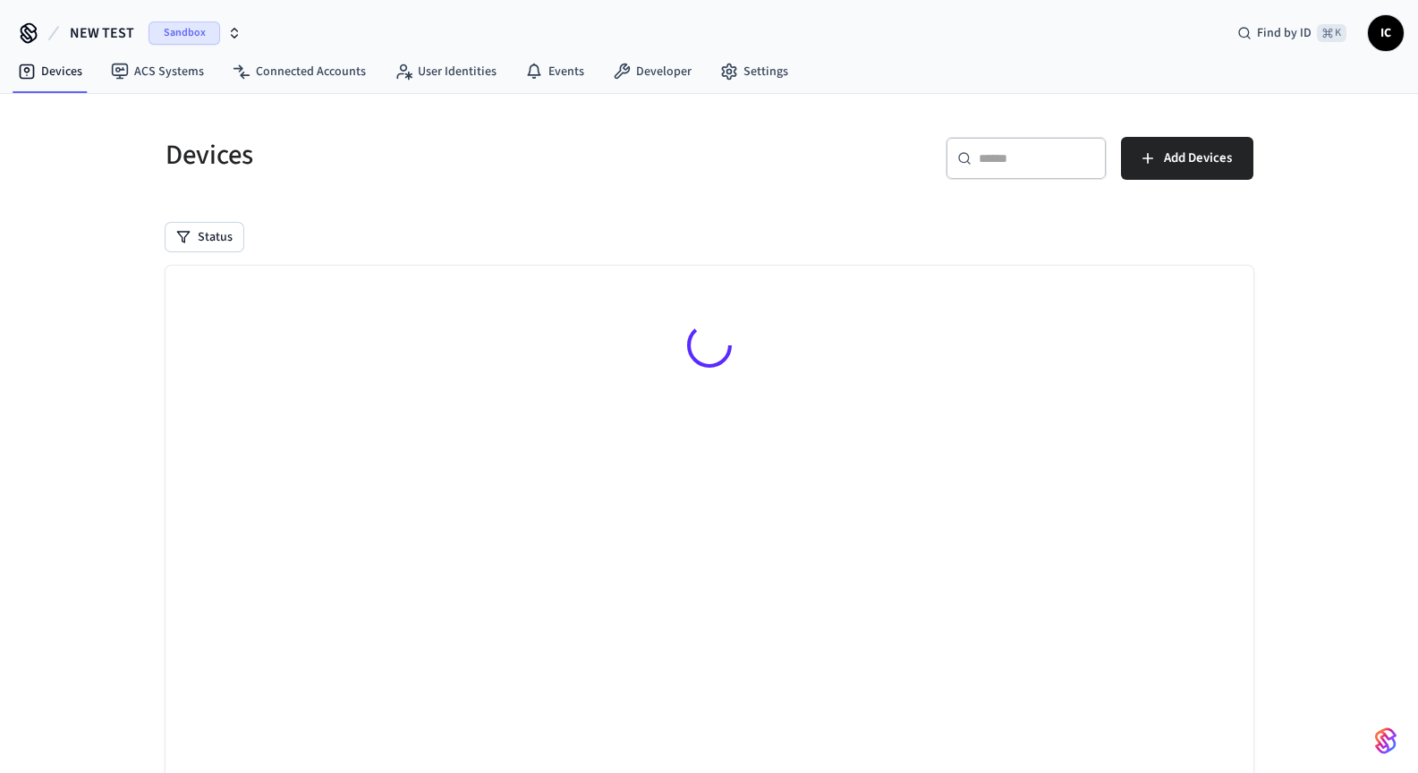
click at [229, 32] on icon "button" at bounding box center [234, 33] width 14 height 14
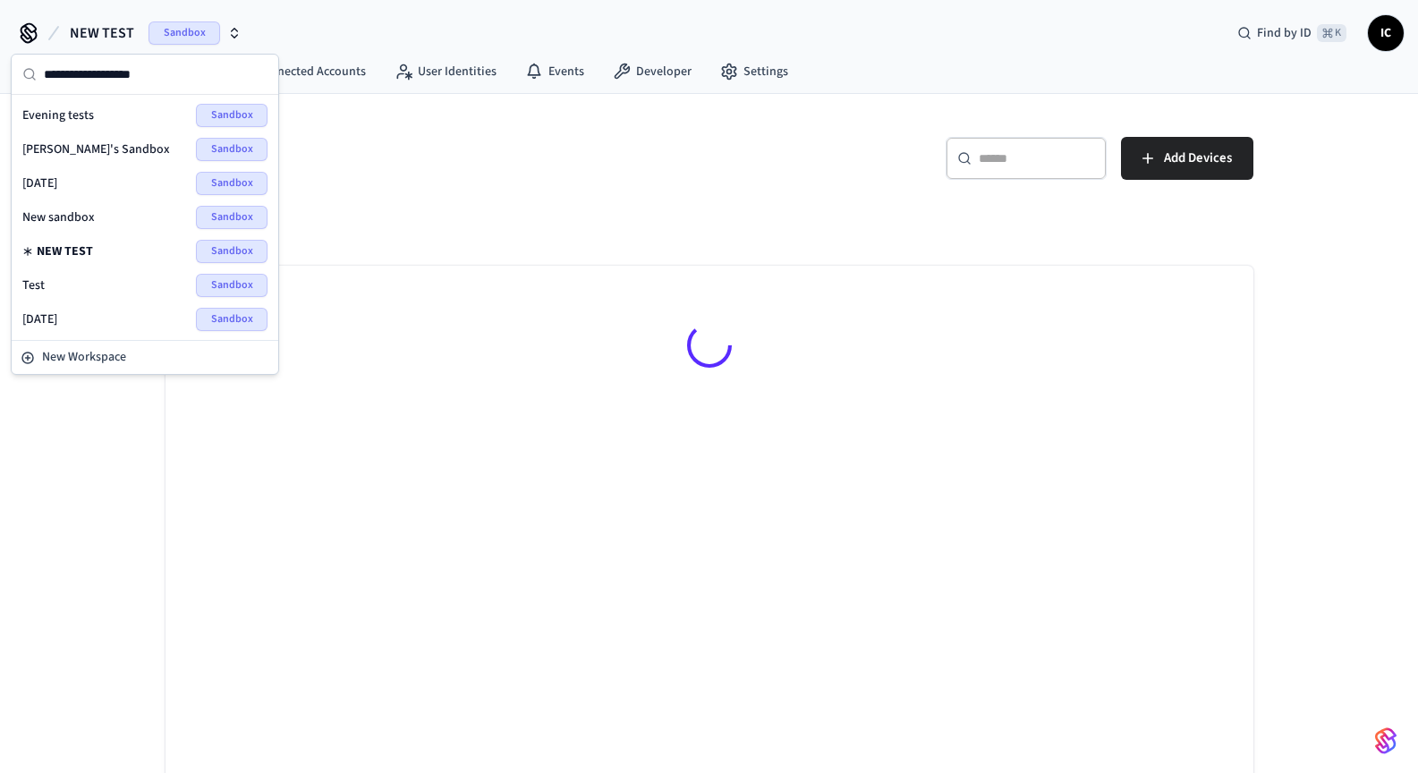
click at [57, 322] on span "[DATE]" at bounding box center [39, 319] width 35 height 18
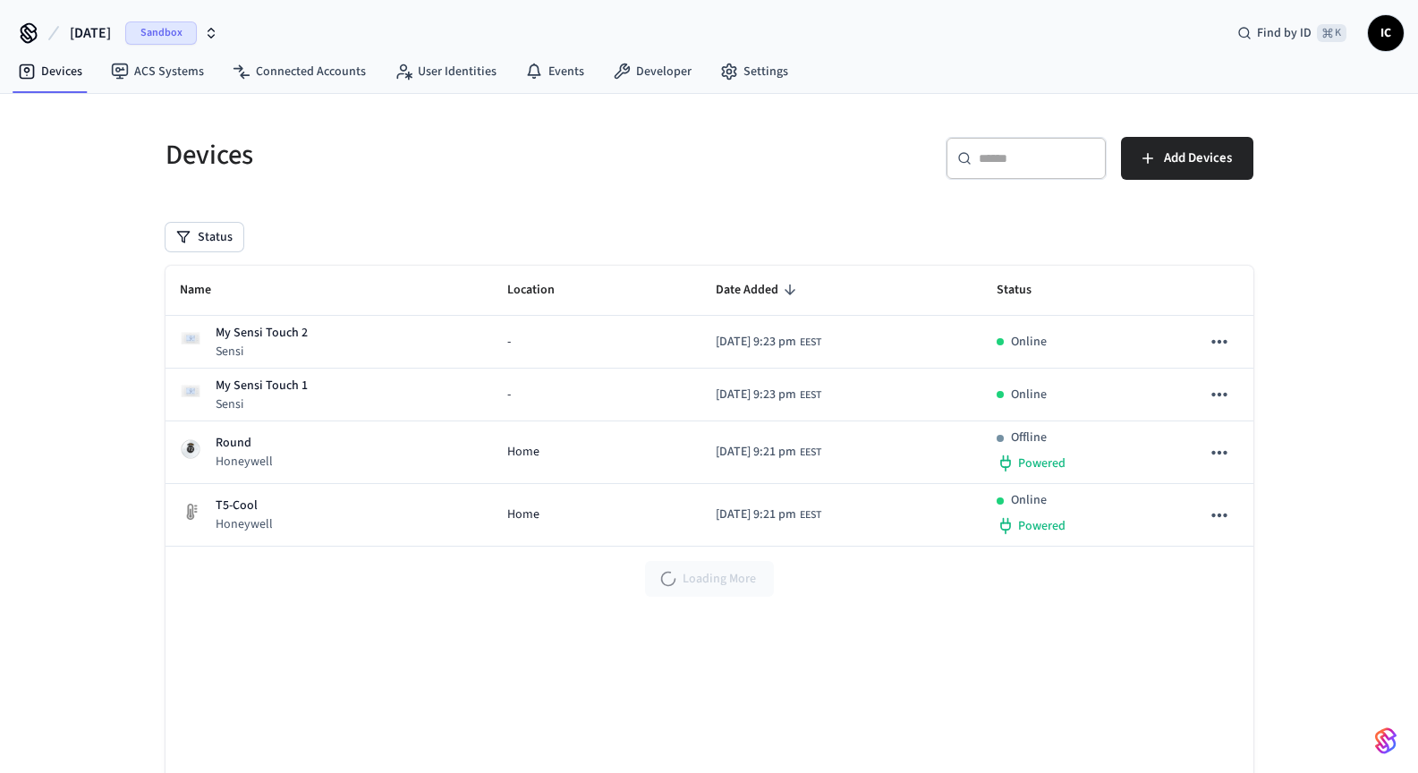
click at [106, 35] on span "[DATE]" at bounding box center [90, 32] width 41 height 21
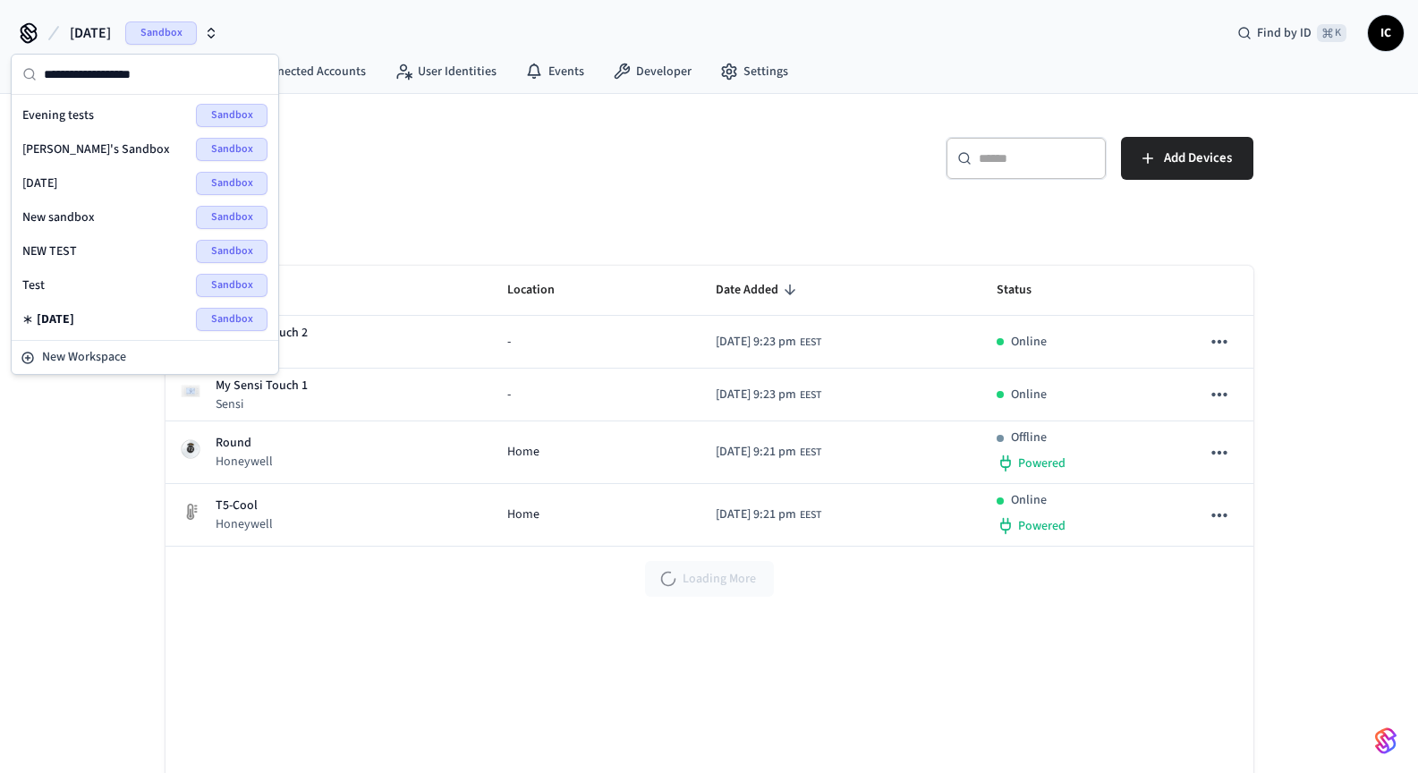
click at [52, 182] on span "[DATE]" at bounding box center [39, 183] width 35 height 18
